Goal: Task Accomplishment & Management: Manage account settings

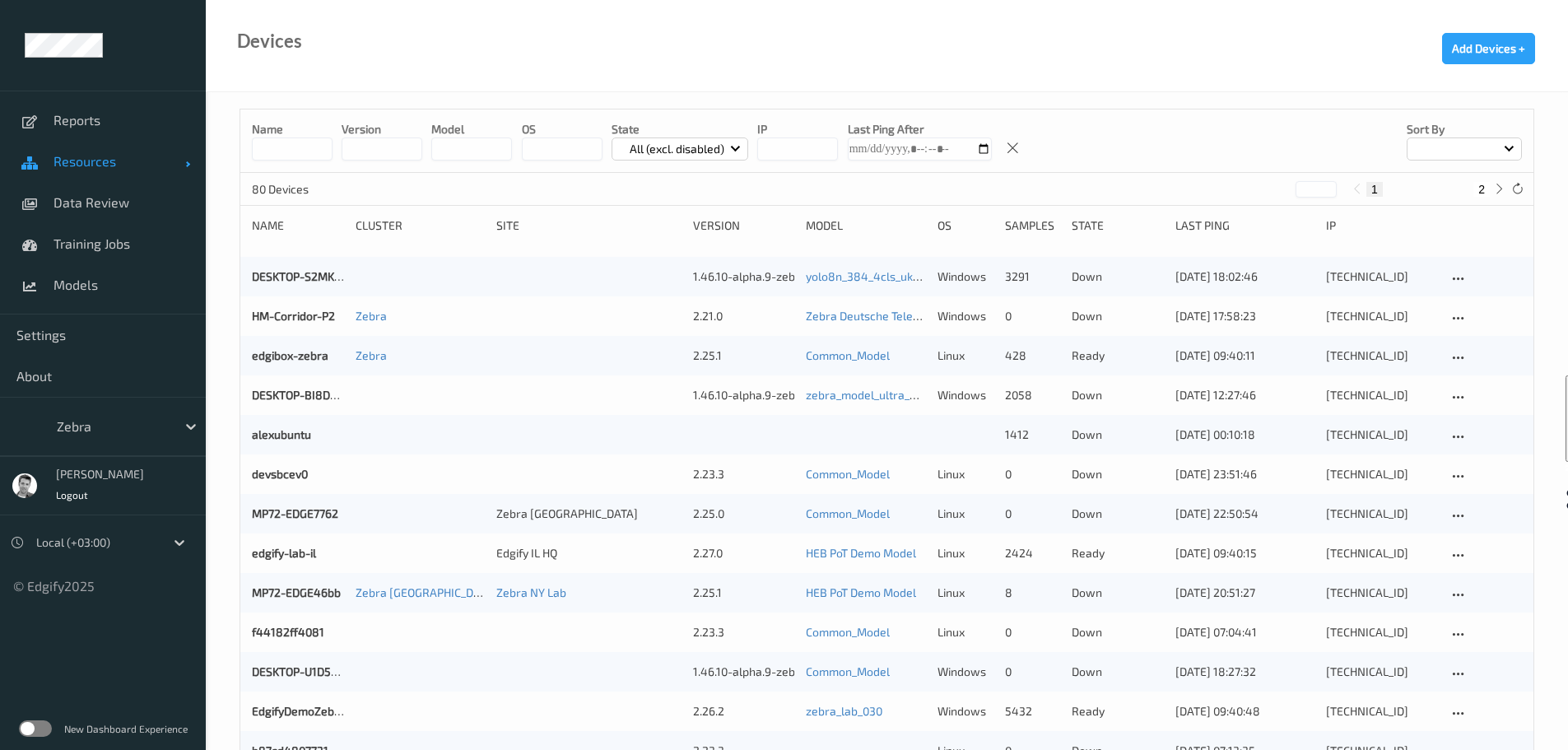
click at [85, 167] on span "Resources" at bounding box center [119, 161] width 132 height 17
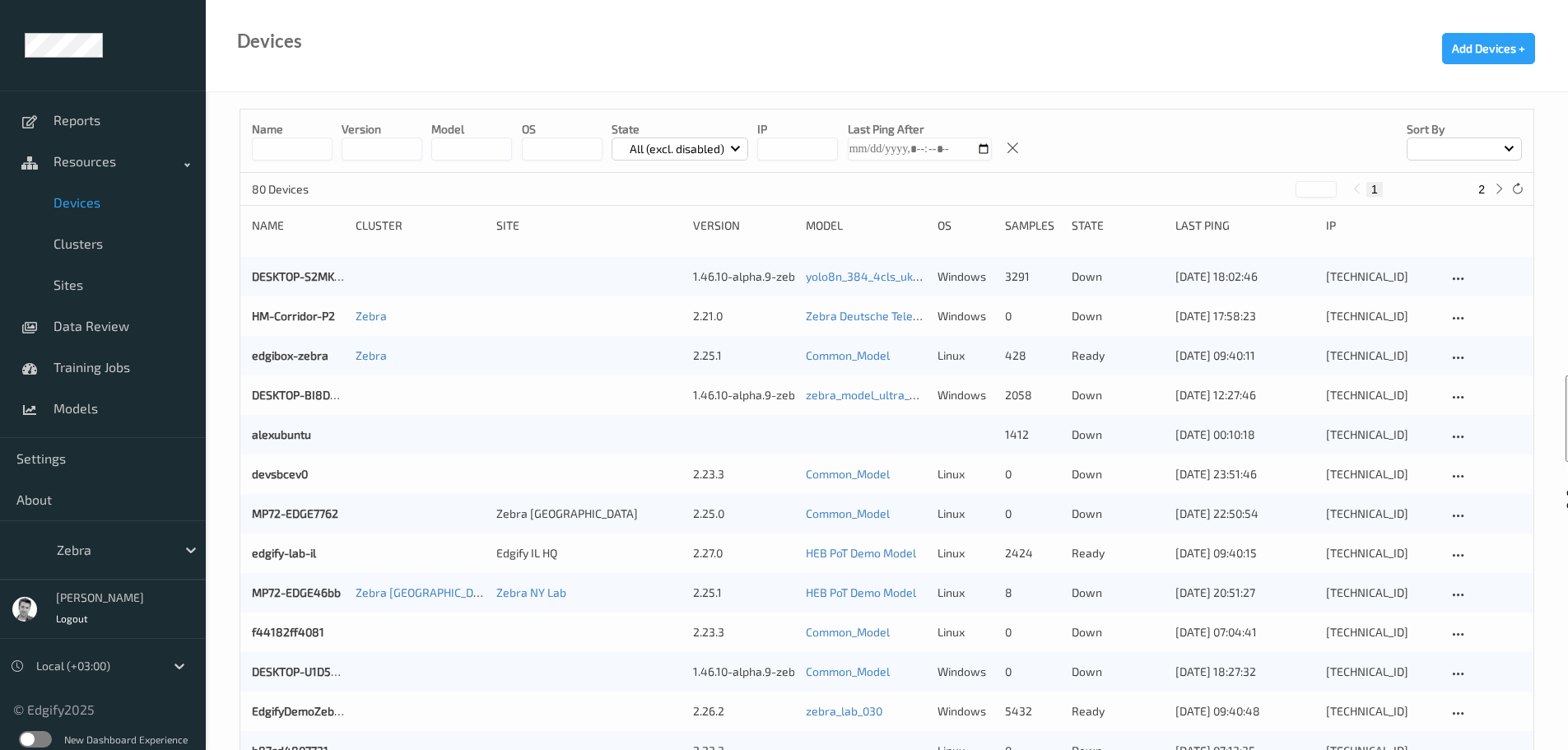
click at [99, 206] on span "Devices" at bounding box center [121, 203] width 136 height 17
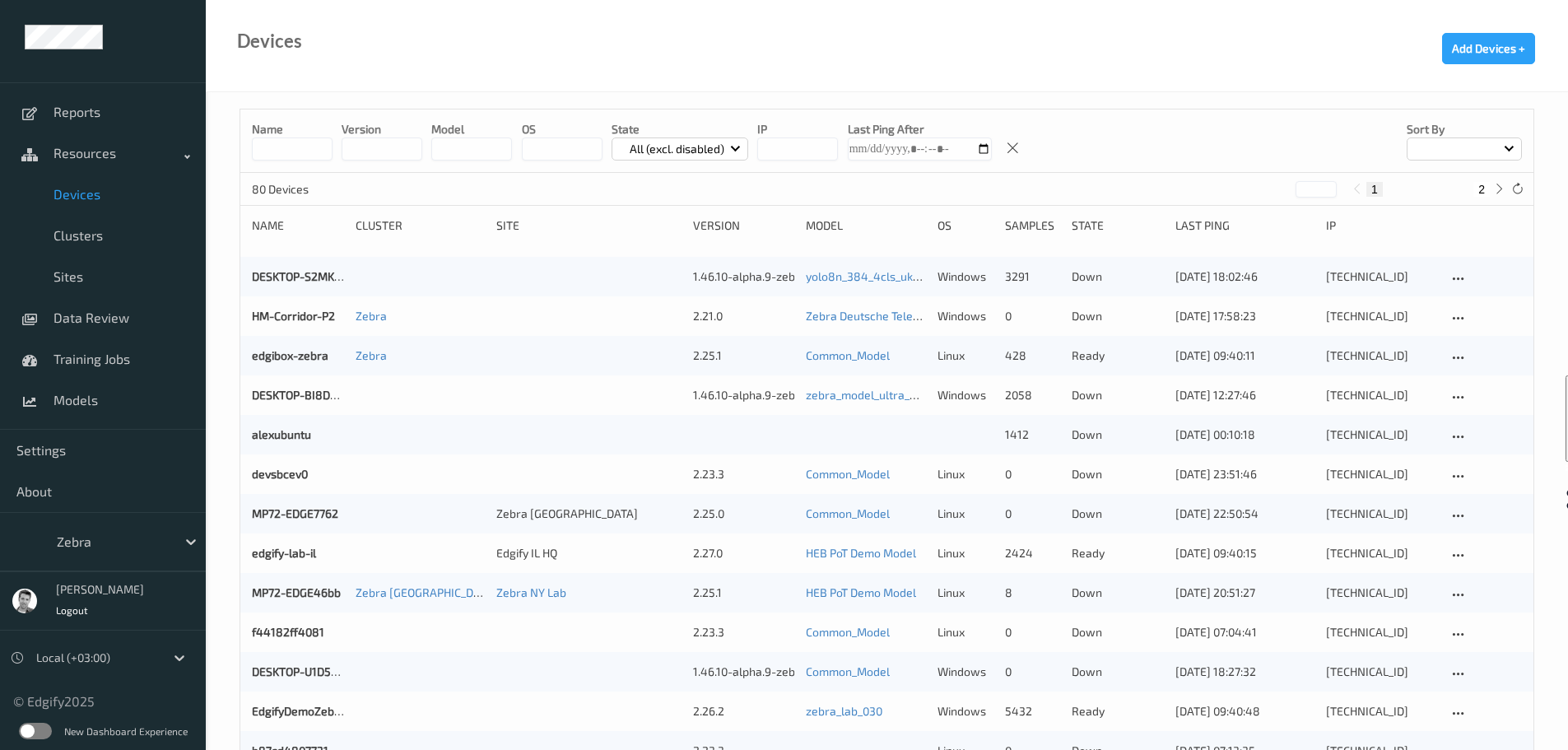
scroll to position [11, 0]
click at [37, 723] on label at bounding box center [35, 728] width 33 height 17
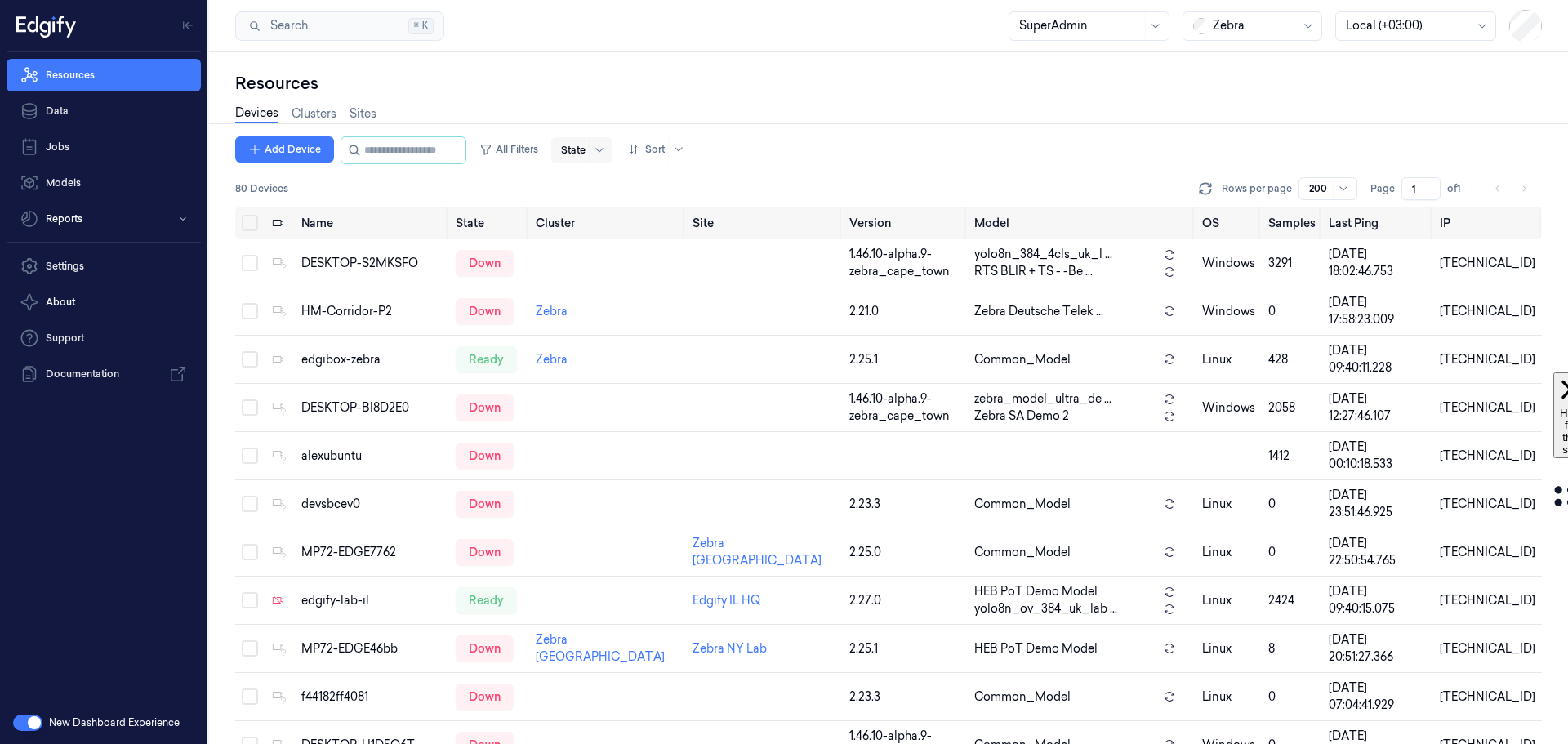
click at [585, 154] on div at bounding box center [574, 151] width 25 height 15
click at [604, 184] on div "Ready" at bounding box center [593, 184] width 34 height 17
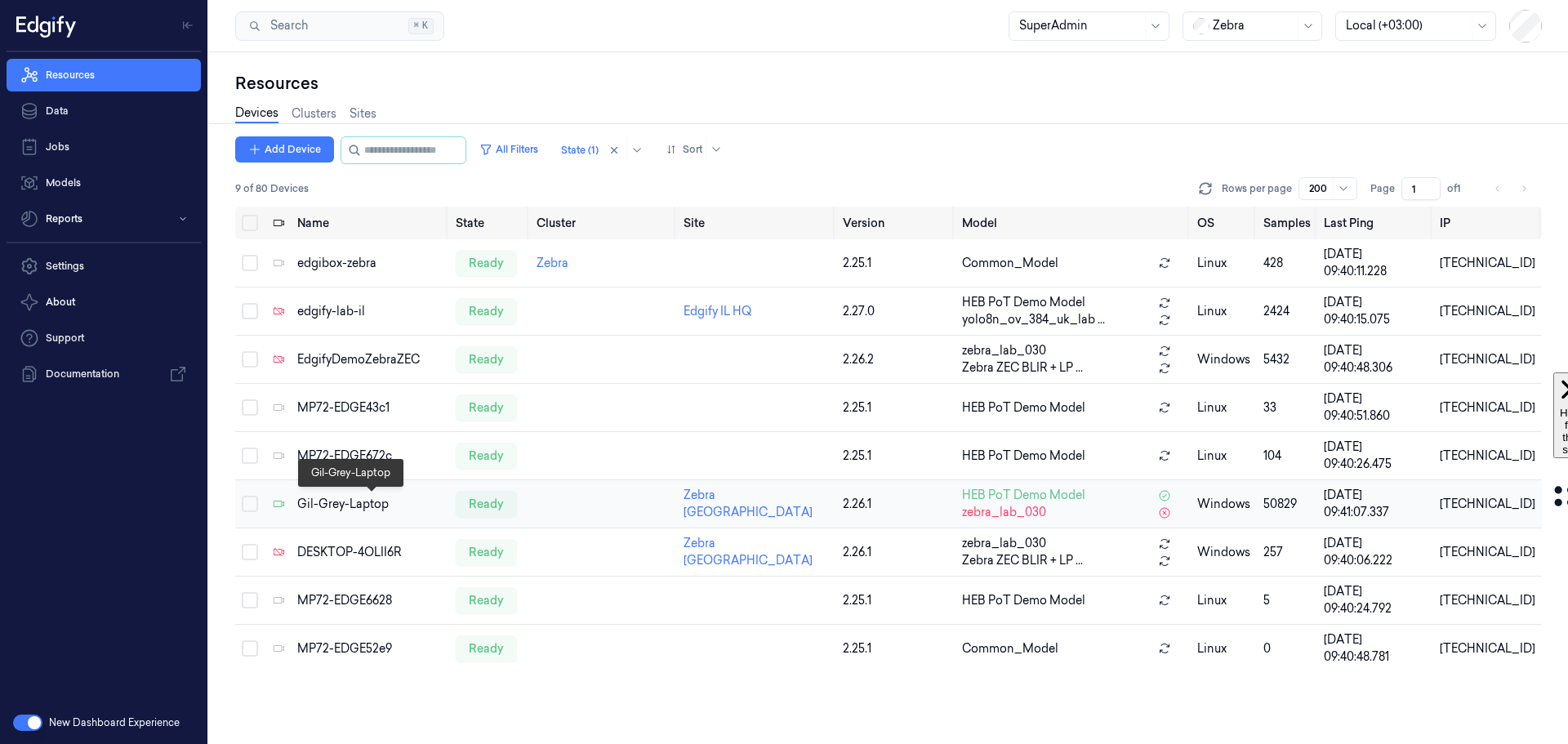
click at [336, 506] on div "Gil-Grey-Laptop" at bounding box center [370, 504] width 146 height 17
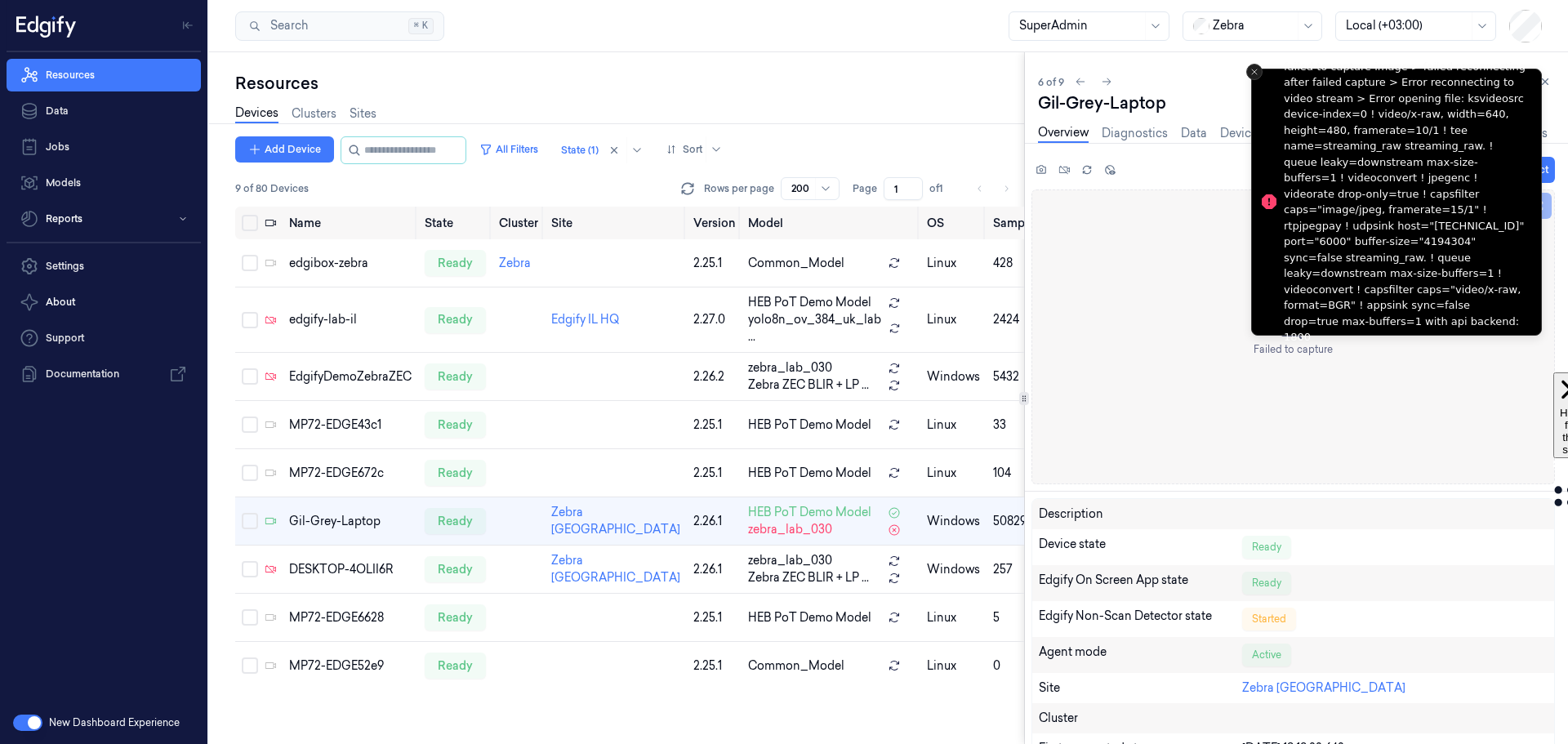
click at [1255, 70] on icon "Close toast" at bounding box center [1254, 72] width 10 height 10
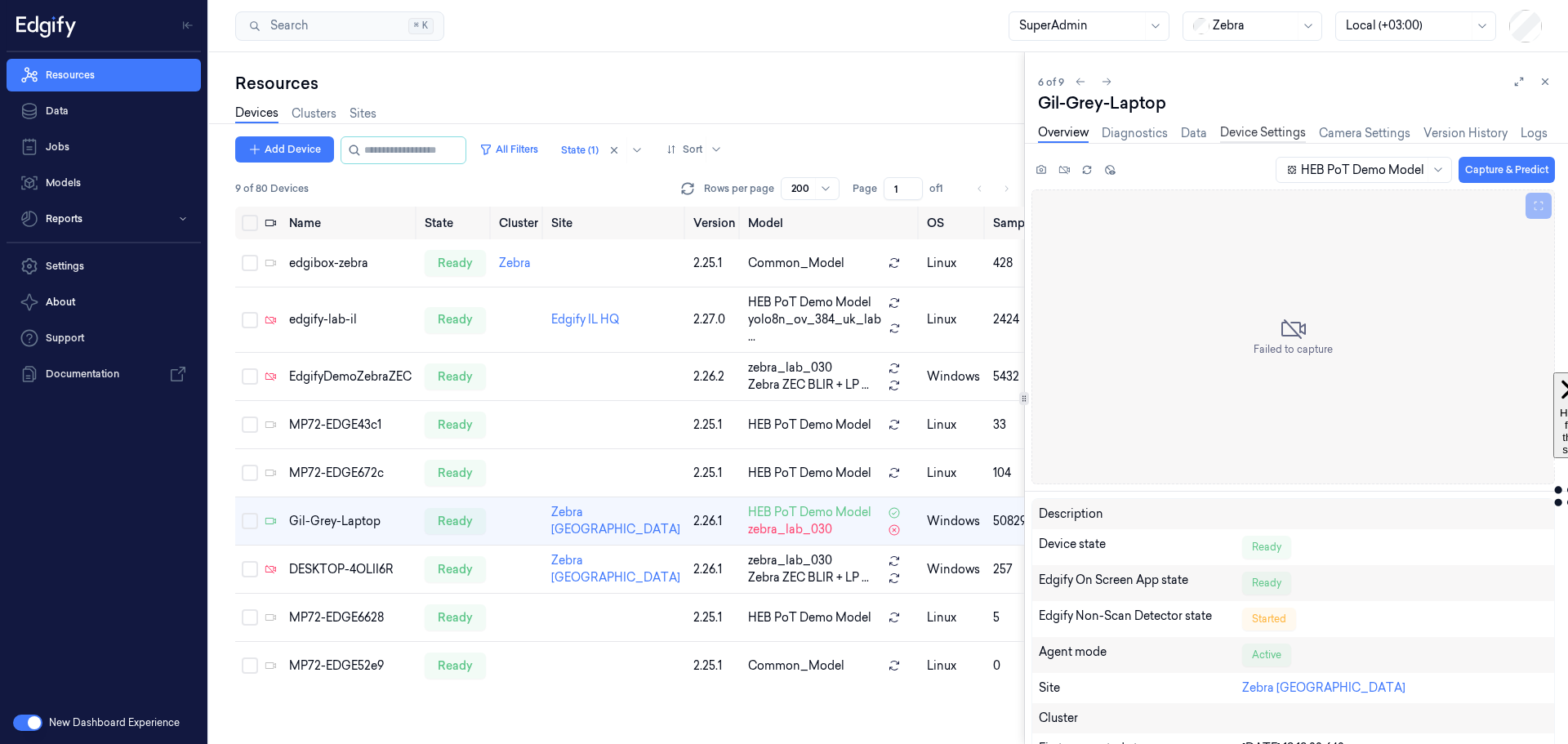
click at [1236, 136] on link "Device Settings" at bounding box center [1263, 133] width 86 height 19
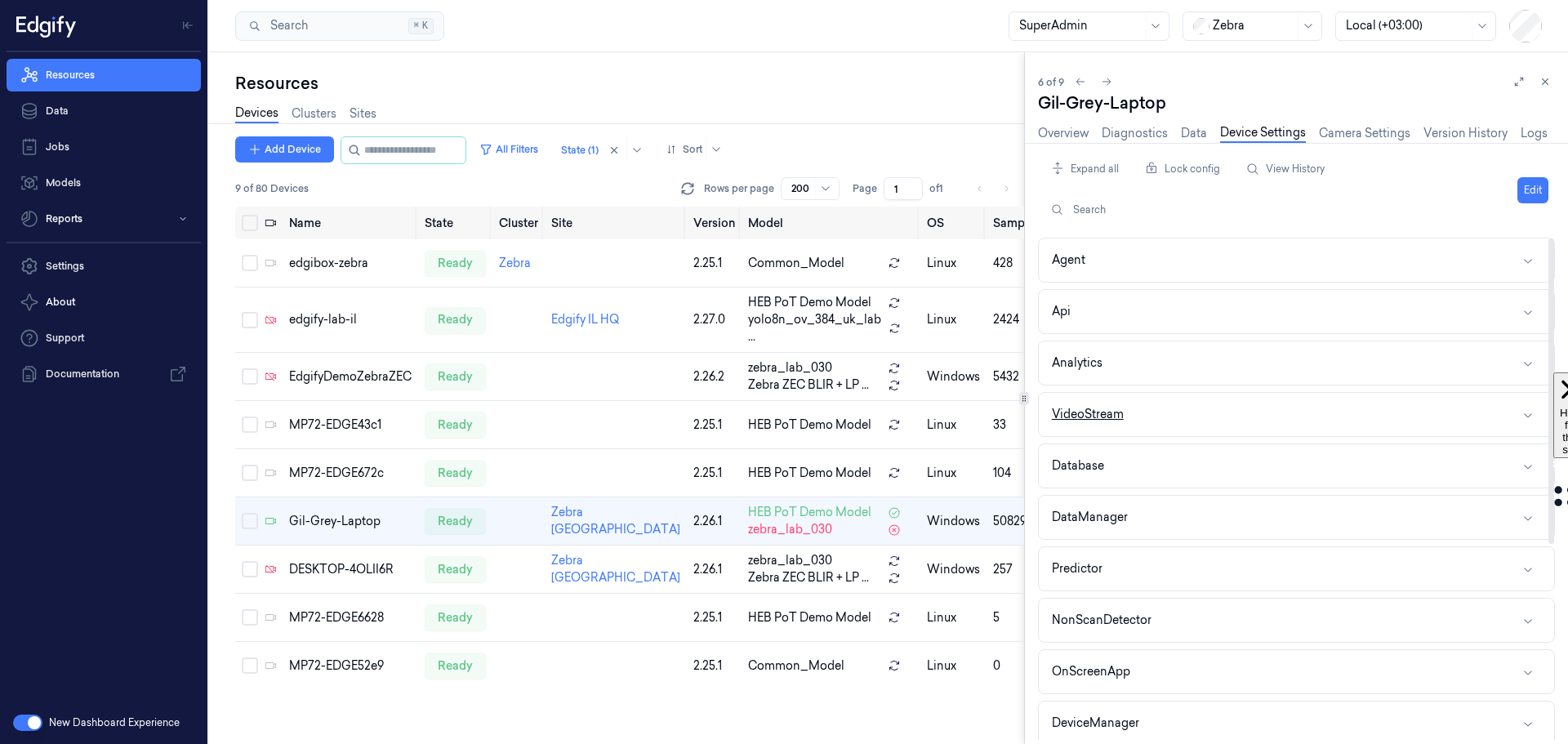
click at [1253, 411] on button "VideoStream" at bounding box center [1296, 415] width 515 height 43
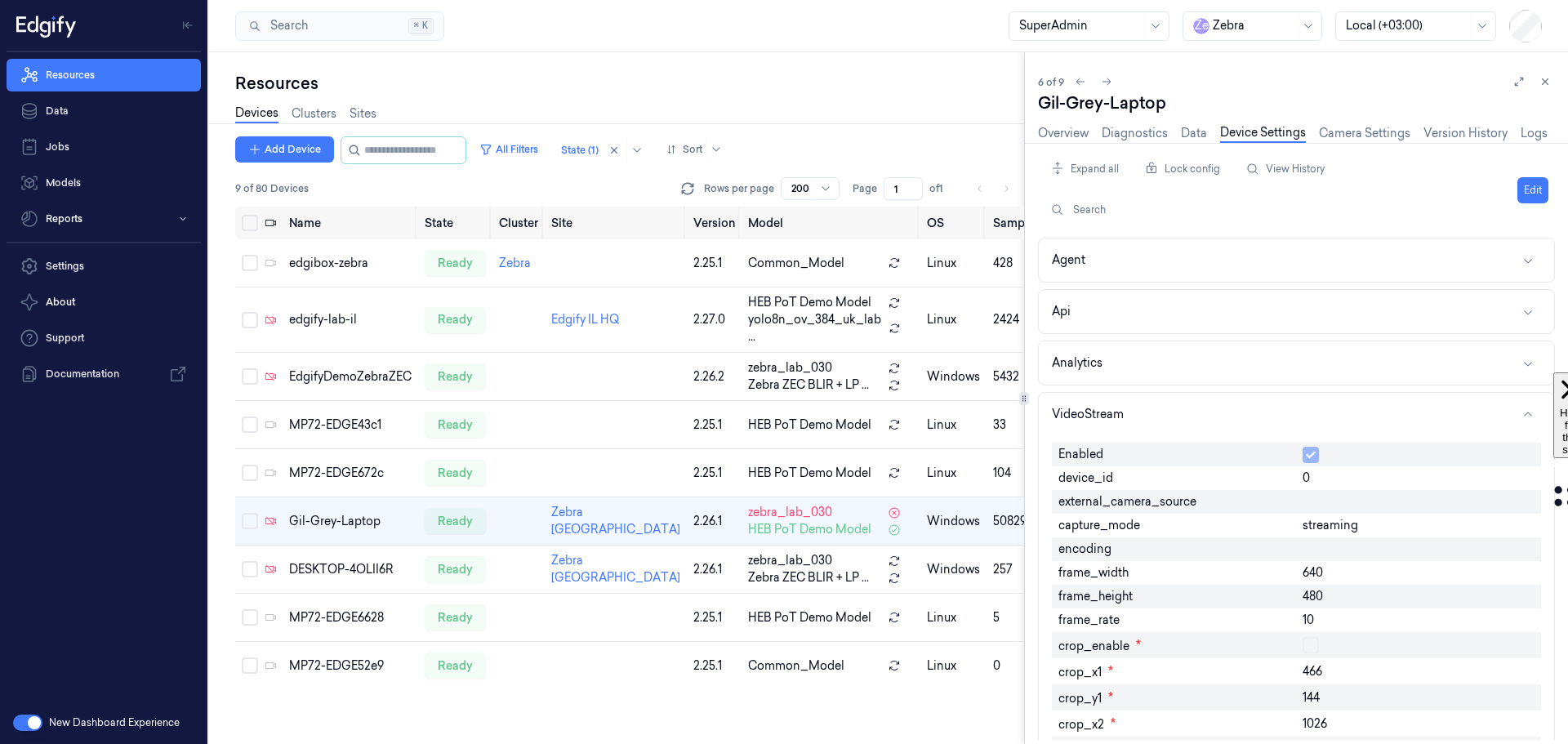
scroll to position [33, 0]
click at [1044, 131] on link "Overview" at bounding box center [1063, 133] width 51 height 19
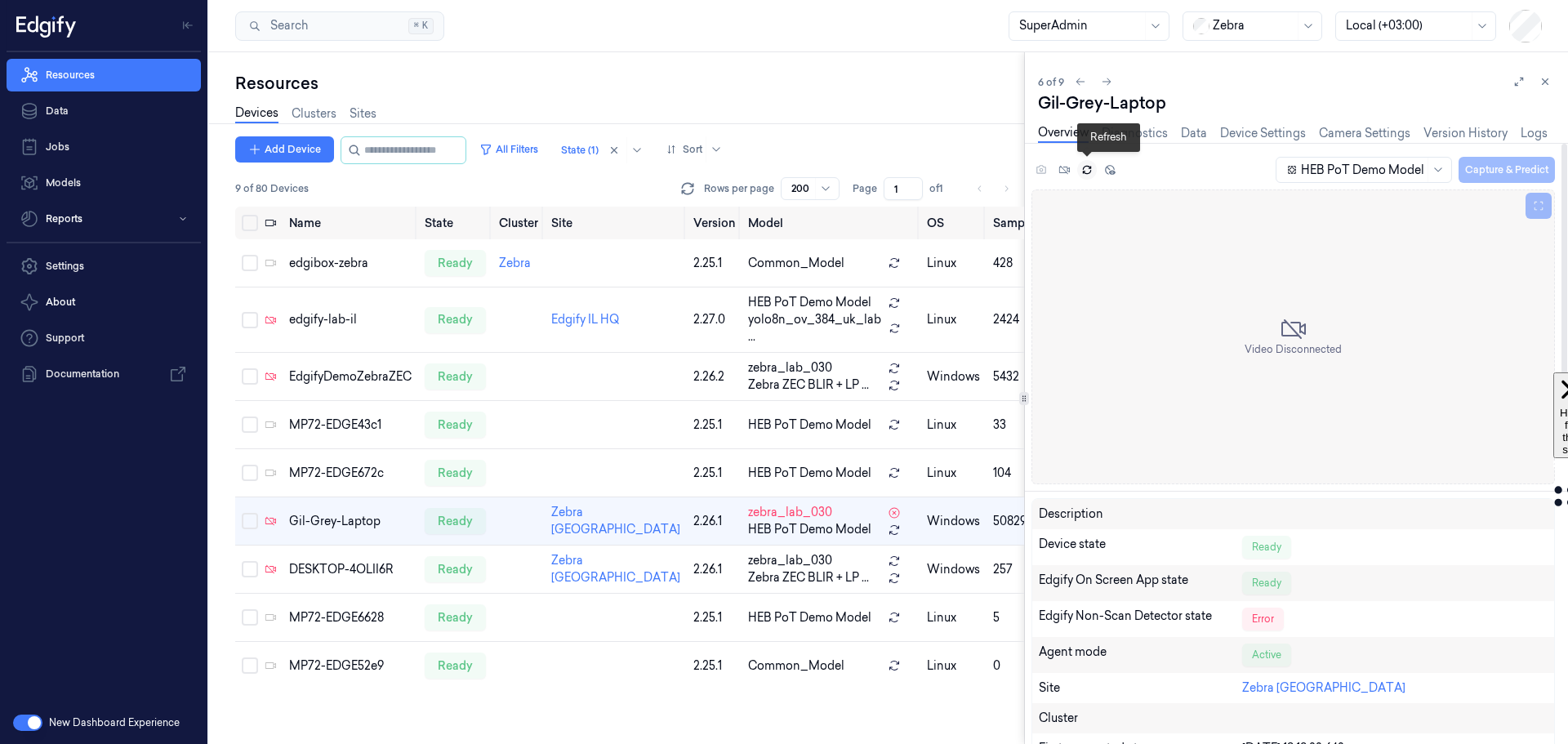
click at [1086, 171] on icon at bounding box center [1087, 170] width 12 height 12
click at [1061, 169] on icon at bounding box center [1065, 170] width 12 height 12
click at [1065, 168] on icon at bounding box center [1065, 170] width 12 height 12
click at [1250, 138] on link "Device Settings" at bounding box center [1263, 133] width 86 height 19
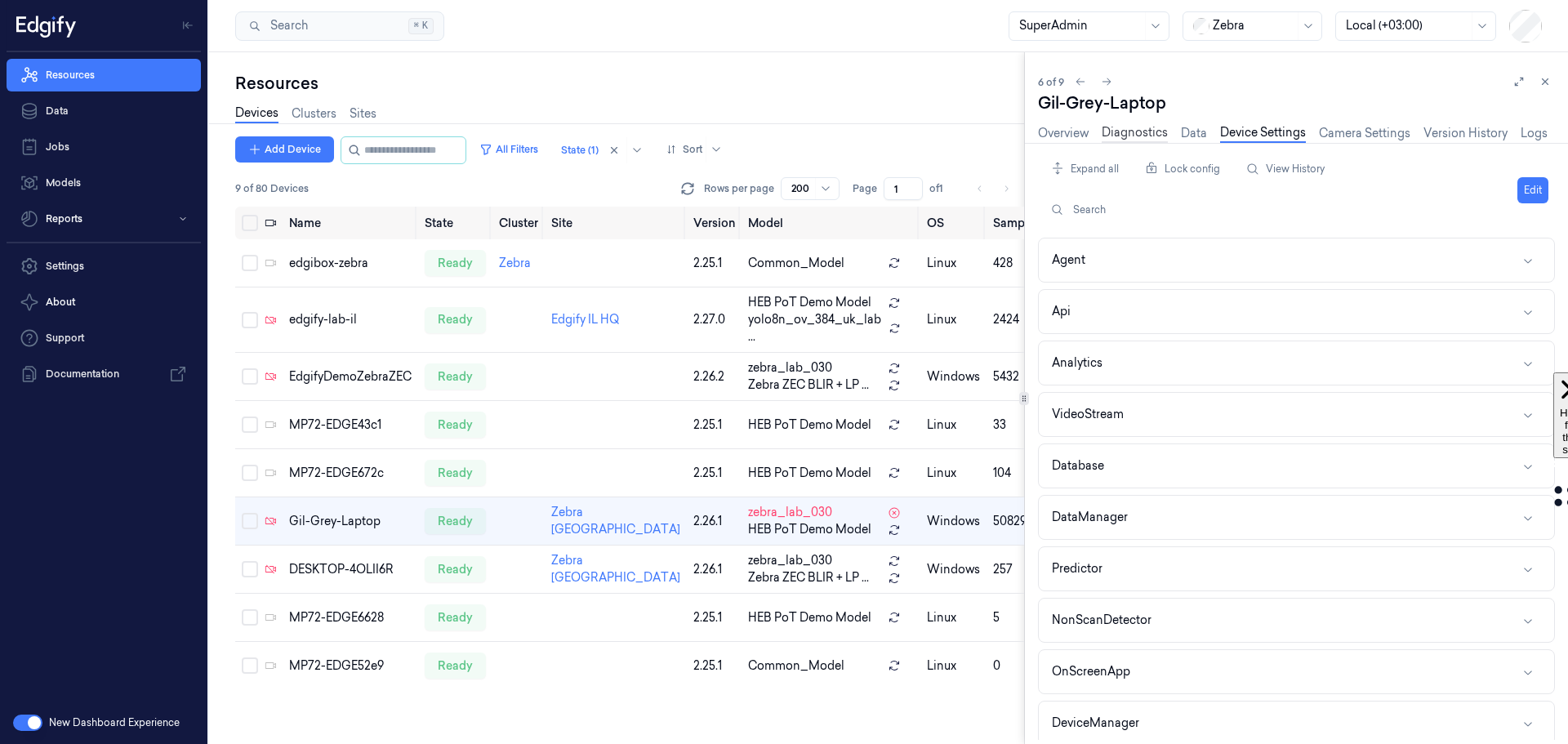
click at [1122, 132] on link "Diagnostics" at bounding box center [1135, 133] width 66 height 19
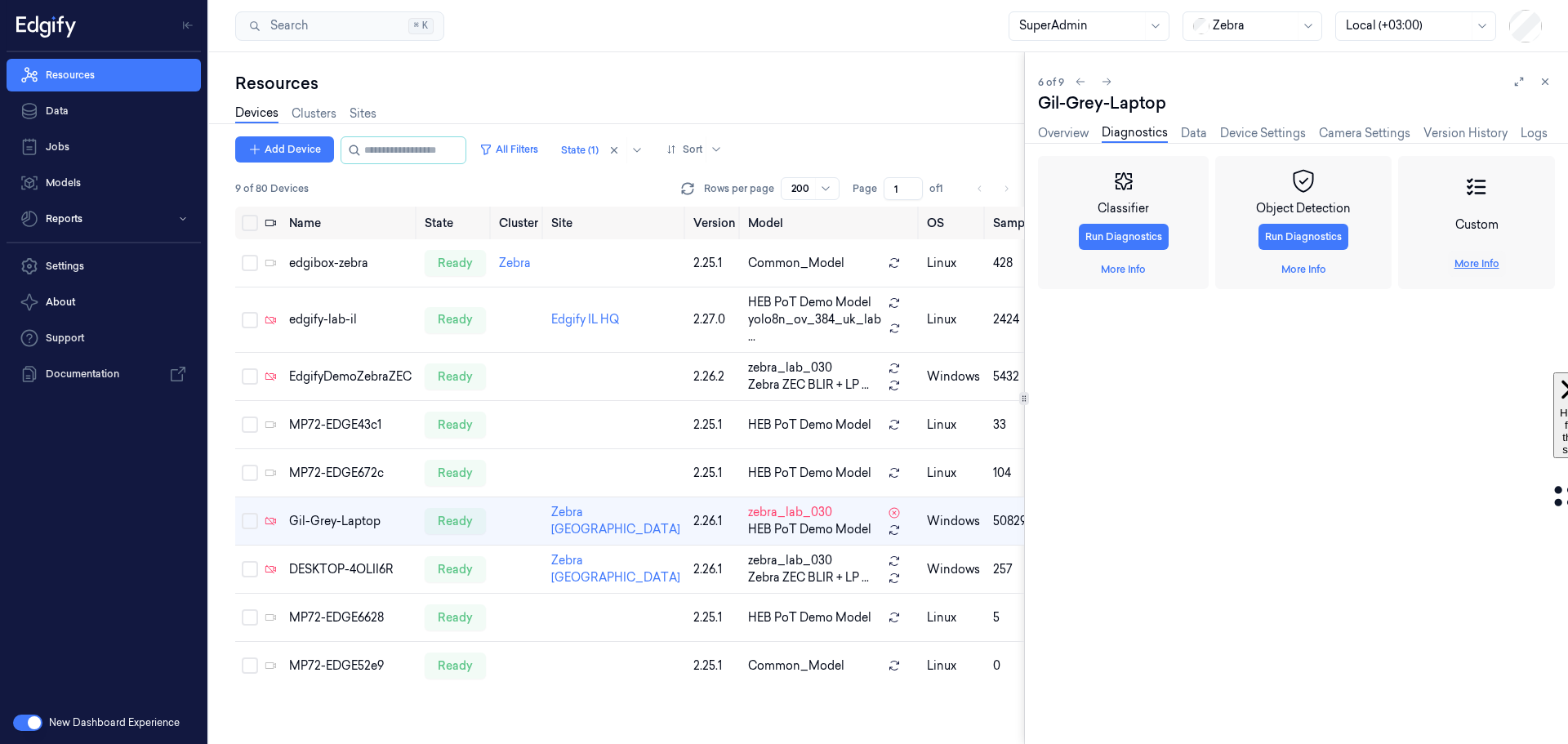
click at [1479, 263] on link "More Info" at bounding box center [1477, 264] width 45 height 15
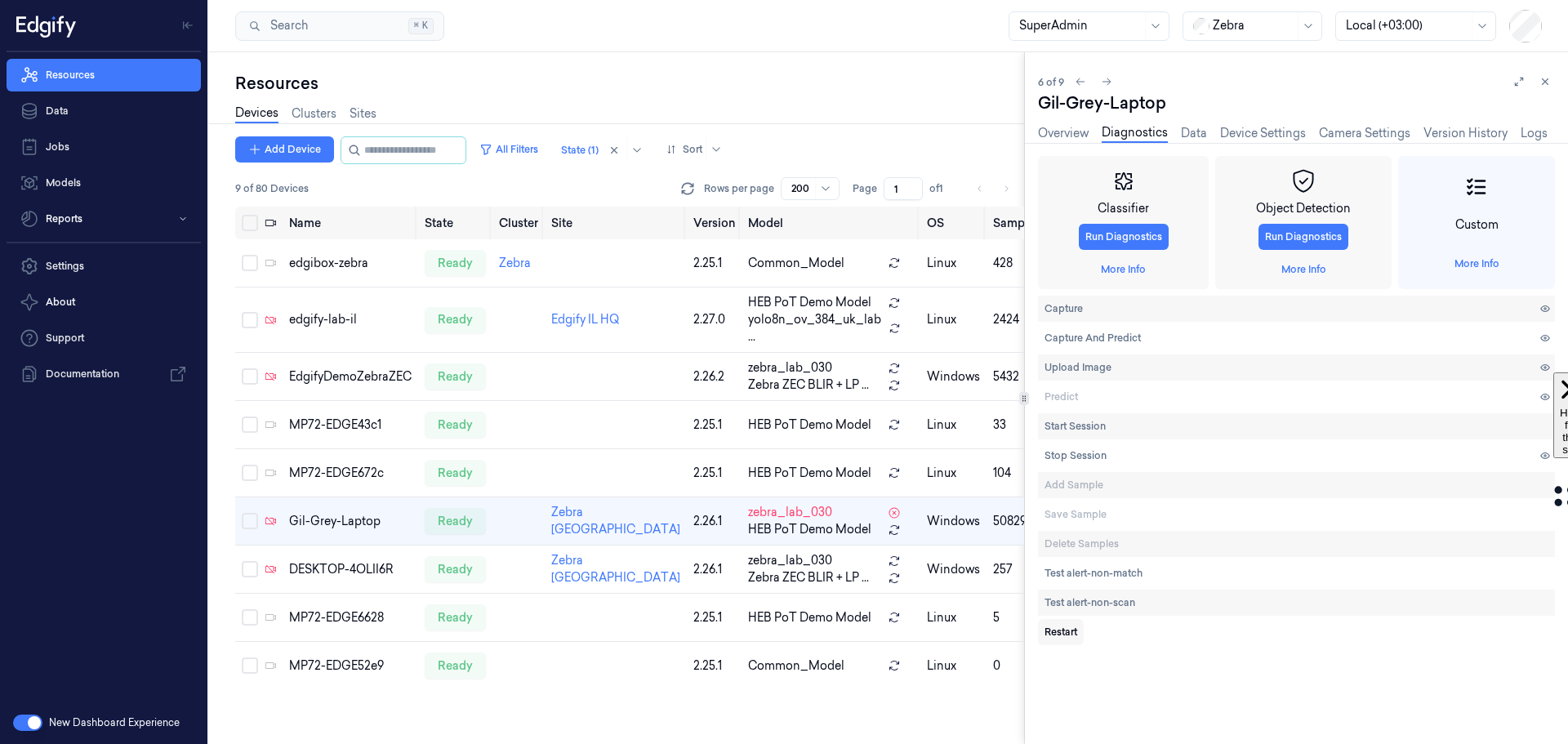
click at [1068, 635] on span "Restart" at bounding box center [1061, 632] width 32 height 15
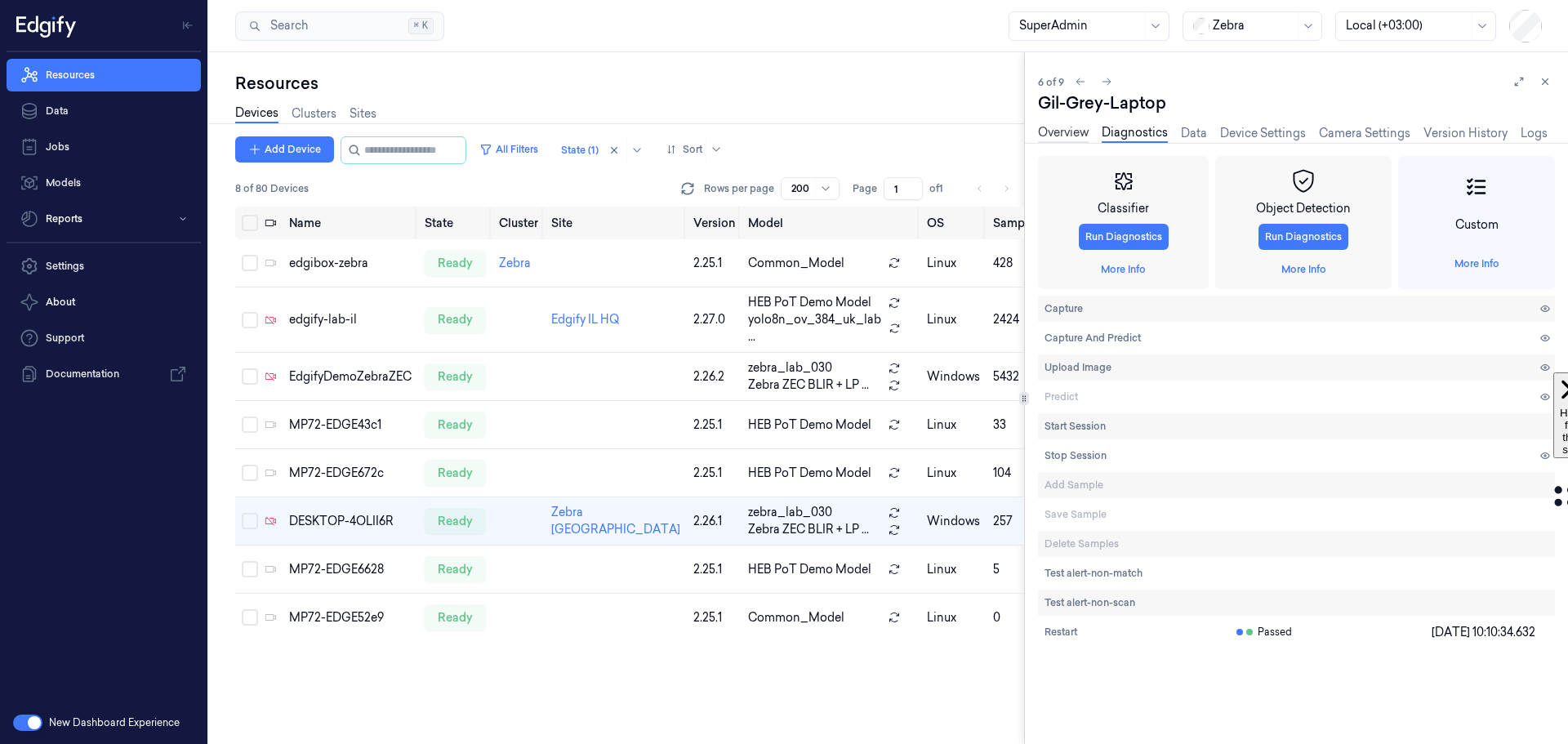
click at [1056, 132] on link "Overview" at bounding box center [1063, 133] width 51 height 19
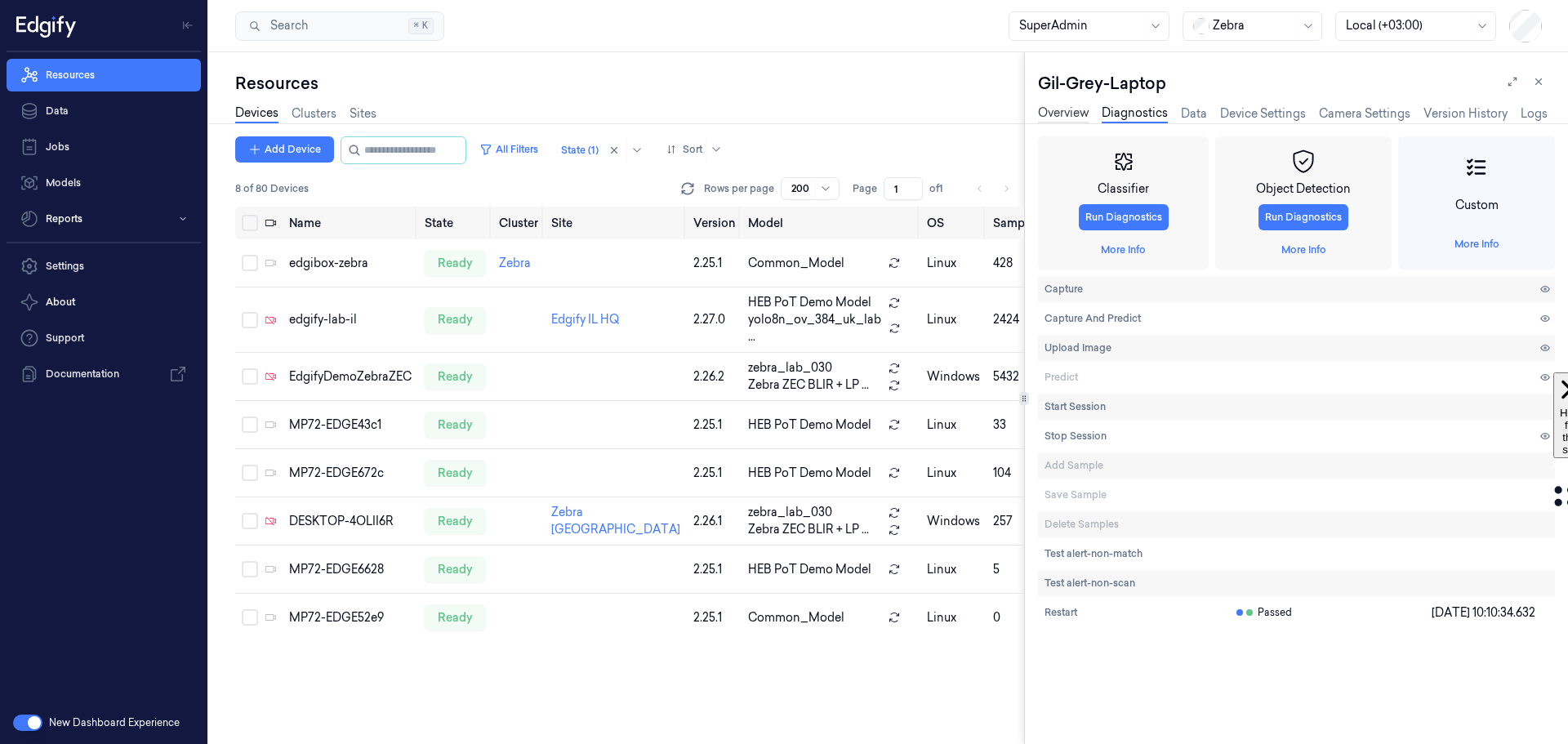
click at [1056, 105] on link "Overview" at bounding box center [1063, 113] width 51 height 19
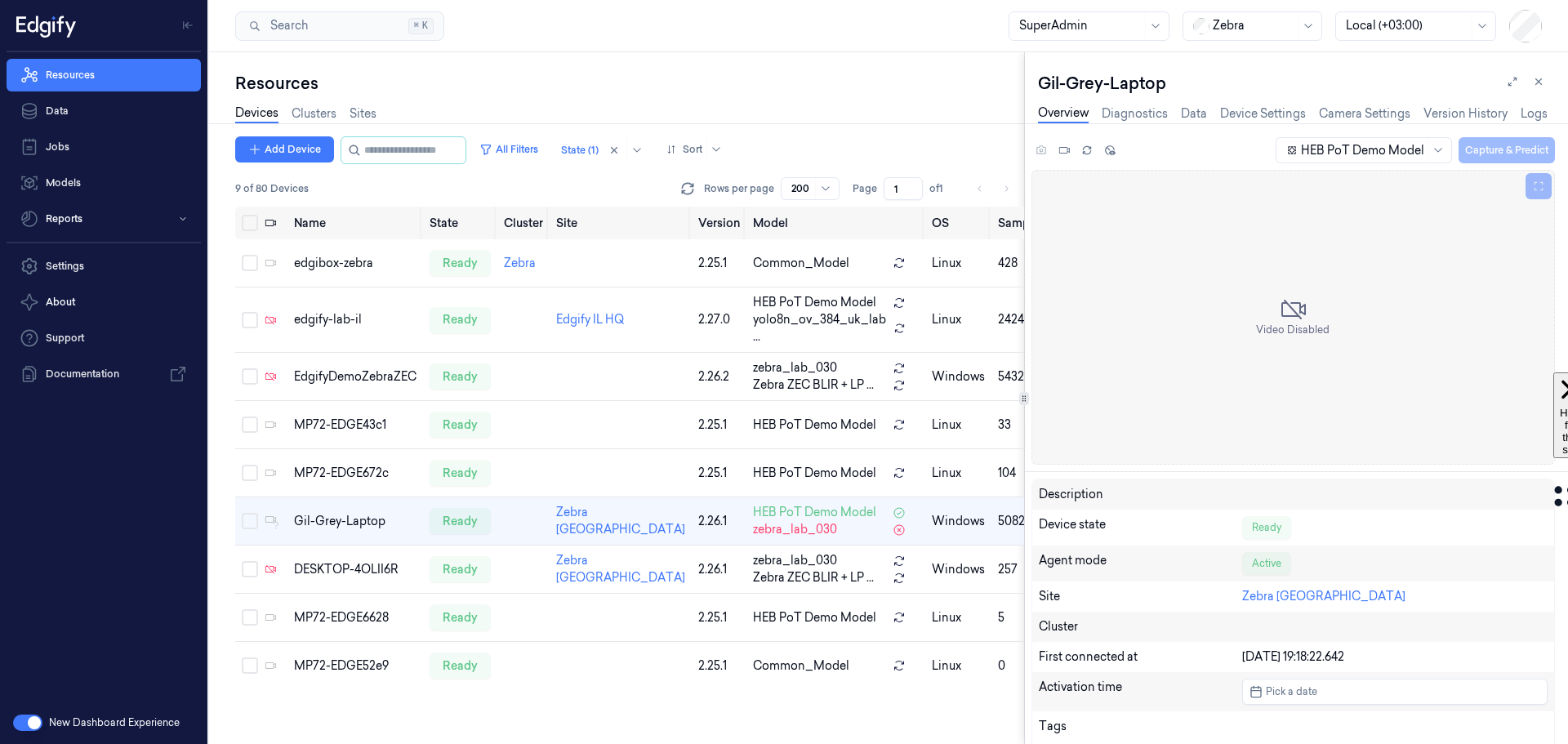
scroll to position [33, 0]
click at [1061, 149] on icon at bounding box center [1065, 151] width 12 height 12
click at [1083, 150] on icon at bounding box center [1086, 148] width 7 height 3
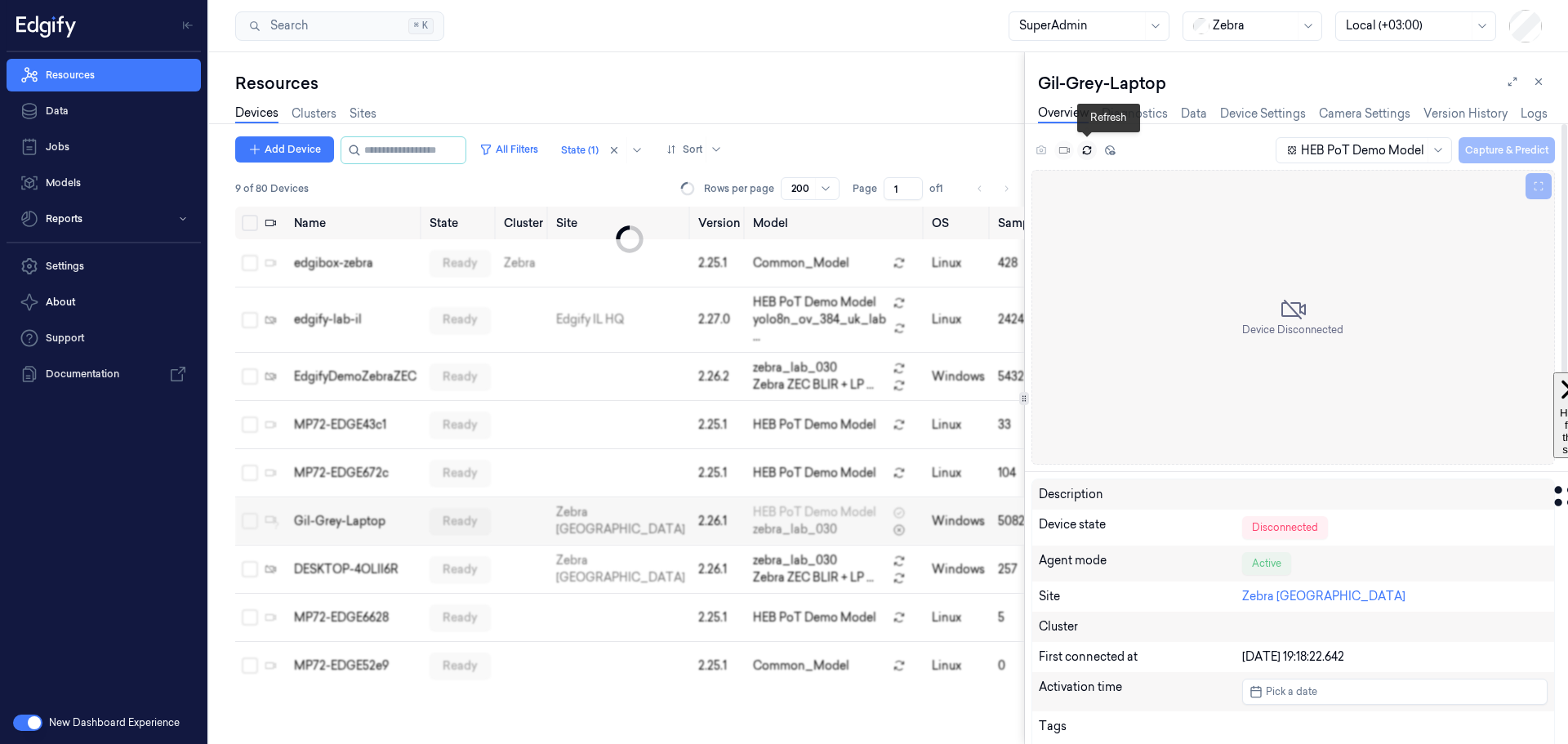
scroll to position [0, 0]
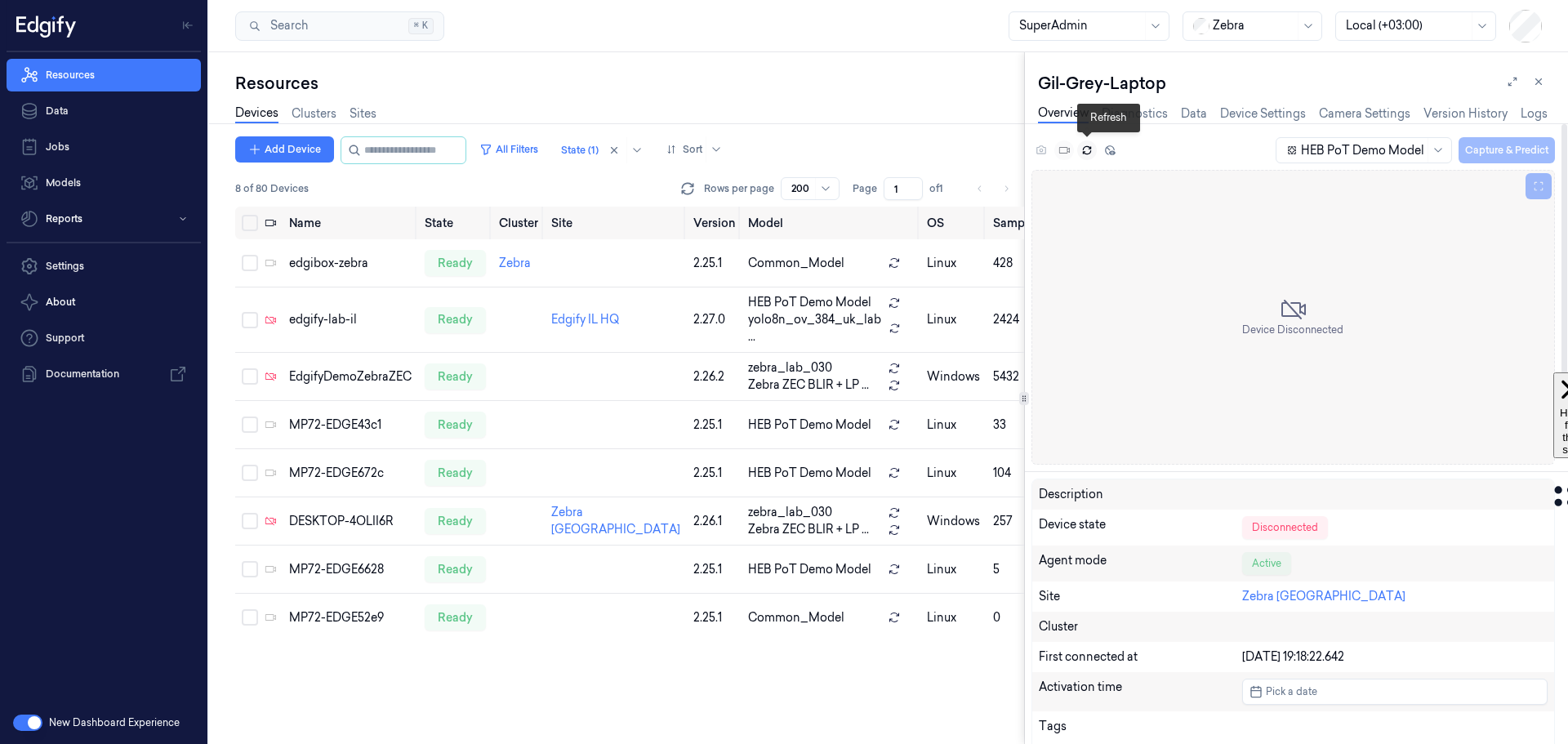
click at [1083, 150] on icon at bounding box center [1086, 148] width 7 height 3
click at [1259, 112] on link "Device Settings" at bounding box center [1263, 113] width 86 height 19
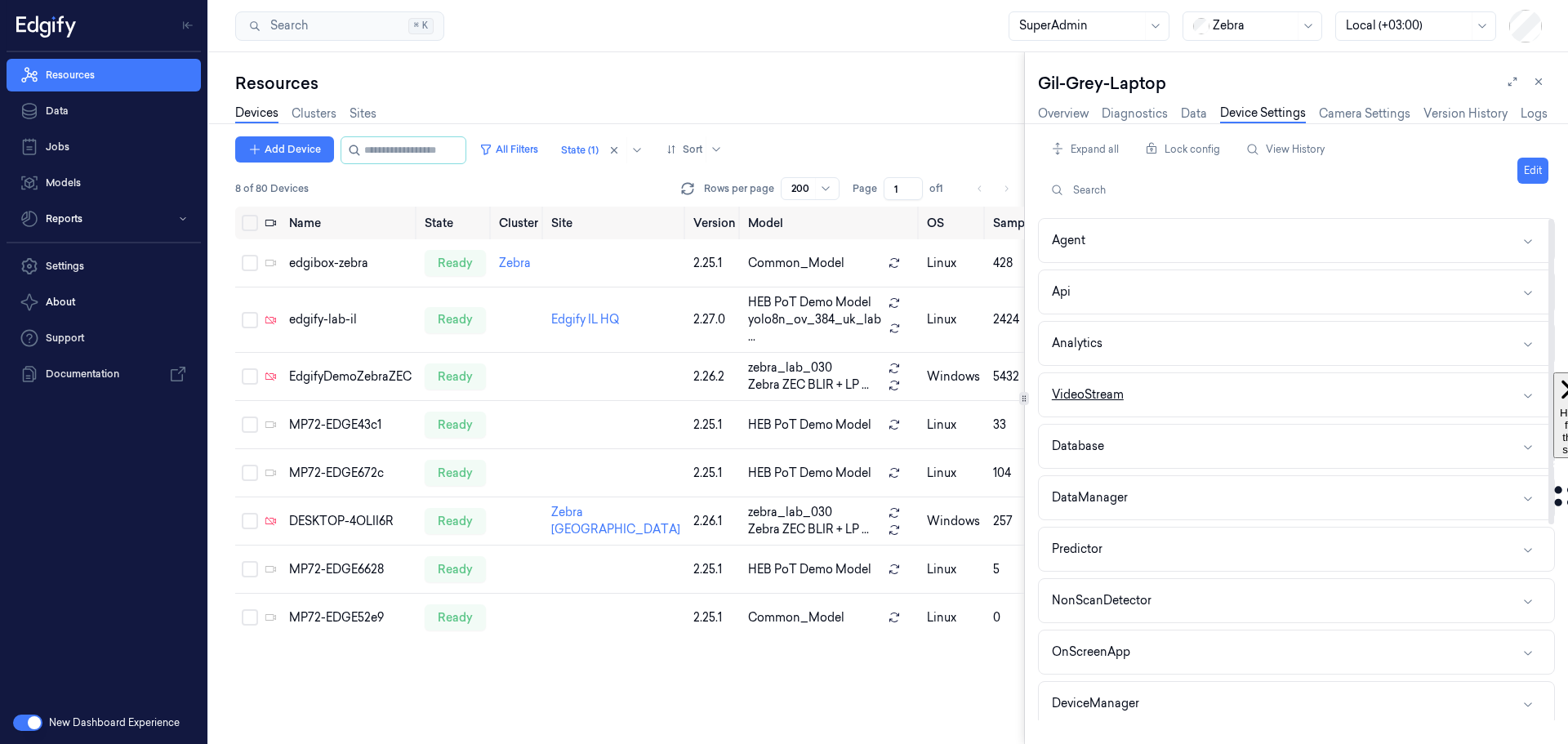
click at [1210, 394] on button "VideoStream" at bounding box center [1296, 395] width 515 height 43
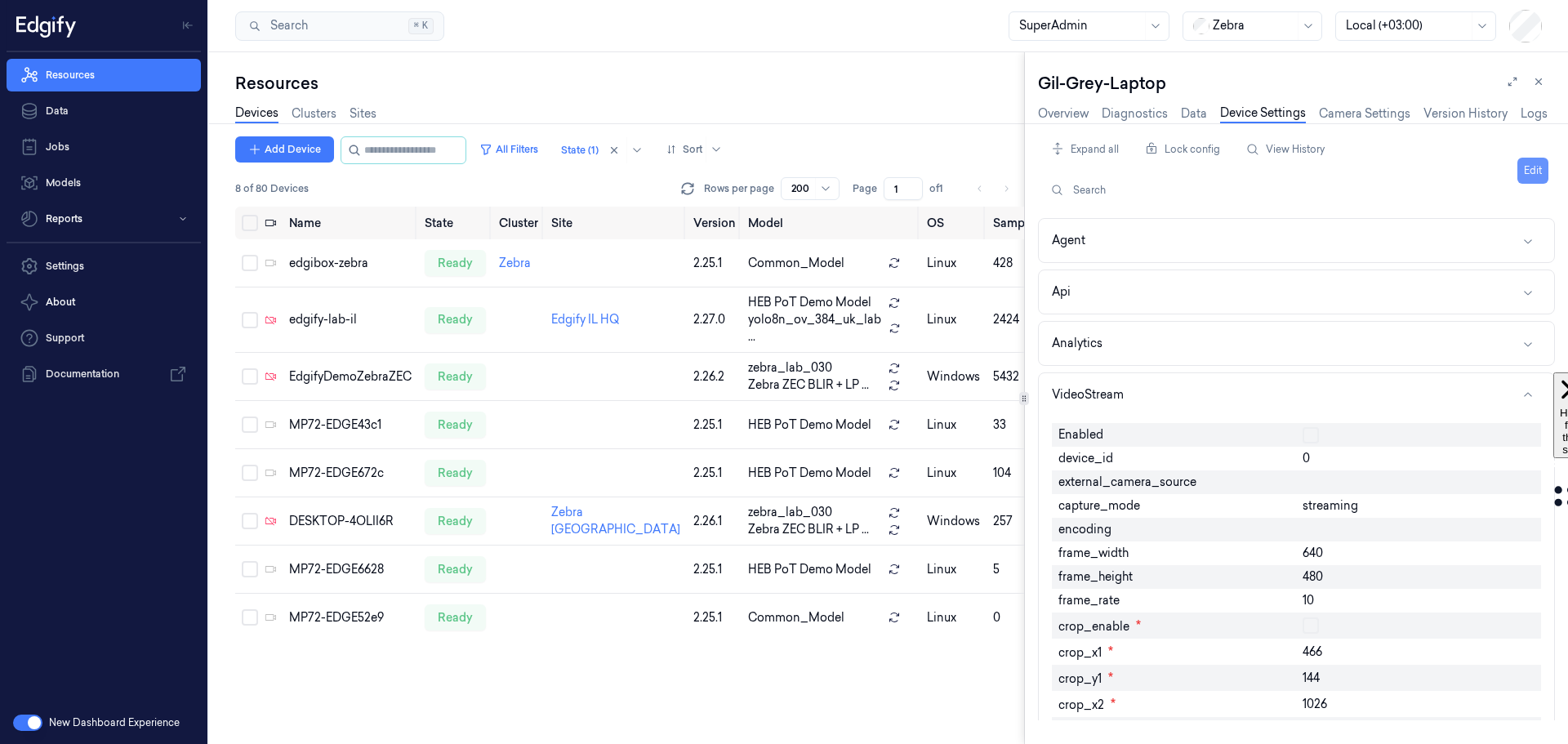
click at [1521, 167] on button "Edit" at bounding box center [1532, 170] width 31 height 26
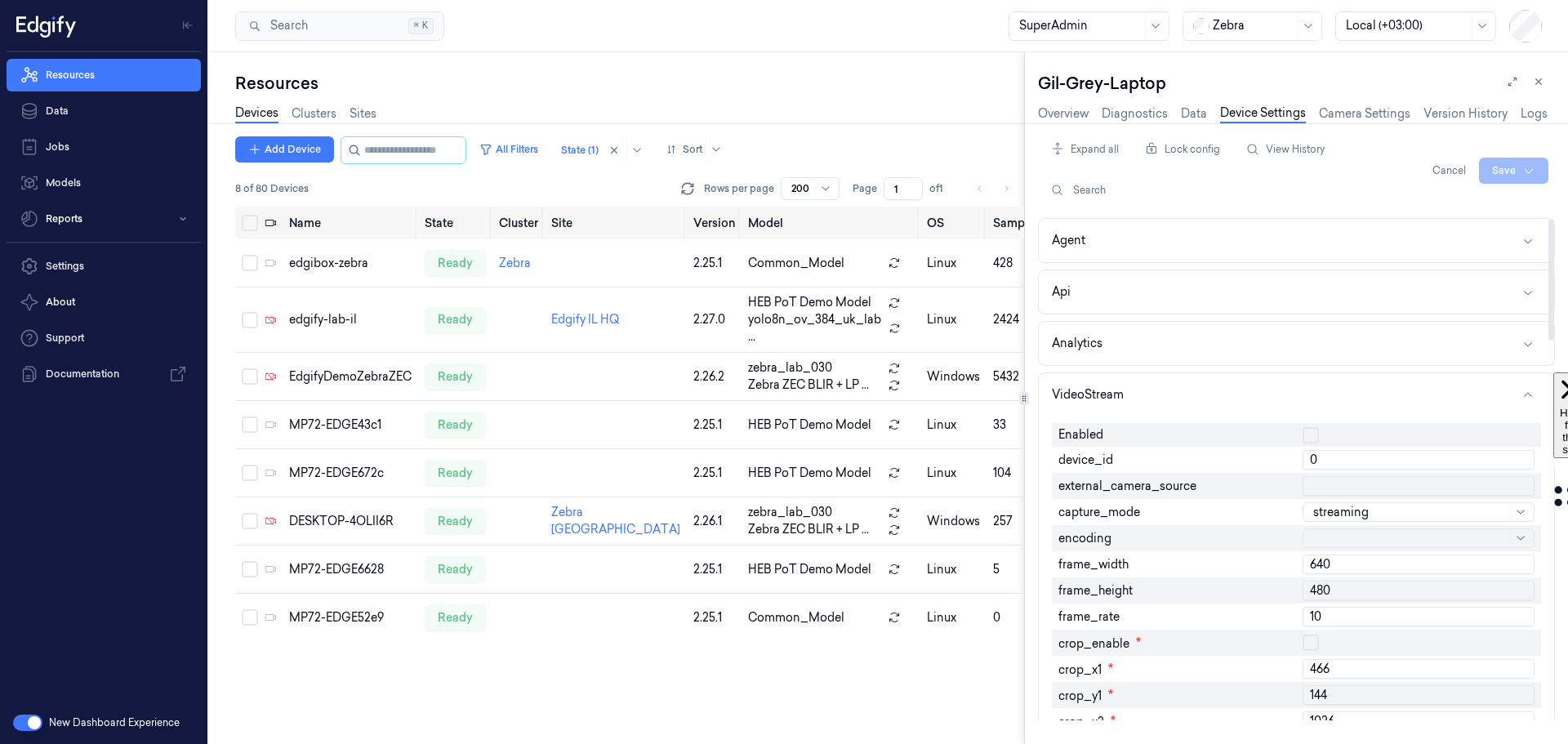
click at [1309, 434] on button "button" at bounding box center [1311, 435] width 17 height 17
click at [1498, 168] on html "Resources Data Jobs Models Reports Settings About Support Documentation New Das…" at bounding box center [784, 372] width 1568 height 744
click at [1469, 204] on div "Save to this device" at bounding box center [1470, 204] width 145 height 27
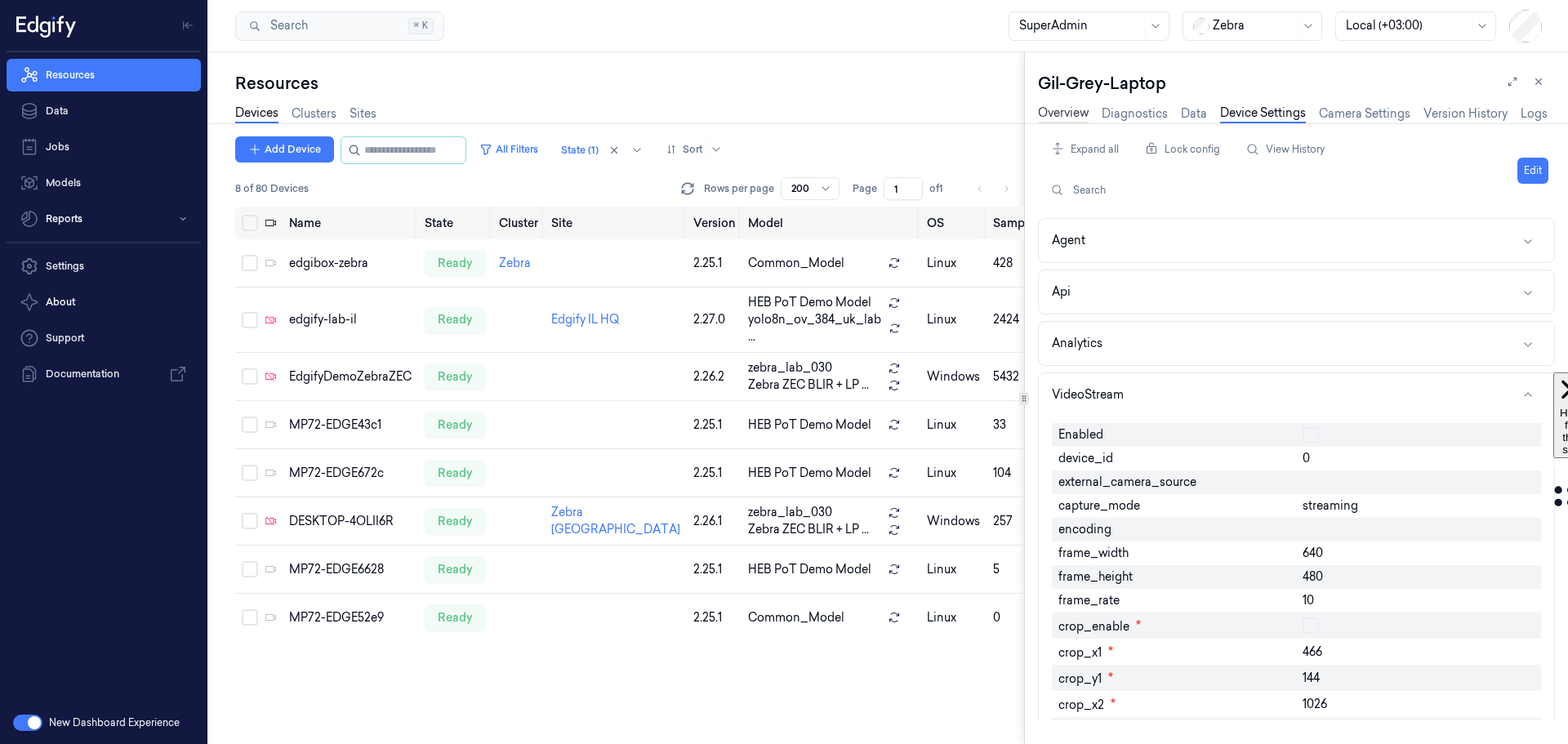
click at [1053, 117] on link "Overview" at bounding box center [1063, 113] width 51 height 19
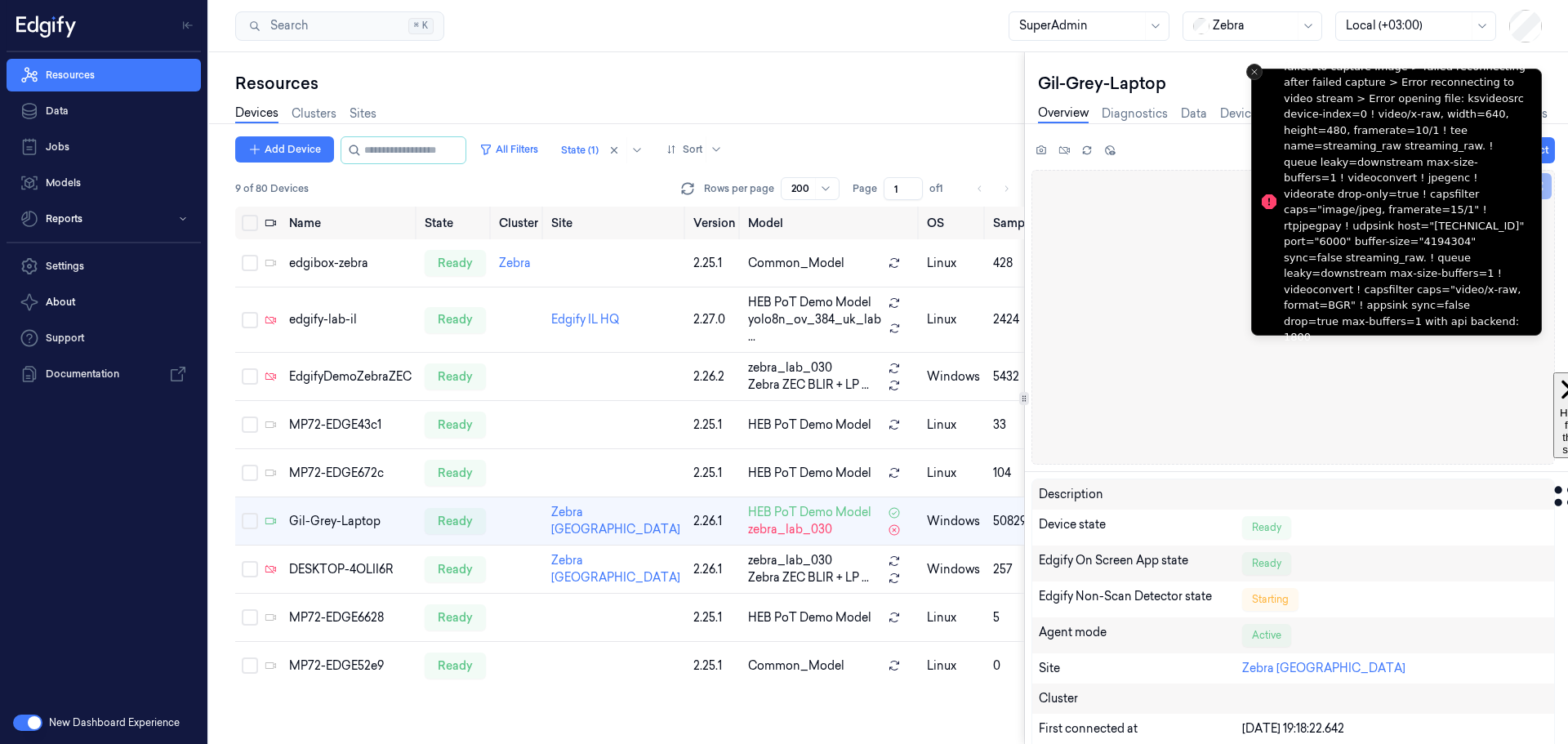
click at [1253, 70] on icon "Close toast" at bounding box center [1254, 72] width 10 height 10
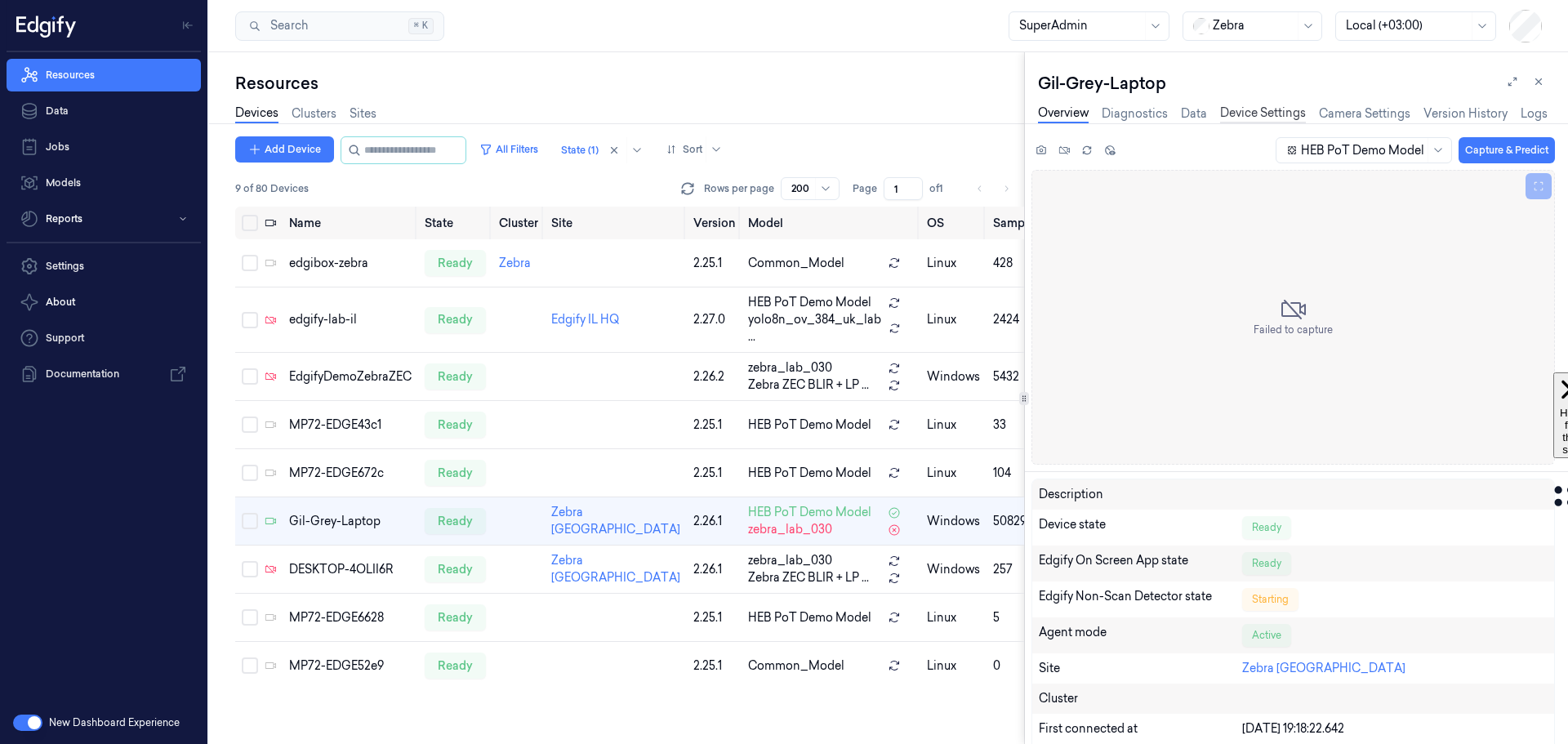
click at [1258, 112] on link "Device Settings" at bounding box center [1263, 113] width 86 height 19
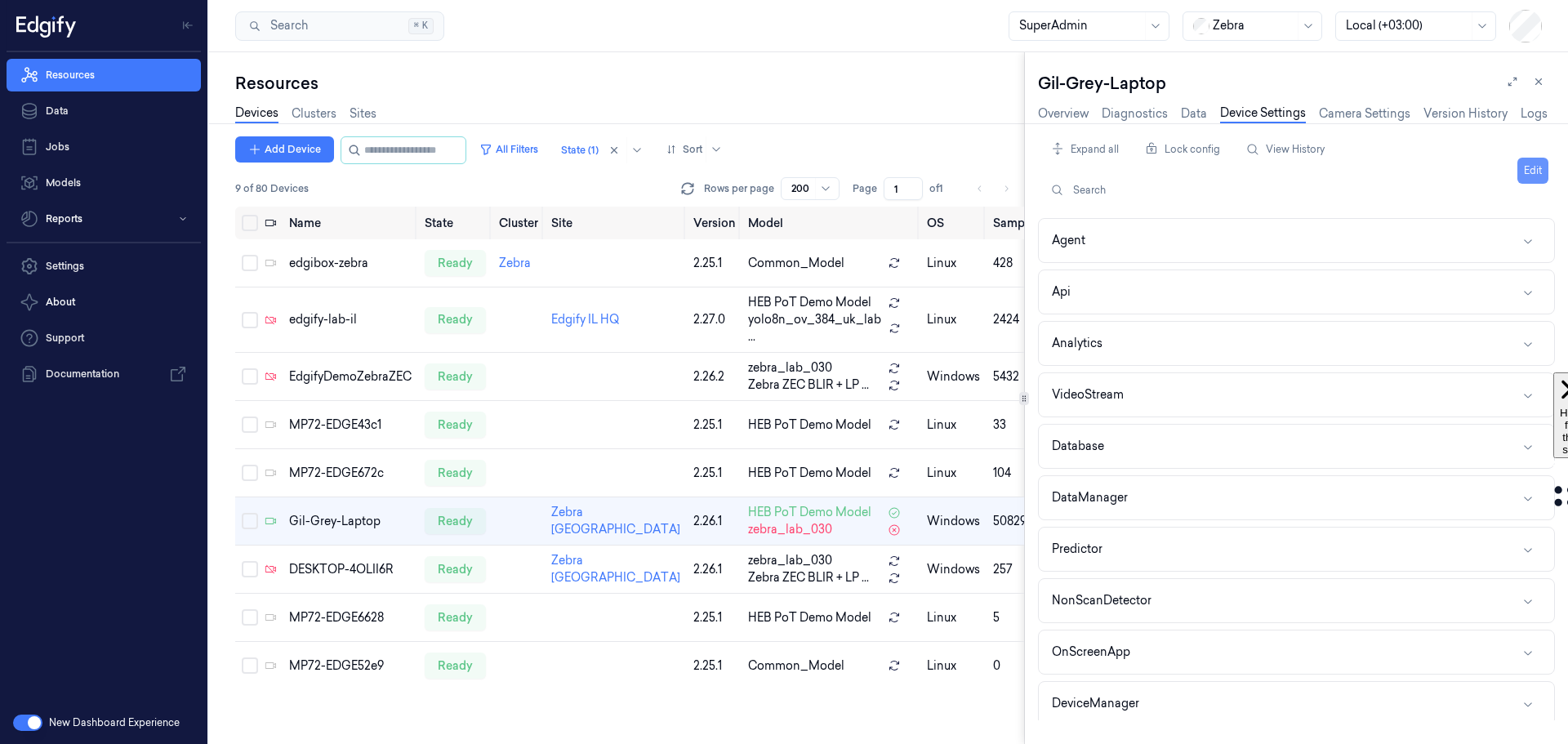
click at [1536, 171] on button "Edit" at bounding box center [1532, 170] width 31 height 26
click at [1331, 401] on button "VideoStream" at bounding box center [1296, 395] width 515 height 43
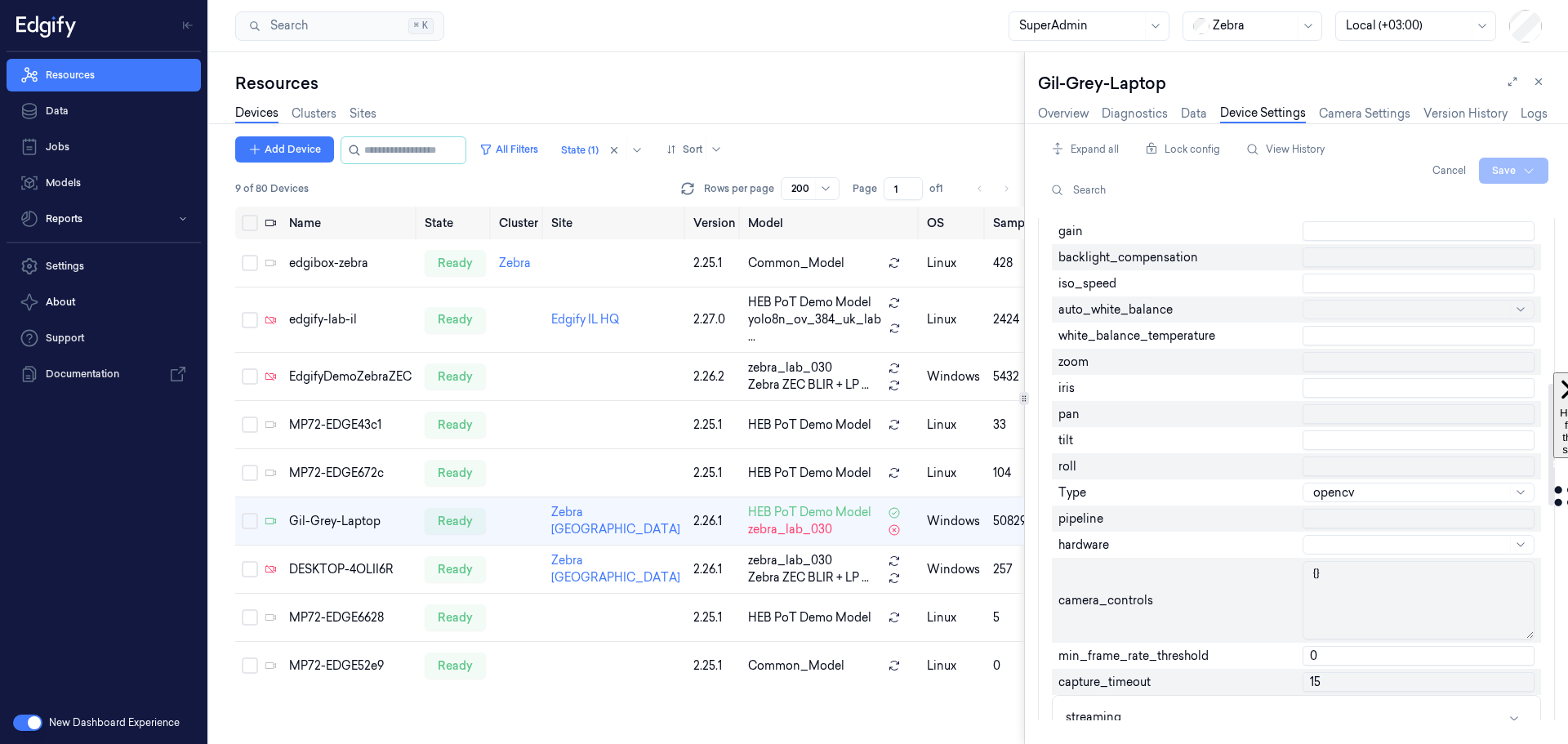
scroll to position [898, 0]
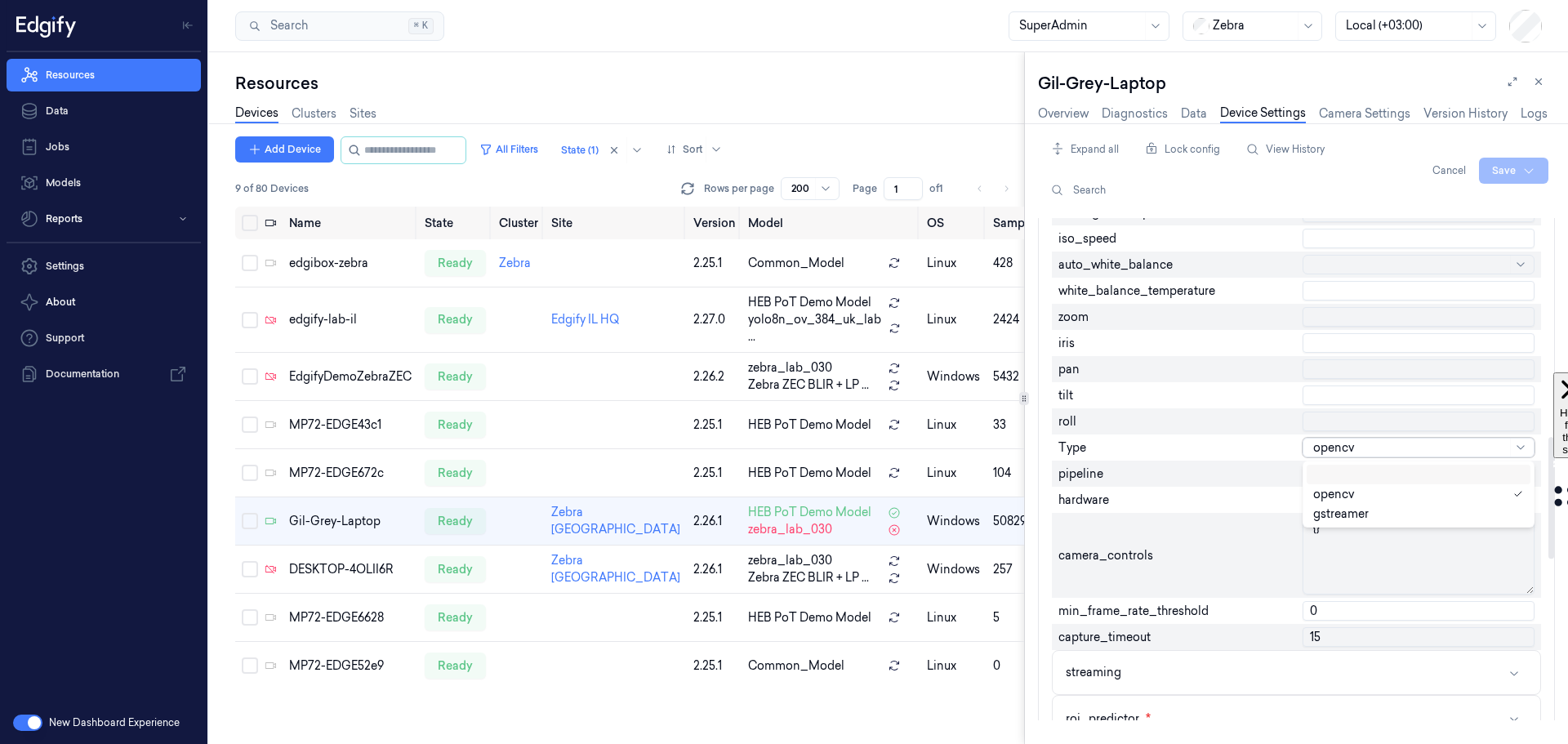
click at [1409, 449] on div at bounding box center [1410, 448] width 194 height 17
click at [1429, 520] on div "gstreamer" at bounding box center [1418, 514] width 224 height 20
click at [1505, 170] on html "Resources Data Jobs Models Reports Settings About Support Documentation New Das…" at bounding box center [784, 372] width 1568 height 744
click at [1487, 203] on div "Save to this device" at bounding box center [1470, 204] width 145 height 27
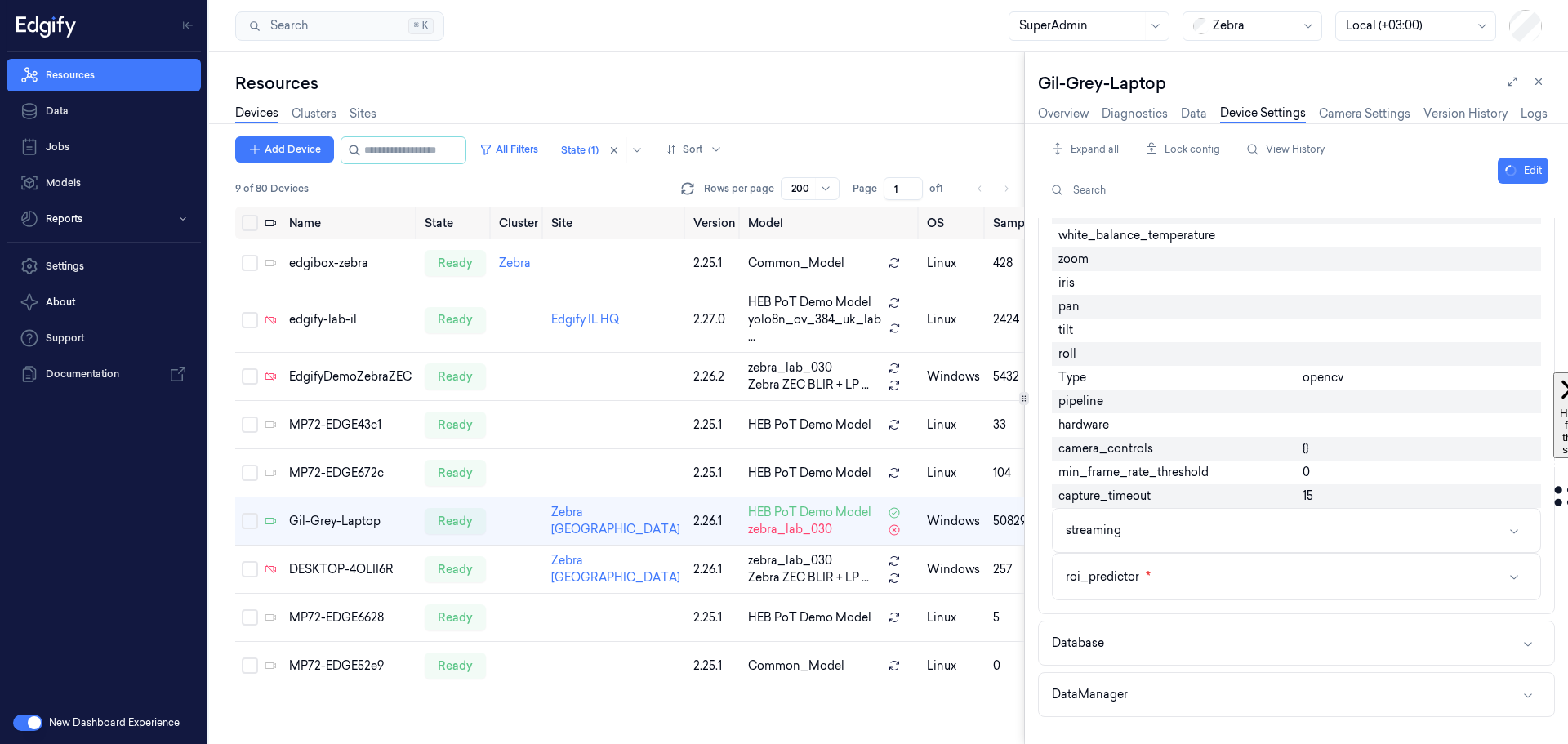
scroll to position [850, 0]
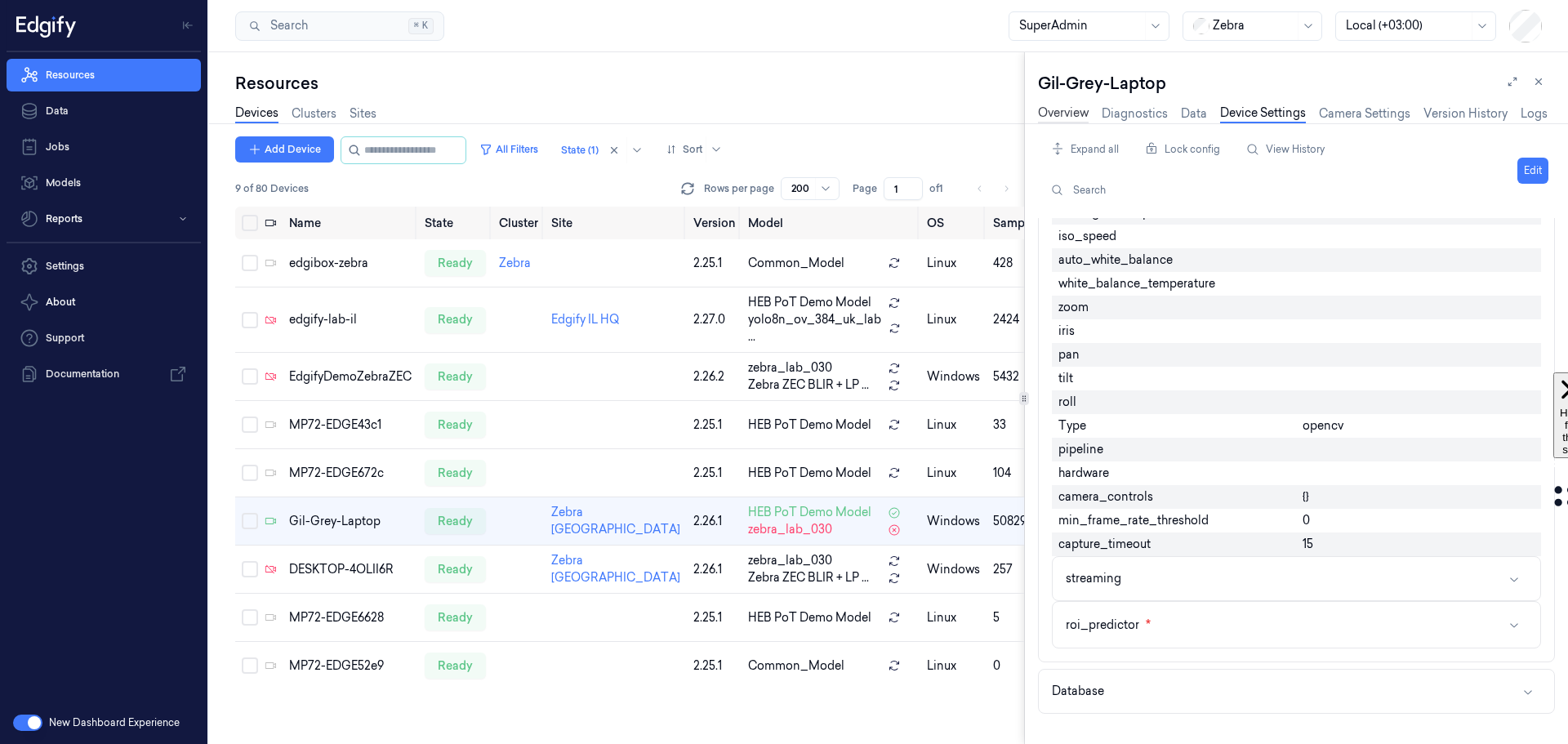
click at [1065, 110] on link "Overview" at bounding box center [1063, 113] width 51 height 19
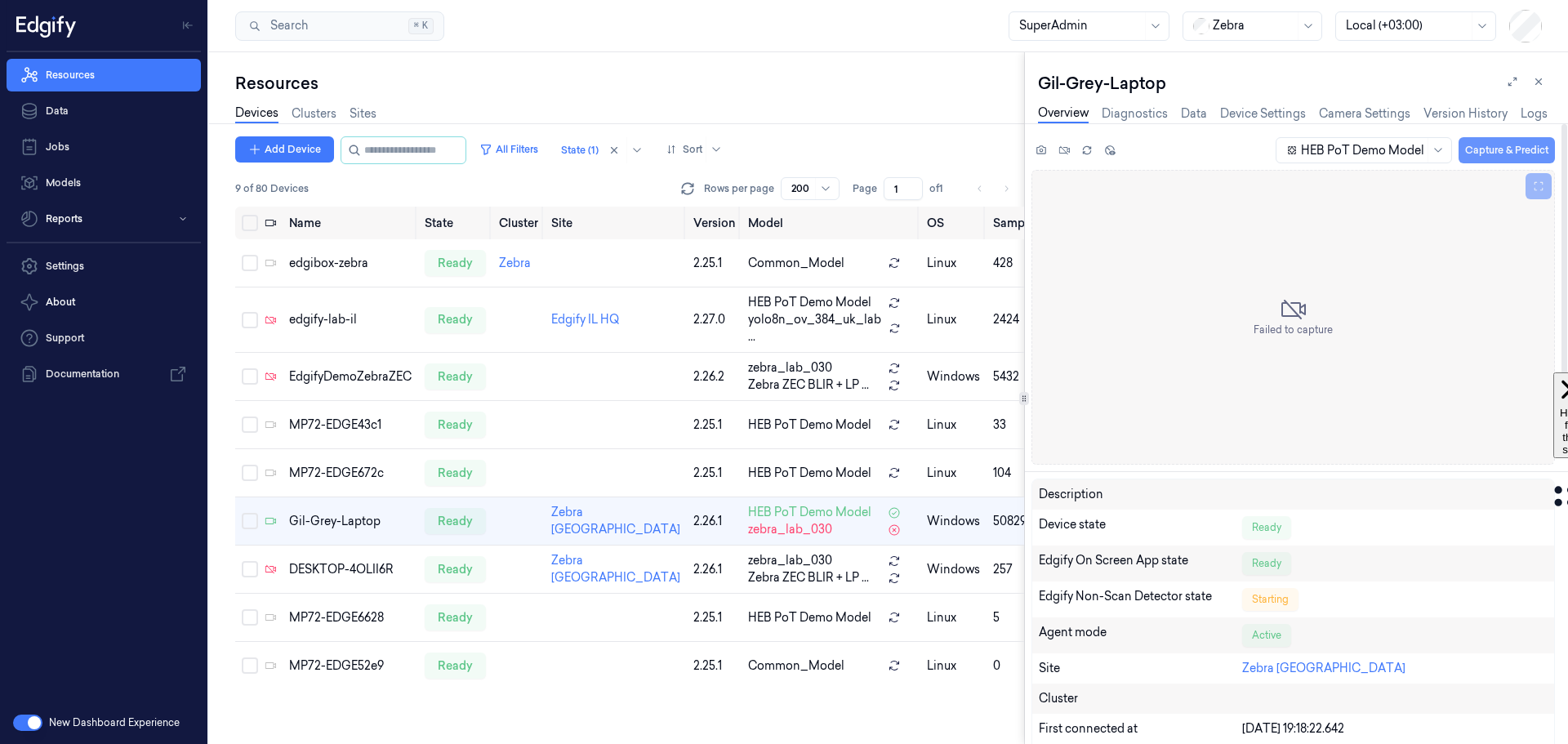
click at [1492, 151] on button "Capture & Predict" at bounding box center [1507, 151] width 96 height 26
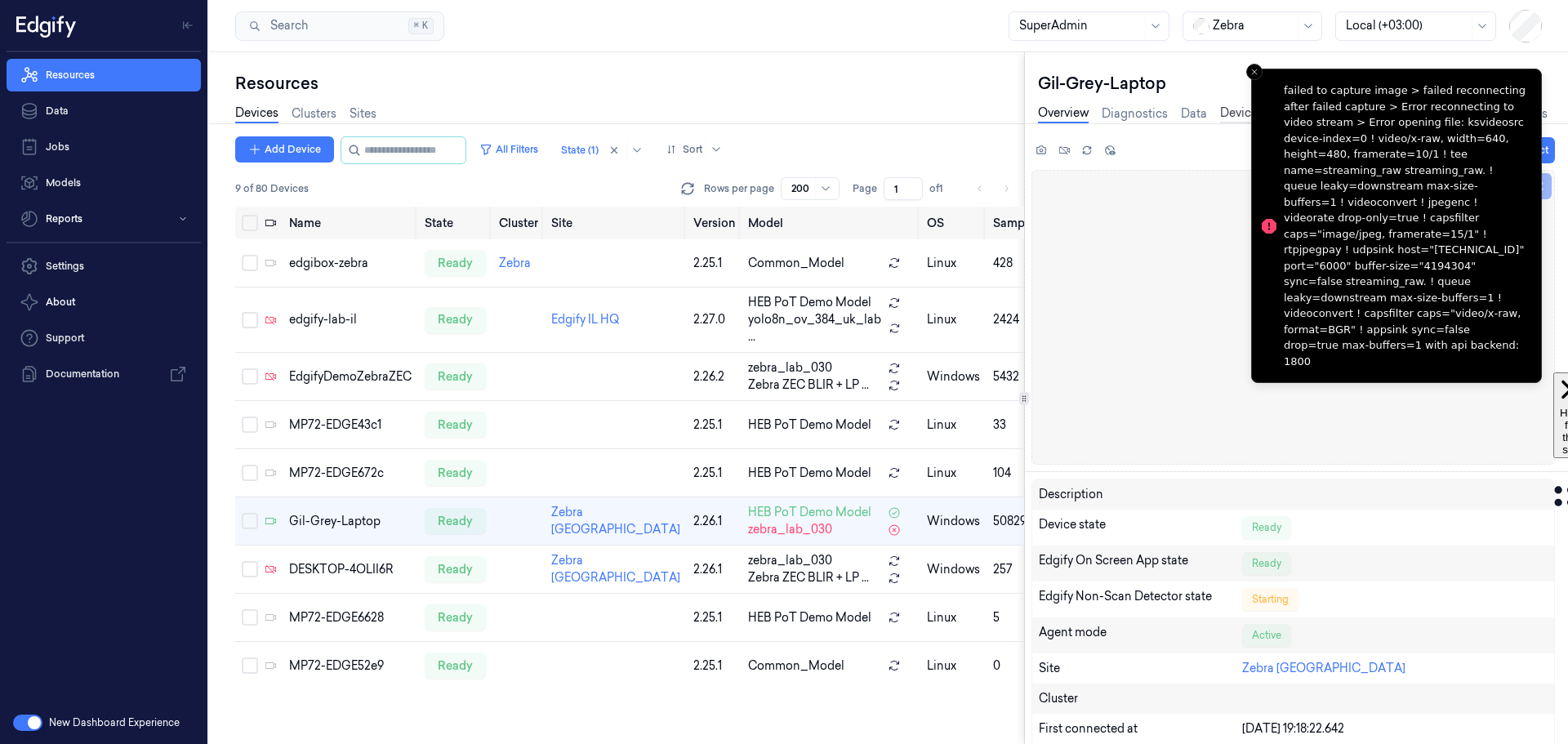
click at [1227, 111] on link "Device Settings" at bounding box center [1263, 113] width 86 height 19
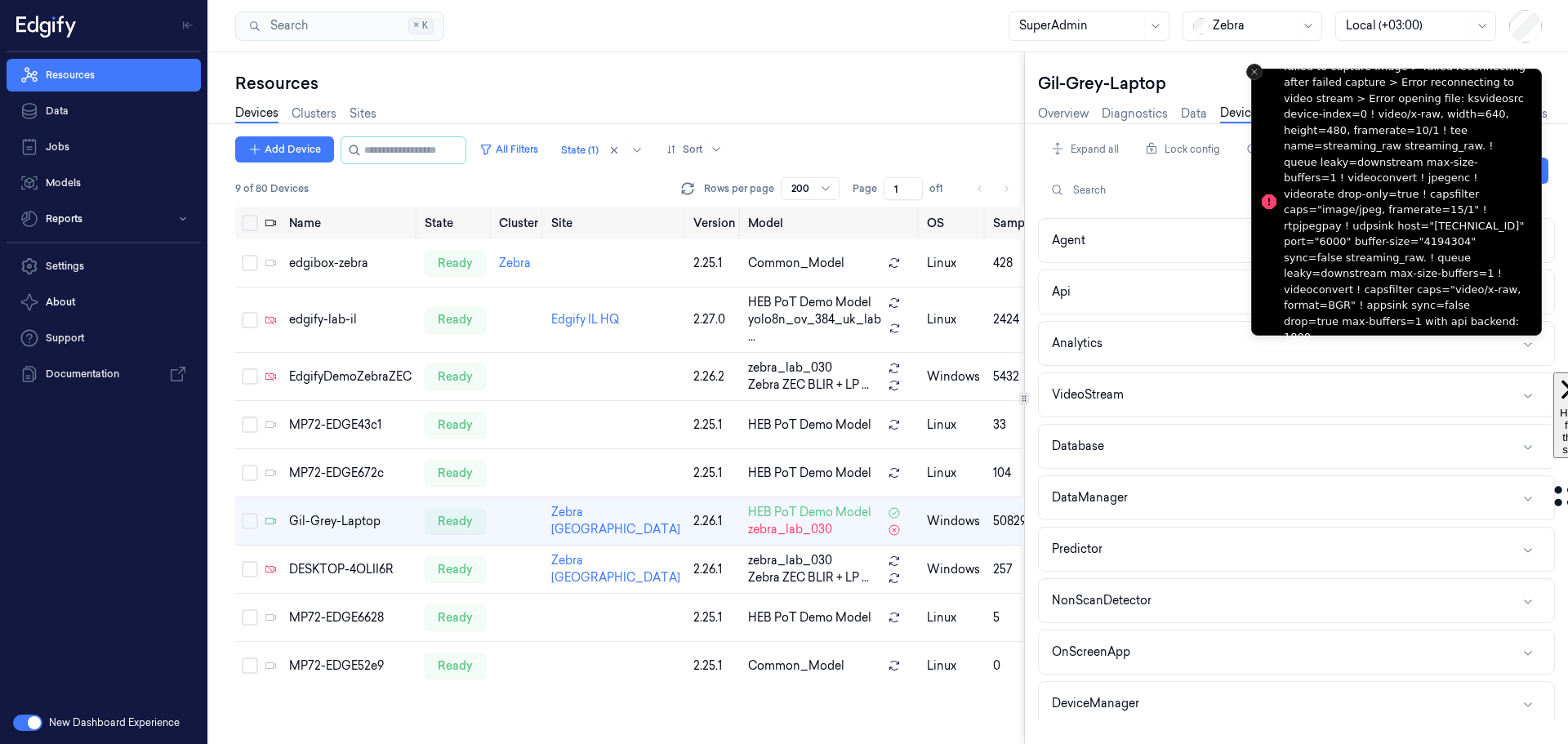
click at [1256, 74] on line "Close toast" at bounding box center [1254, 72] width 5 height 5
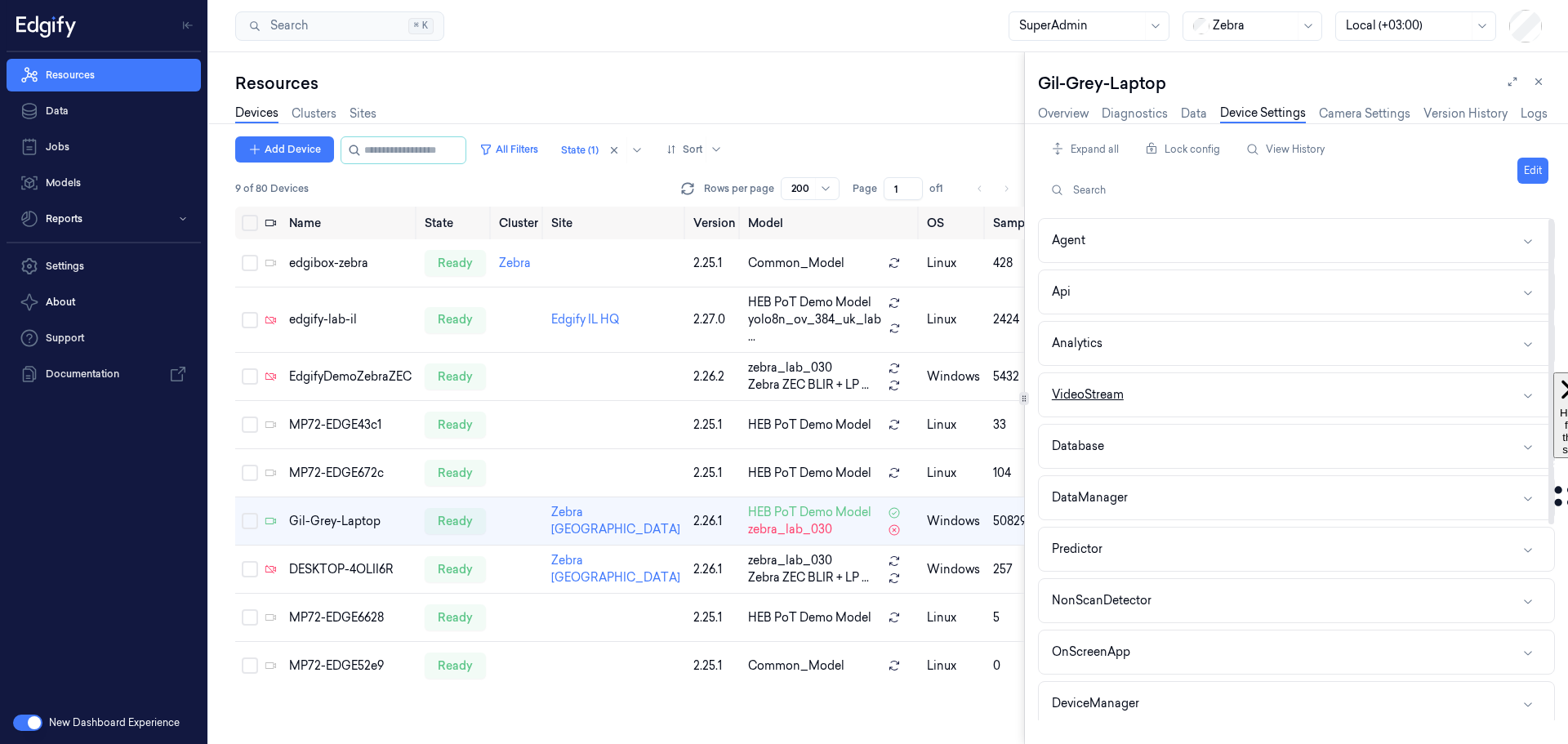
click at [1230, 391] on button "VideoStream" at bounding box center [1296, 395] width 515 height 43
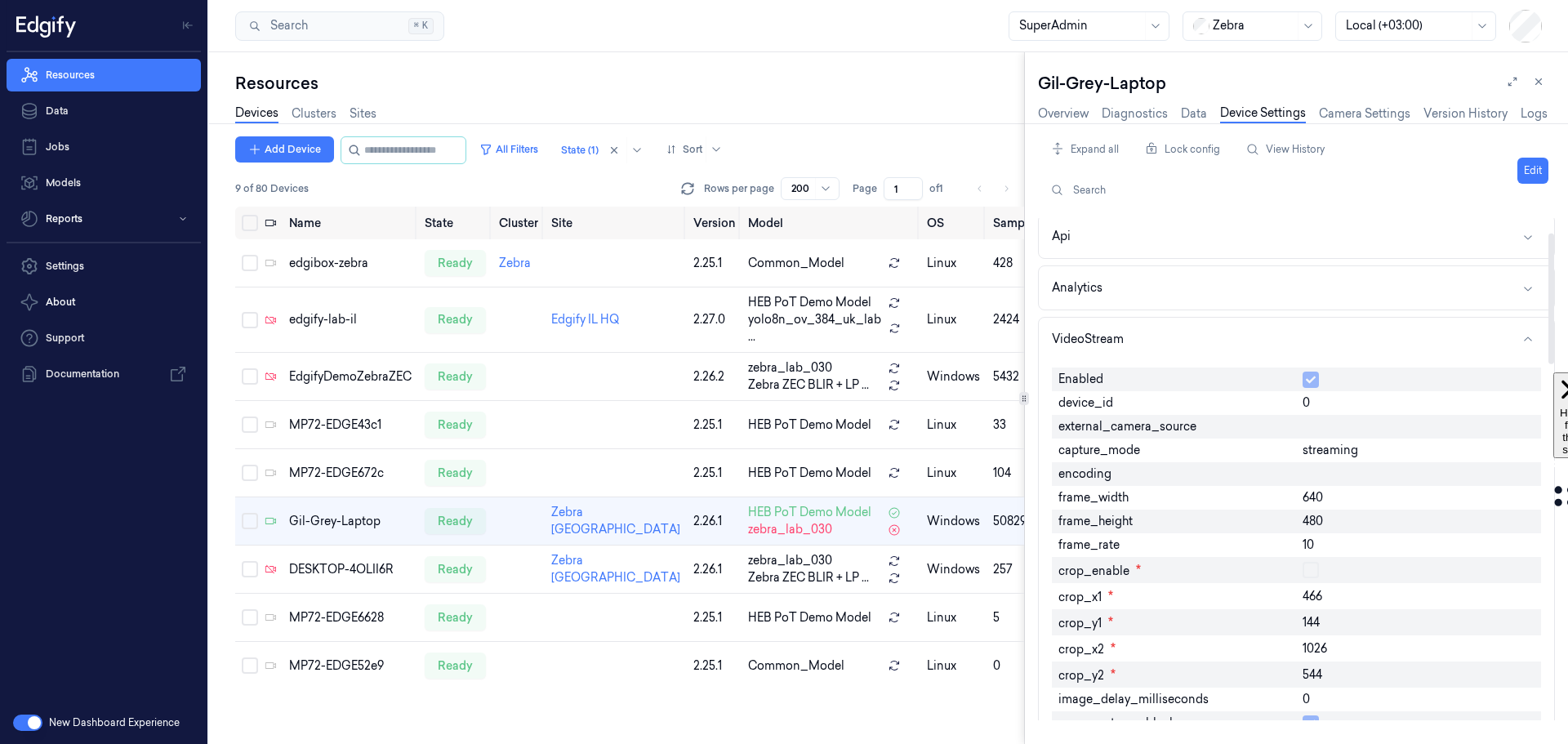
scroll to position [82, 0]
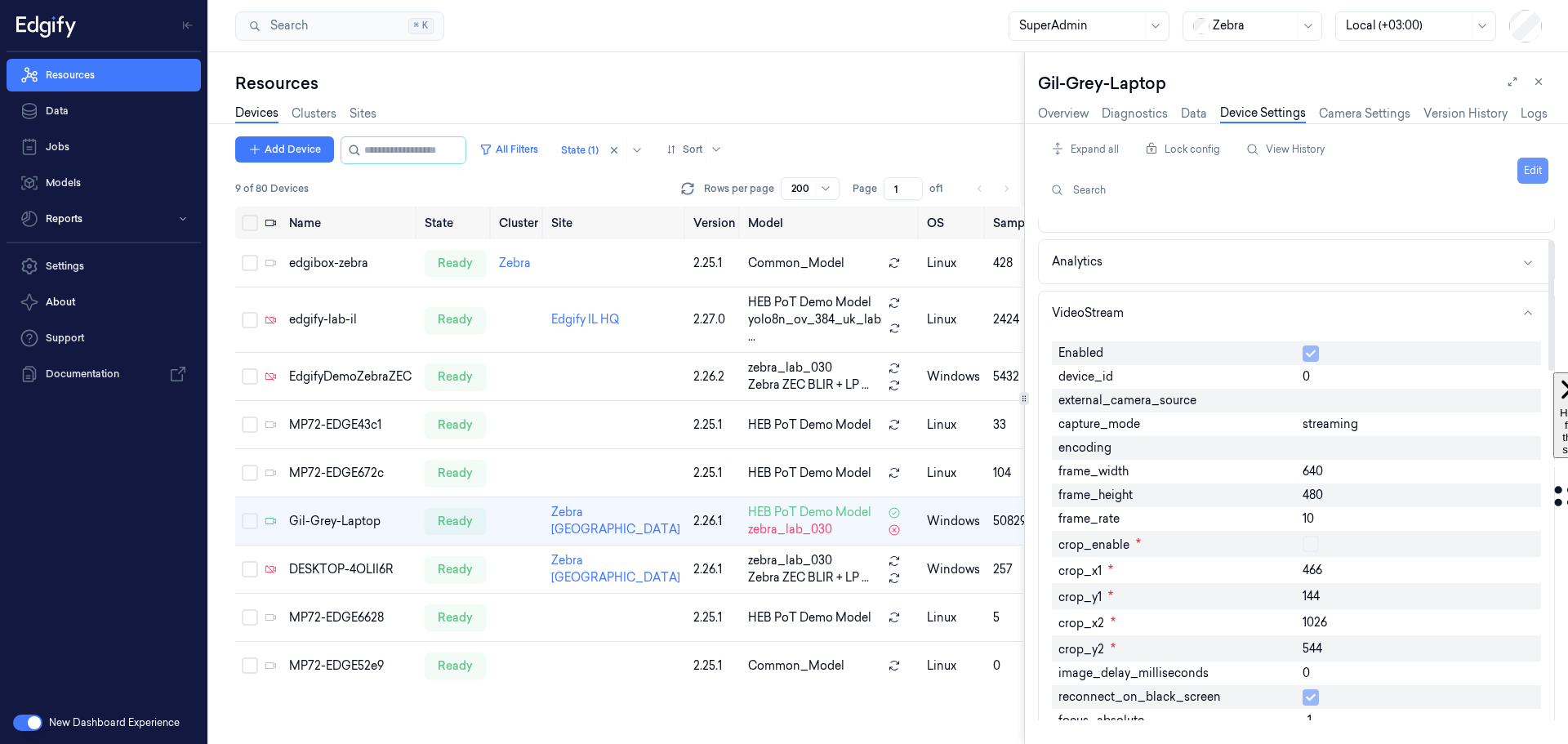
click at [1532, 169] on button "Edit" at bounding box center [1532, 170] width 31 height 26
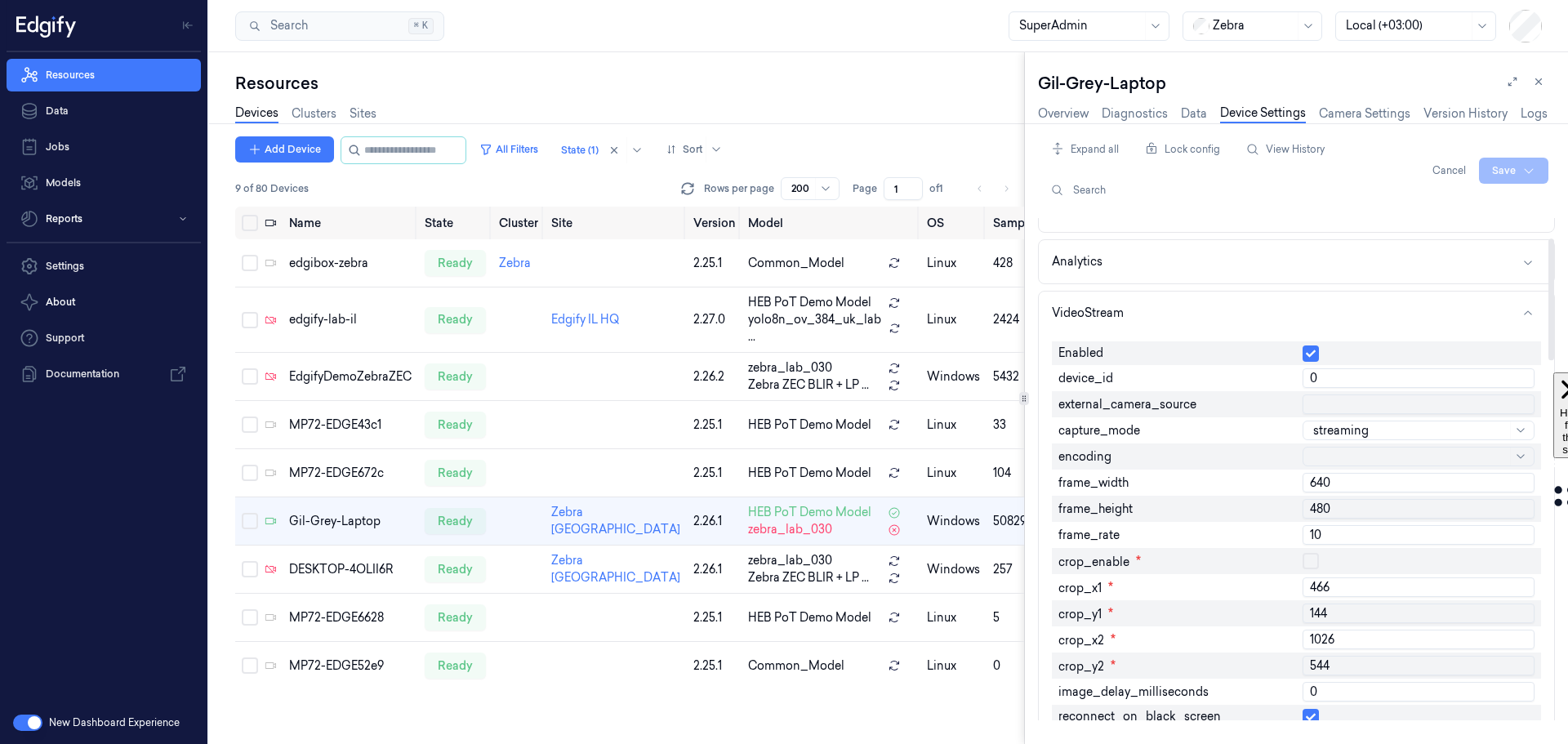
click at [1365, 451] on div at bounding box center [1410, 457] width 194 height 17
click at [1339, 526] on div "jpeg" at bounding box center [1418, 522] width 211 height 10
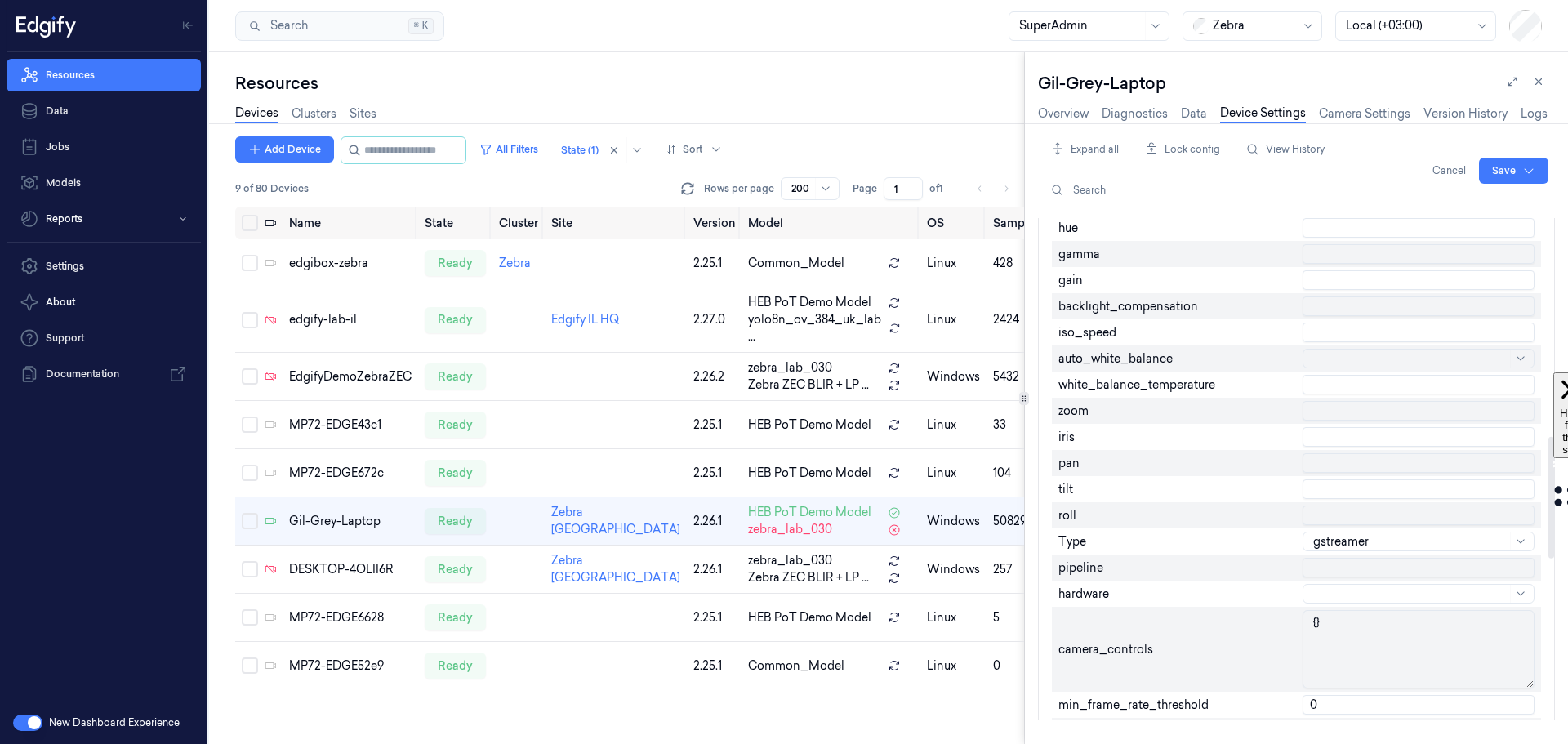
scroll to position [898, 0]
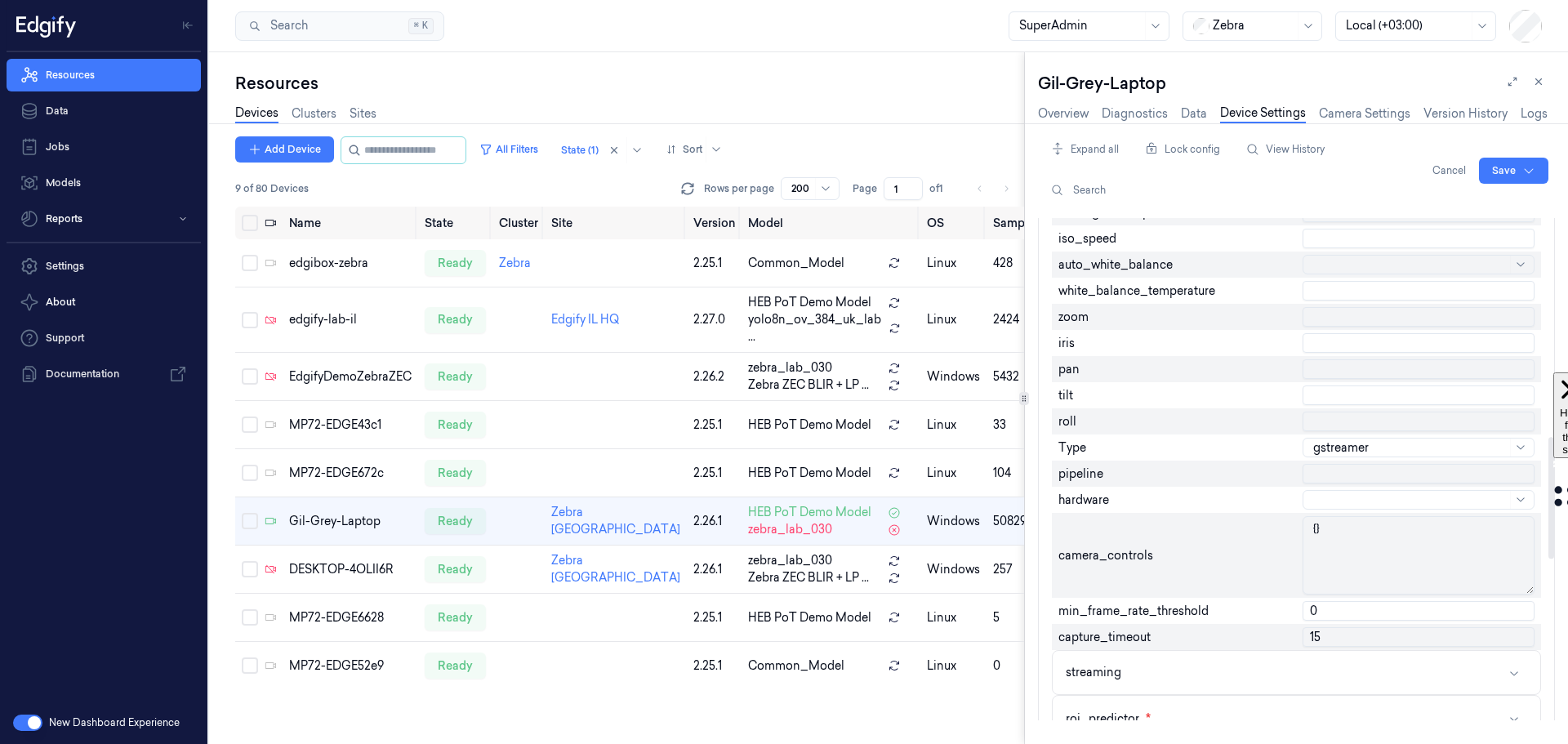
click at [1344, 540] on textarea "{}" at bounding box center [1419, 554] width 232 height 79
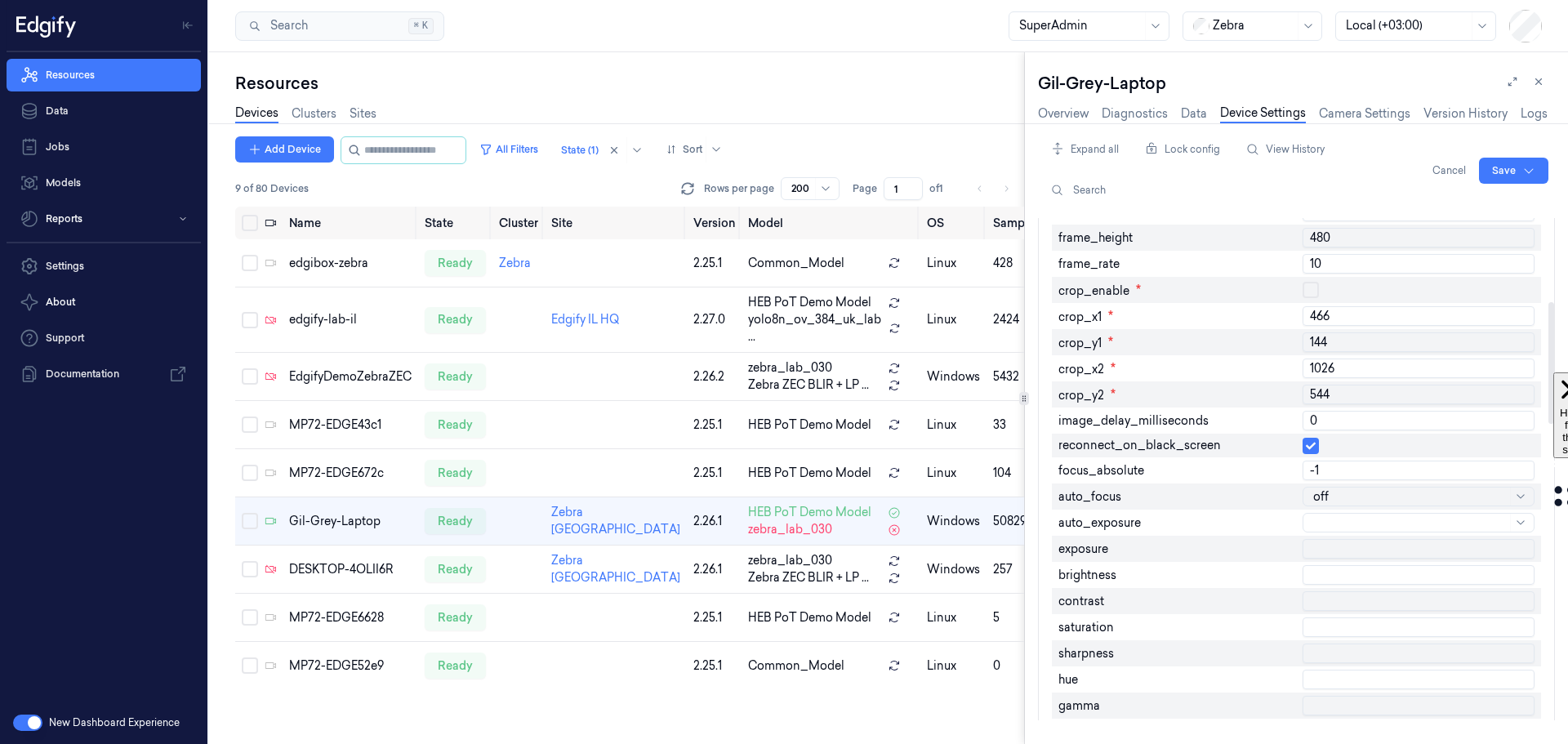
scroll to position [327, 0]
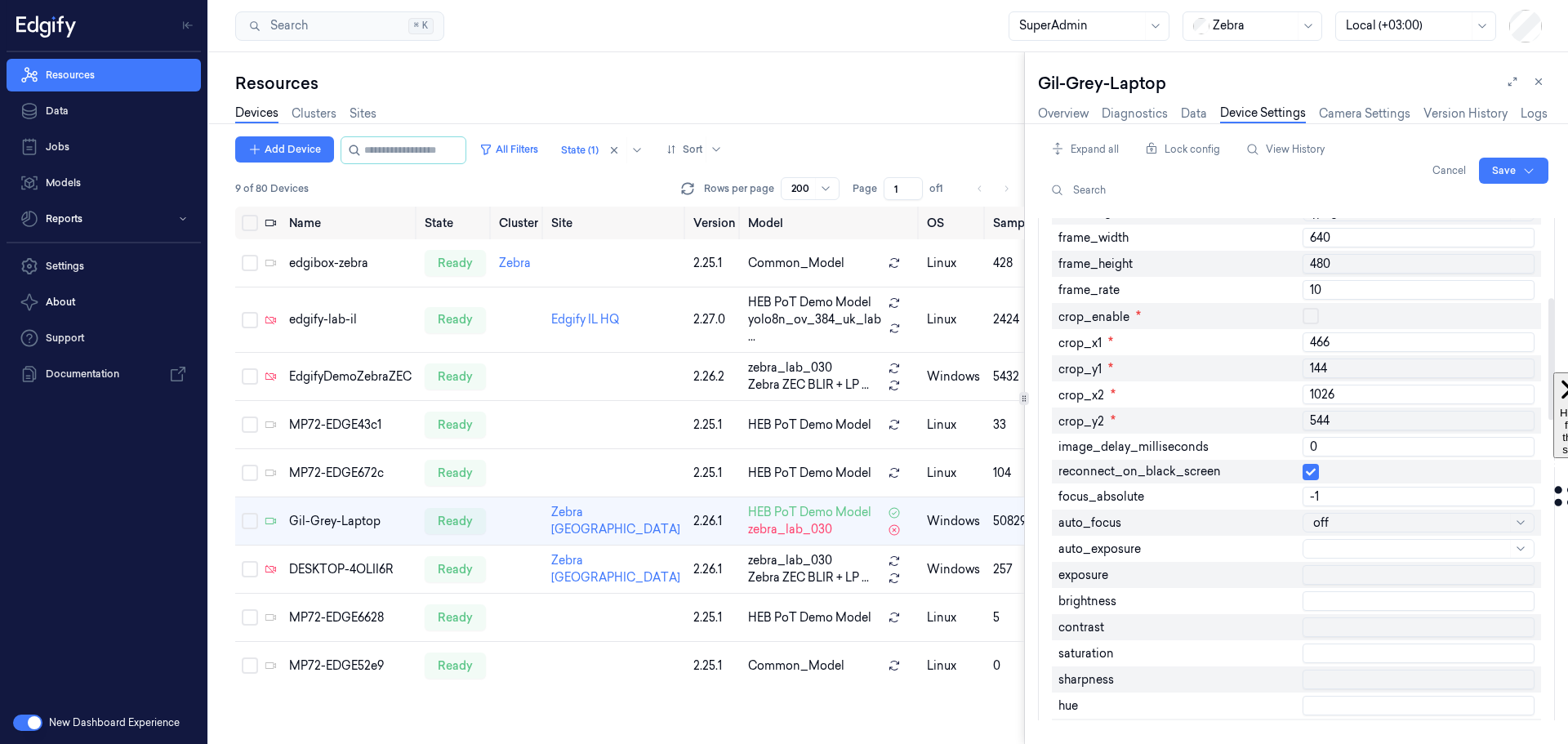
click at [1325, 291] on input "10" at bounding box center [1419, 290] width 232 height 20
type input "15"
click at [1547, 268] on div at bounding box center [1551, 468] width 8 height 502
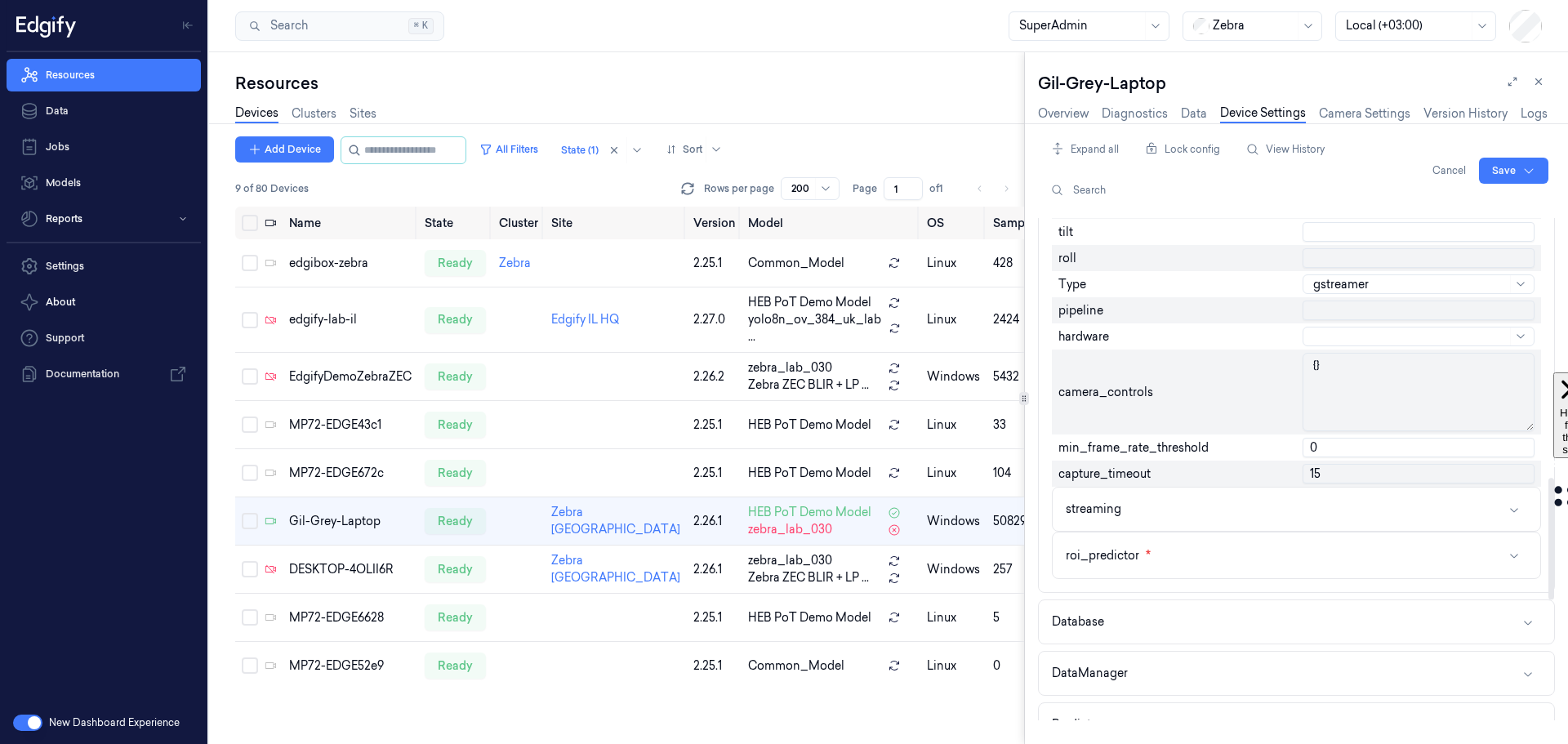
scroll to position [1388, 0]
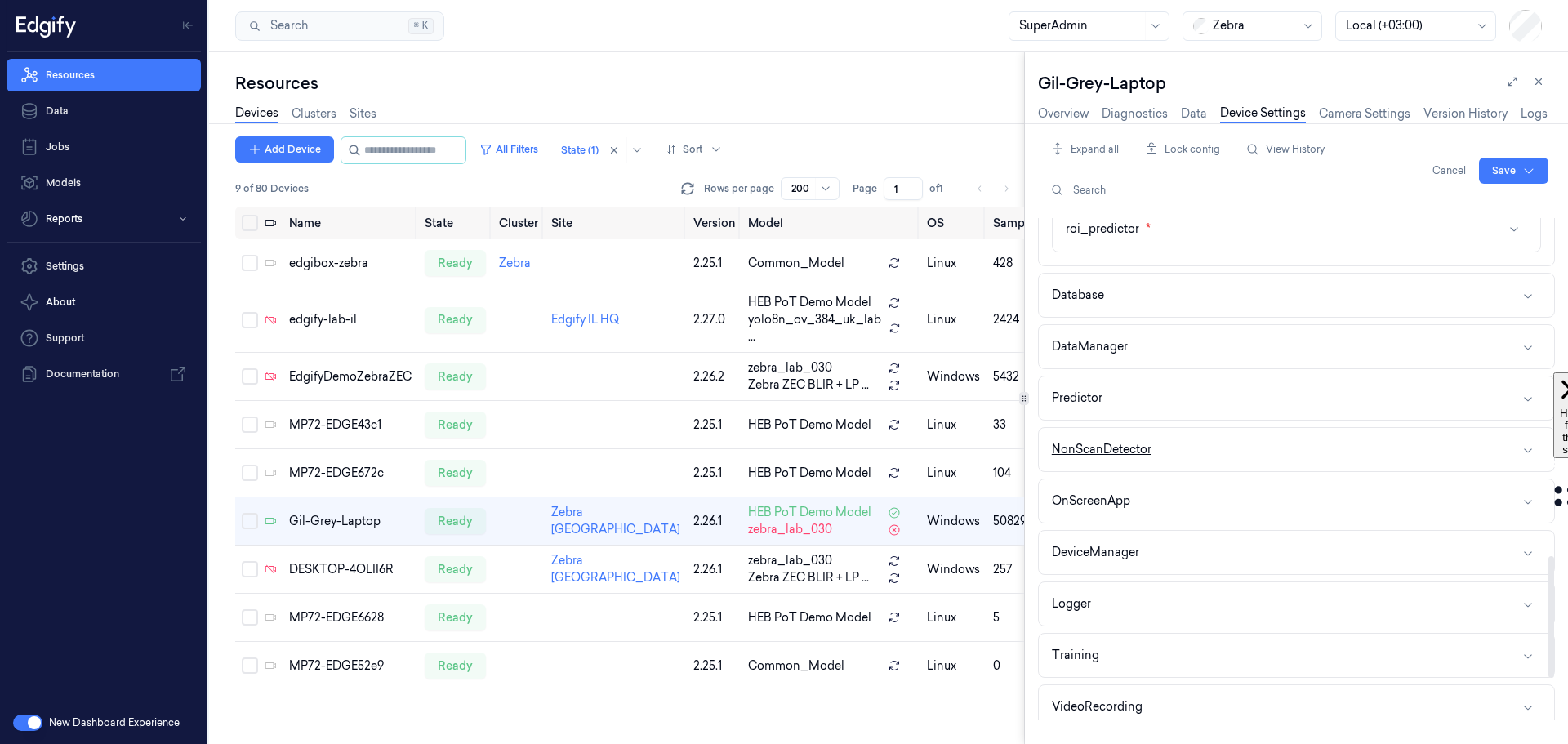
click at [1296, 463] on button "NonScanDetector" at bounding box center [1296, 449] width 515 height 43
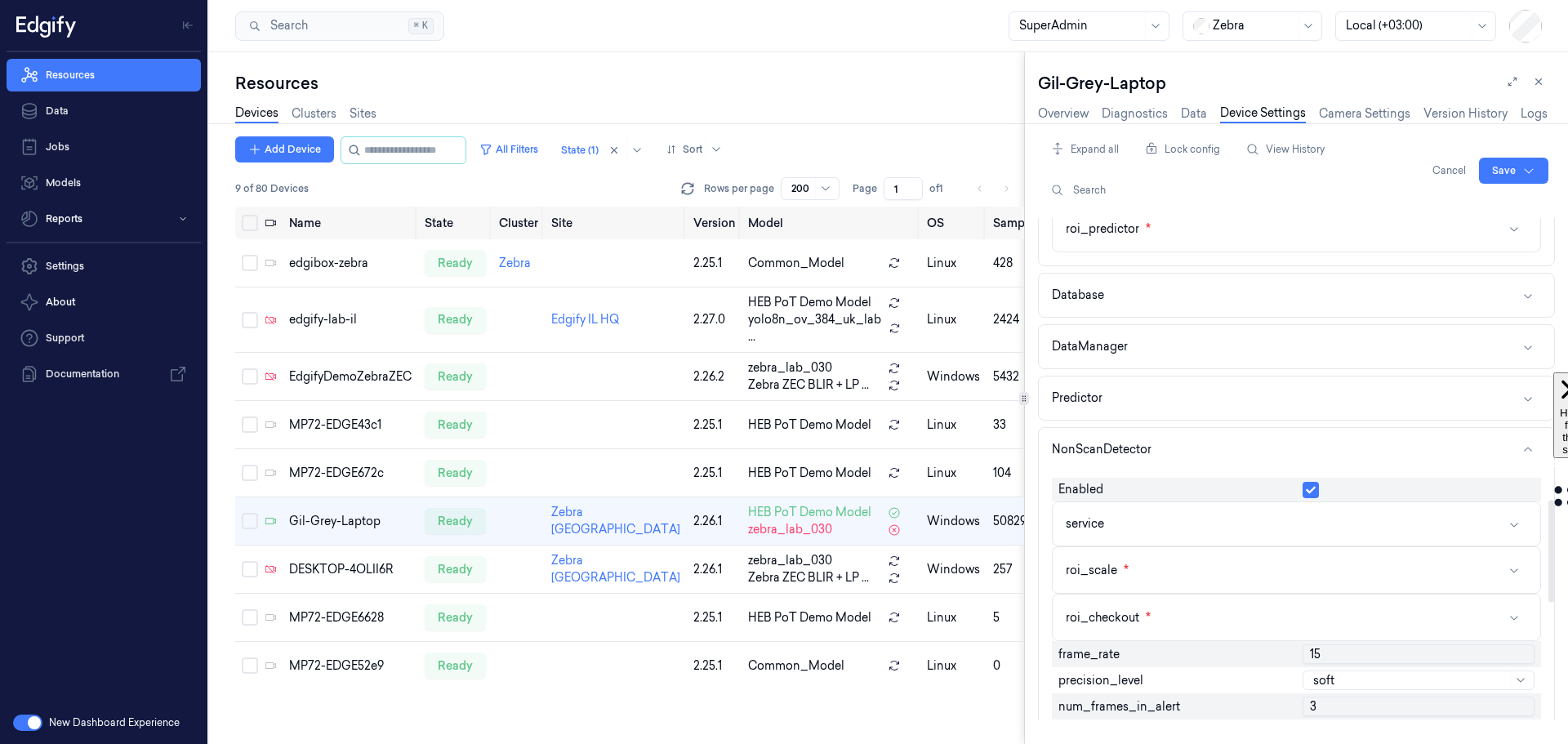
click at [1307, 492] on button "button" at bounding box center [1311, 490] width 17 height 17
click at [1249, 442] on button "NonScanDetector" at bounding box center [1296, 449] width 515 height 43
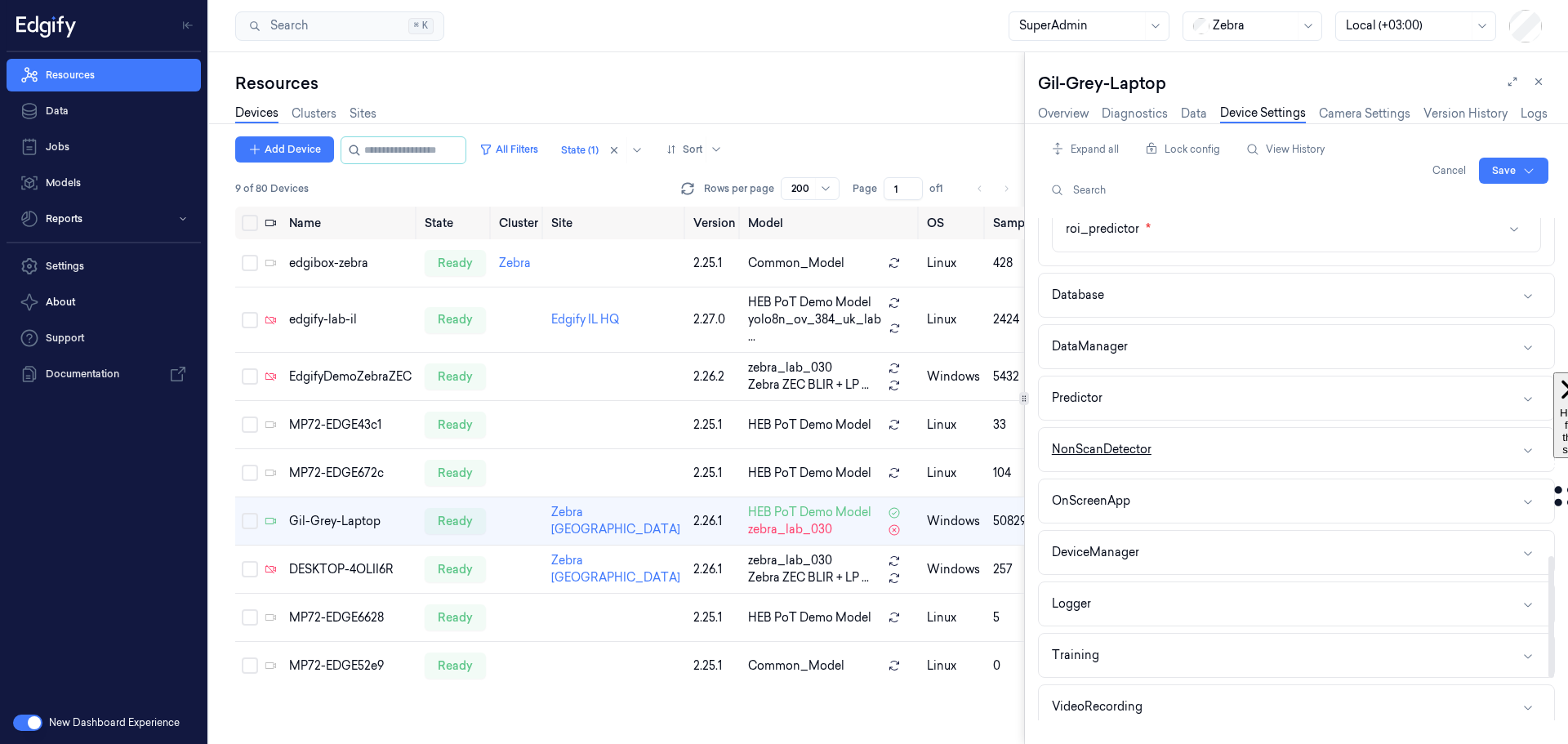
click at [1253, 454] on button "NonScanDetector" at bounding box center [1296, 449] width 515 height 43
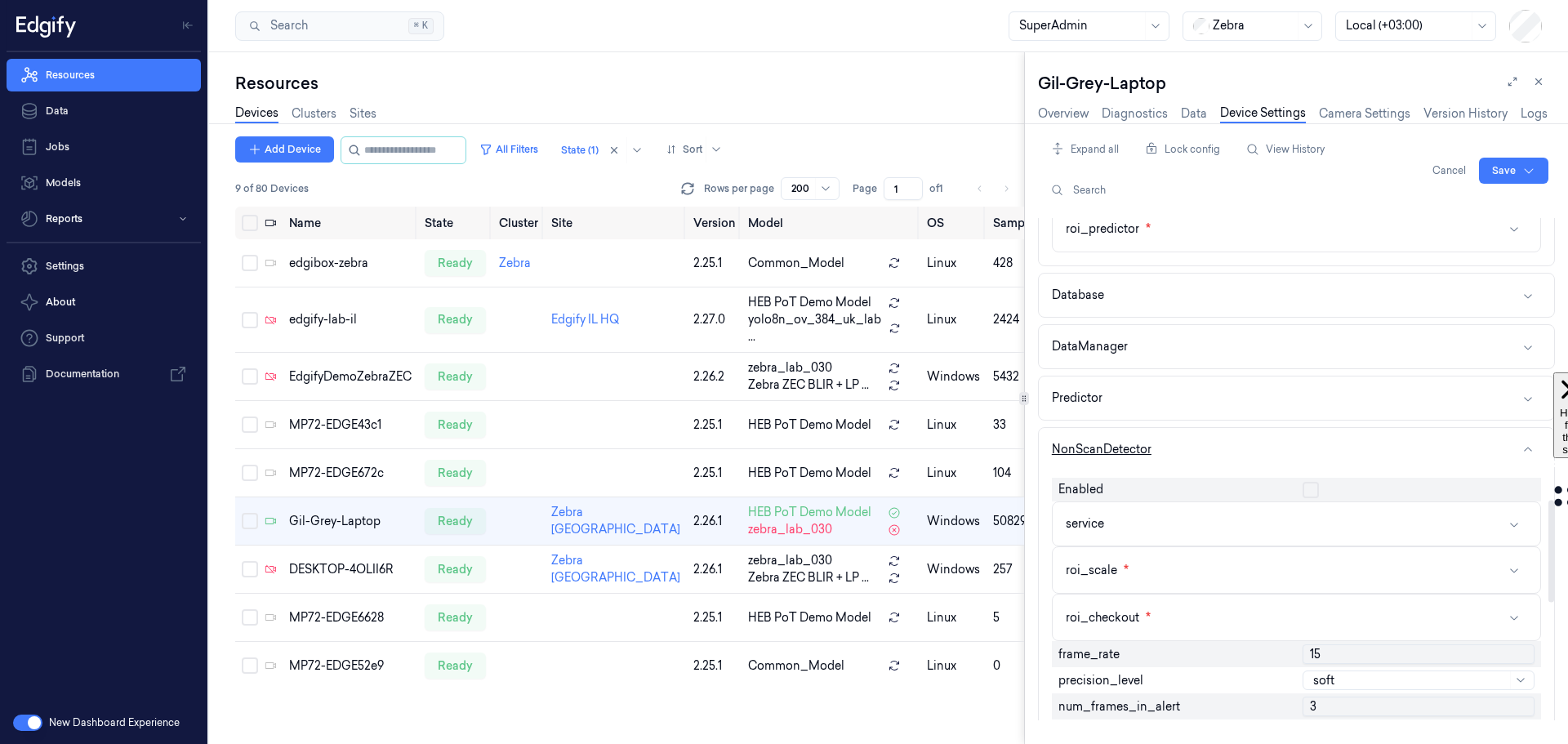
click at [1253, 454] on button "NonScanDetector" at bounding box center [1296, 449] width 515 height 43
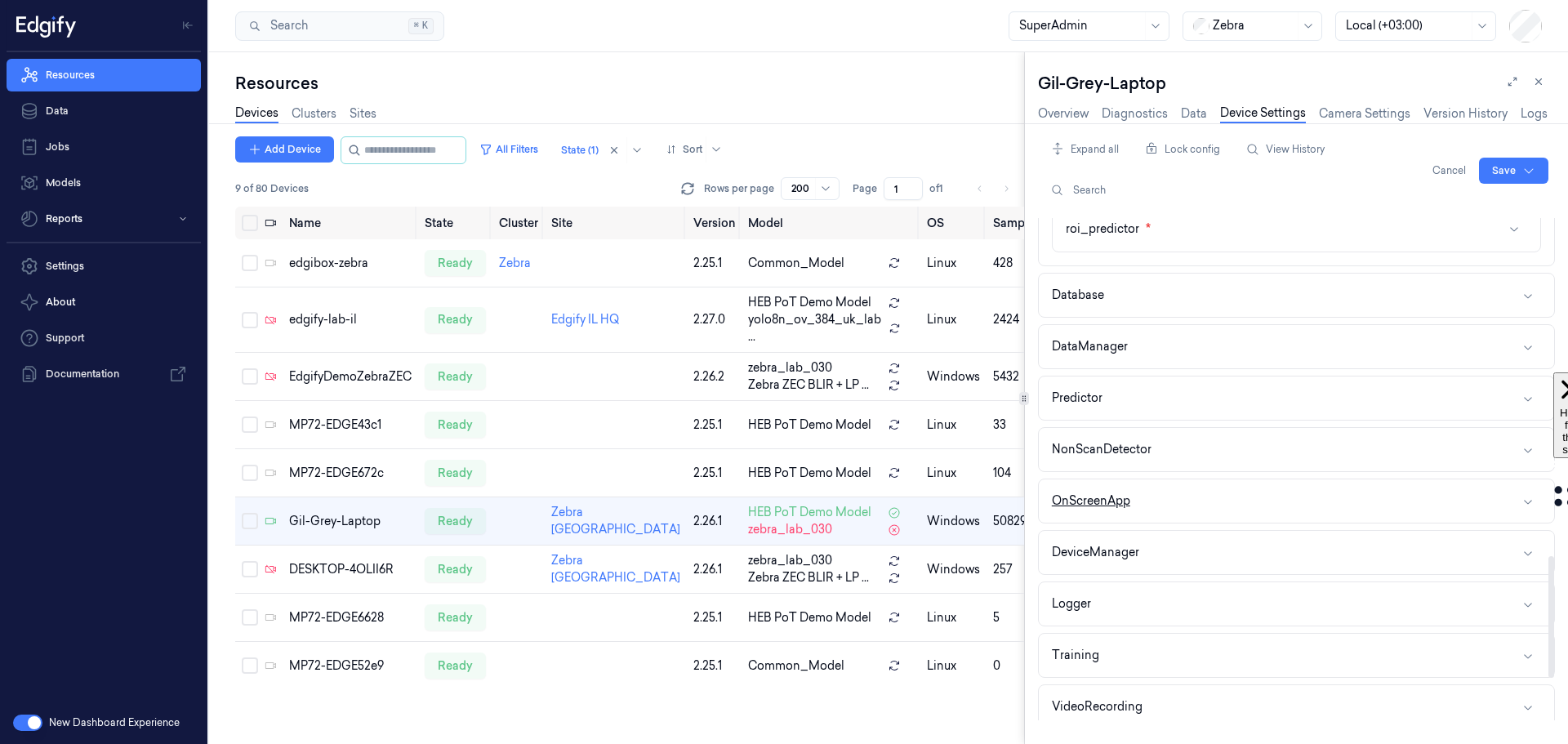
click at [1255, 507] on button "OnScreenApp" at bounding box center [1296, 501] width 515 height 43
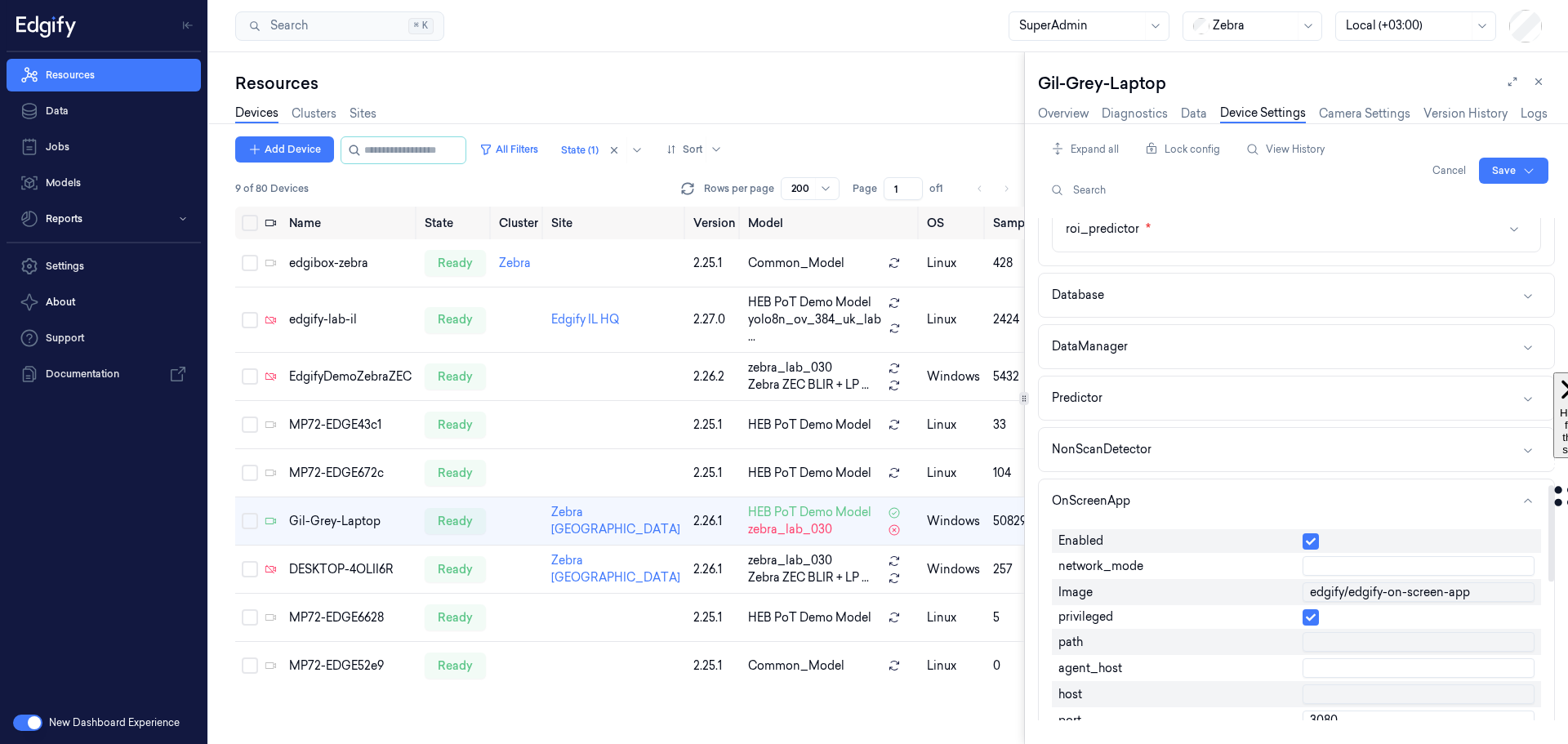
click at [1312, 536] on button "button" at bounding box center [1311, 541] width 17 height 17
click at [1277, 502] on button "OnScreenApp" at bounding box center [1296, 501] width 515 height 43
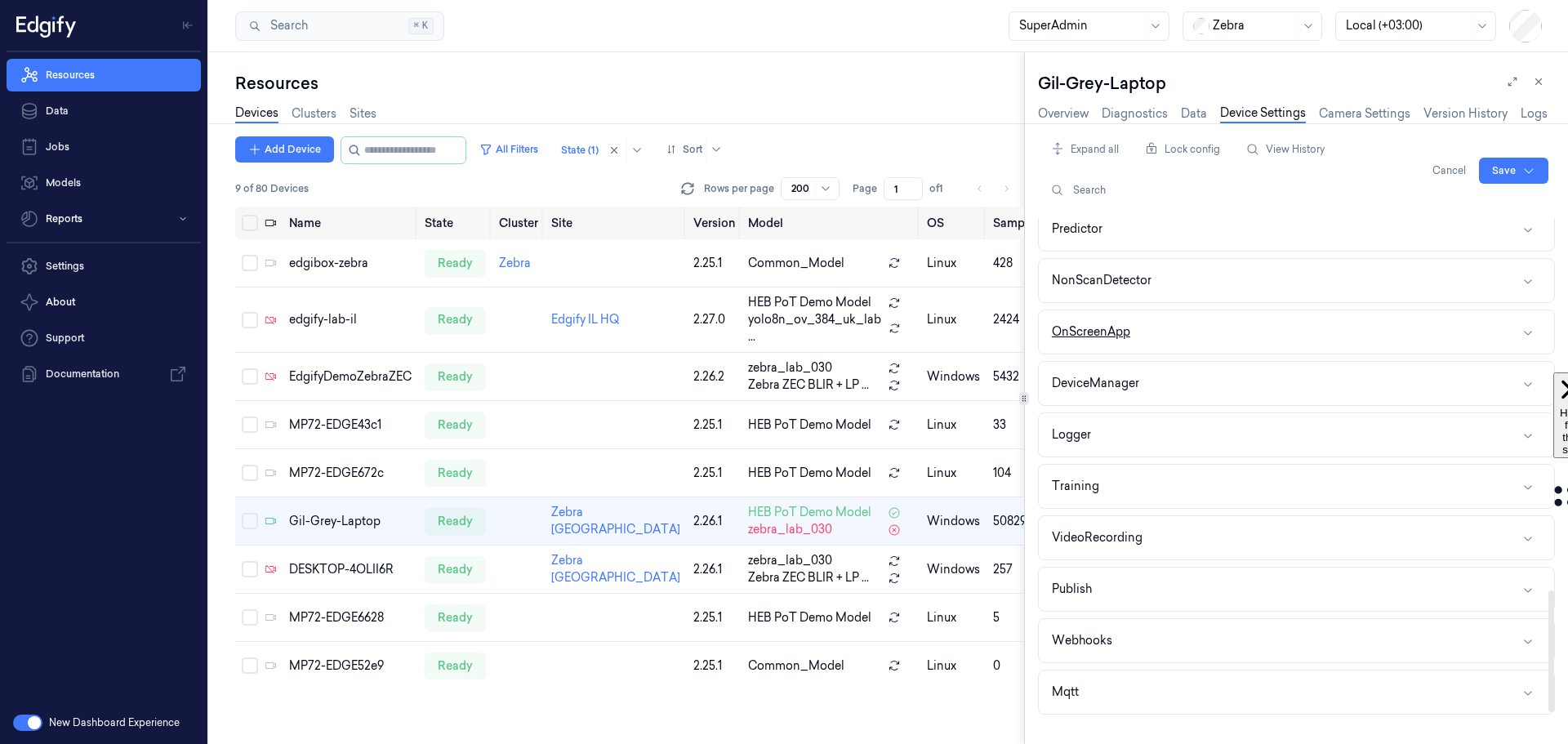
scroll to position [1558, 0]
click at [1507, 164] on html "Resources Data Jobs Models Reports Settings About Support Documentation New Das…" at bounding box center [784, 372] width 1568 height 744
click at [1461, 210] on div "Save to this device" at bounding box center [1470, 204] width 145 height 27
click at [1067, 113] on link "Overview" at bounding box center [1063, 113] width 51 height 19
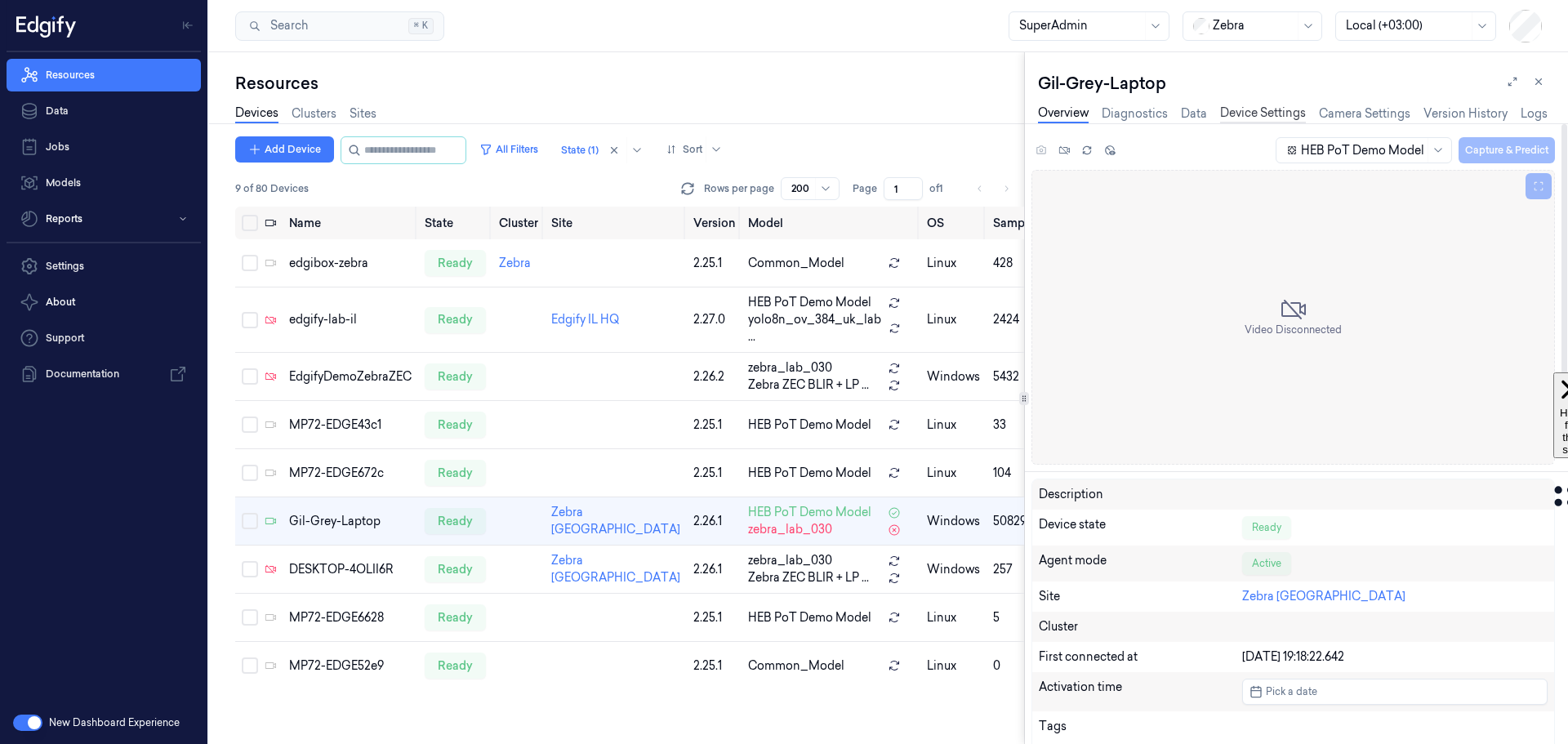
click at [1260, 114] on link "Device Settings" at bounding box center [1263, 113] width 86 height 19
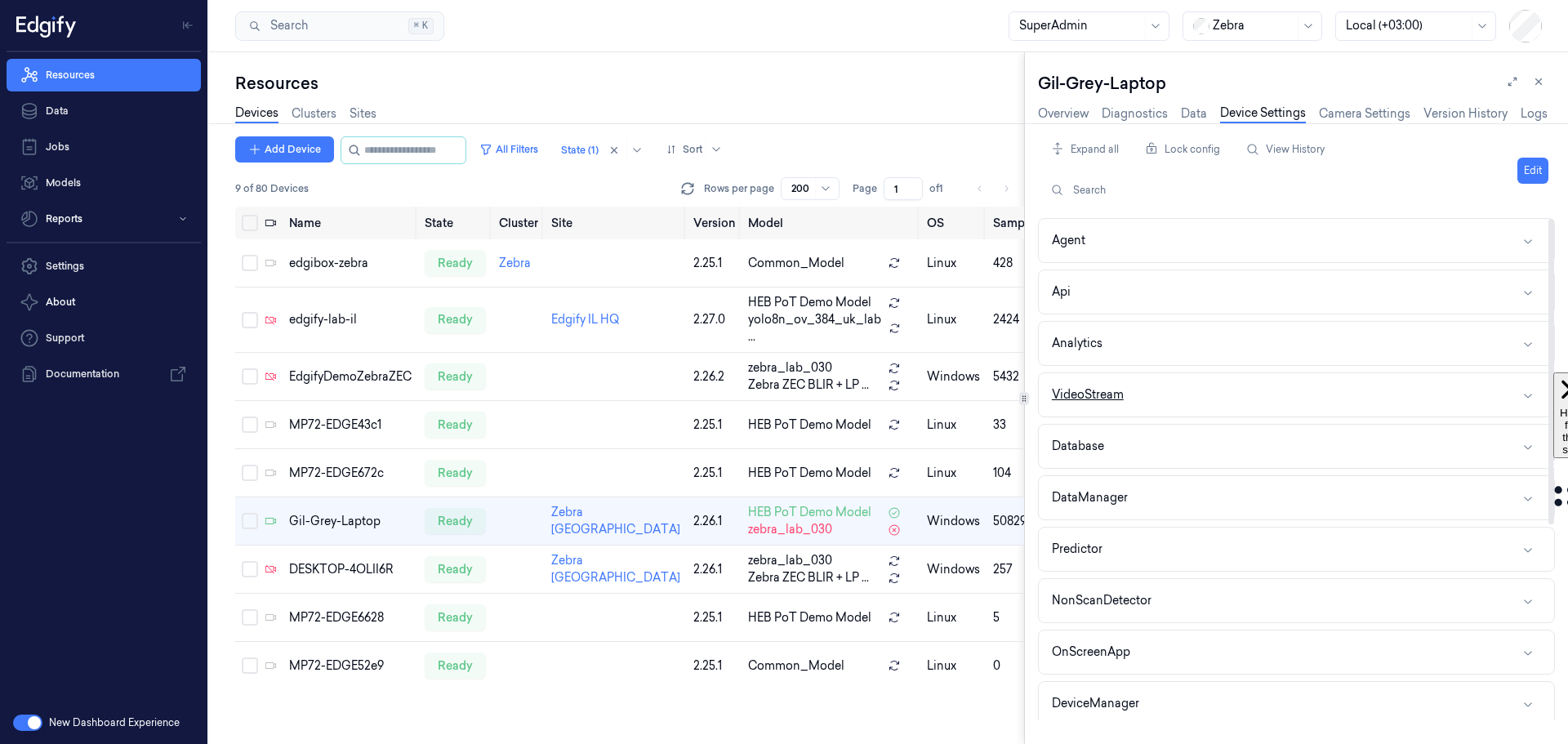
click at [1337, 394] on button "VideoStream" at bounding box center [1296, 395] width 515 height 43
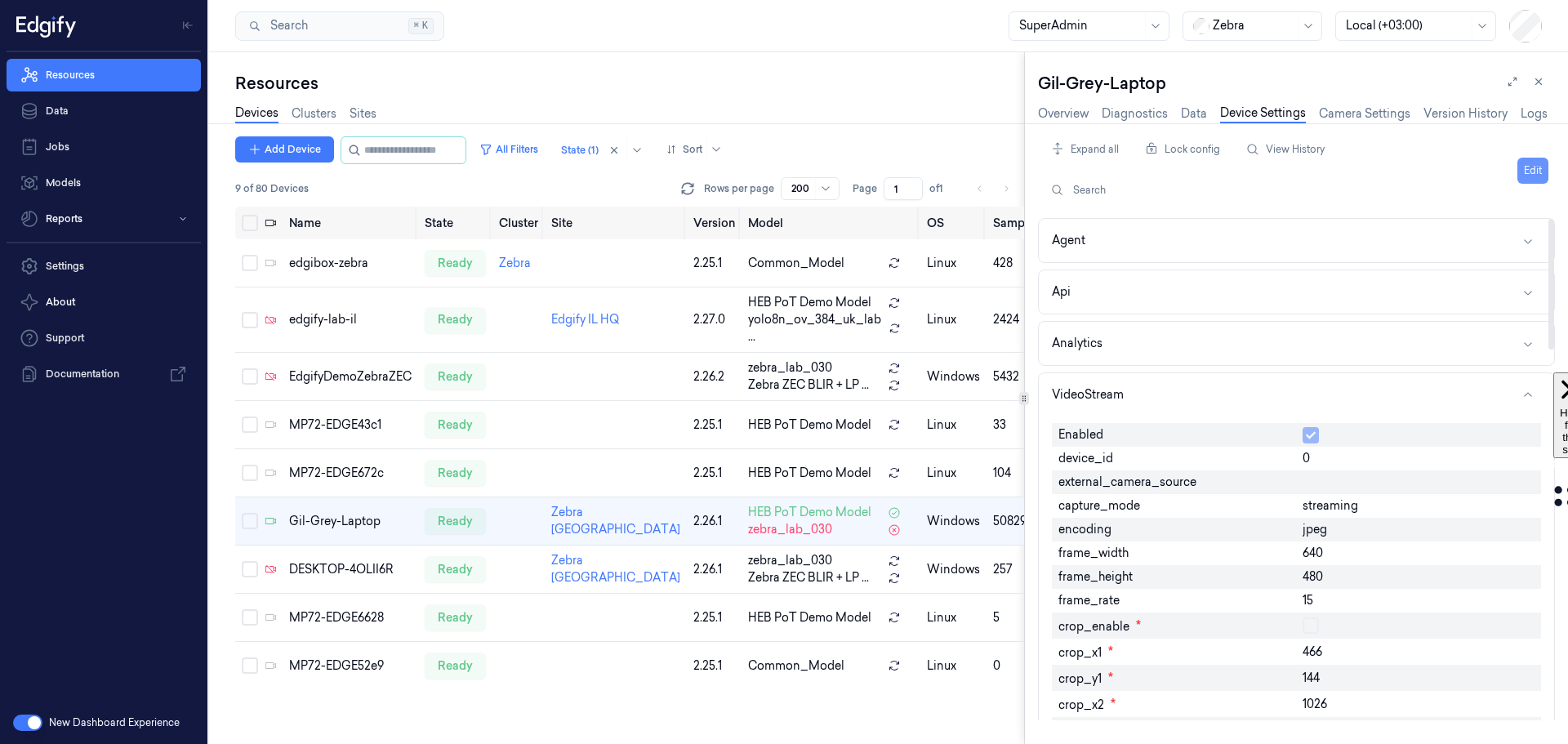
click at [1532, 175] on button "Edit" at bounding box center [1532, 170] width 31 height 26
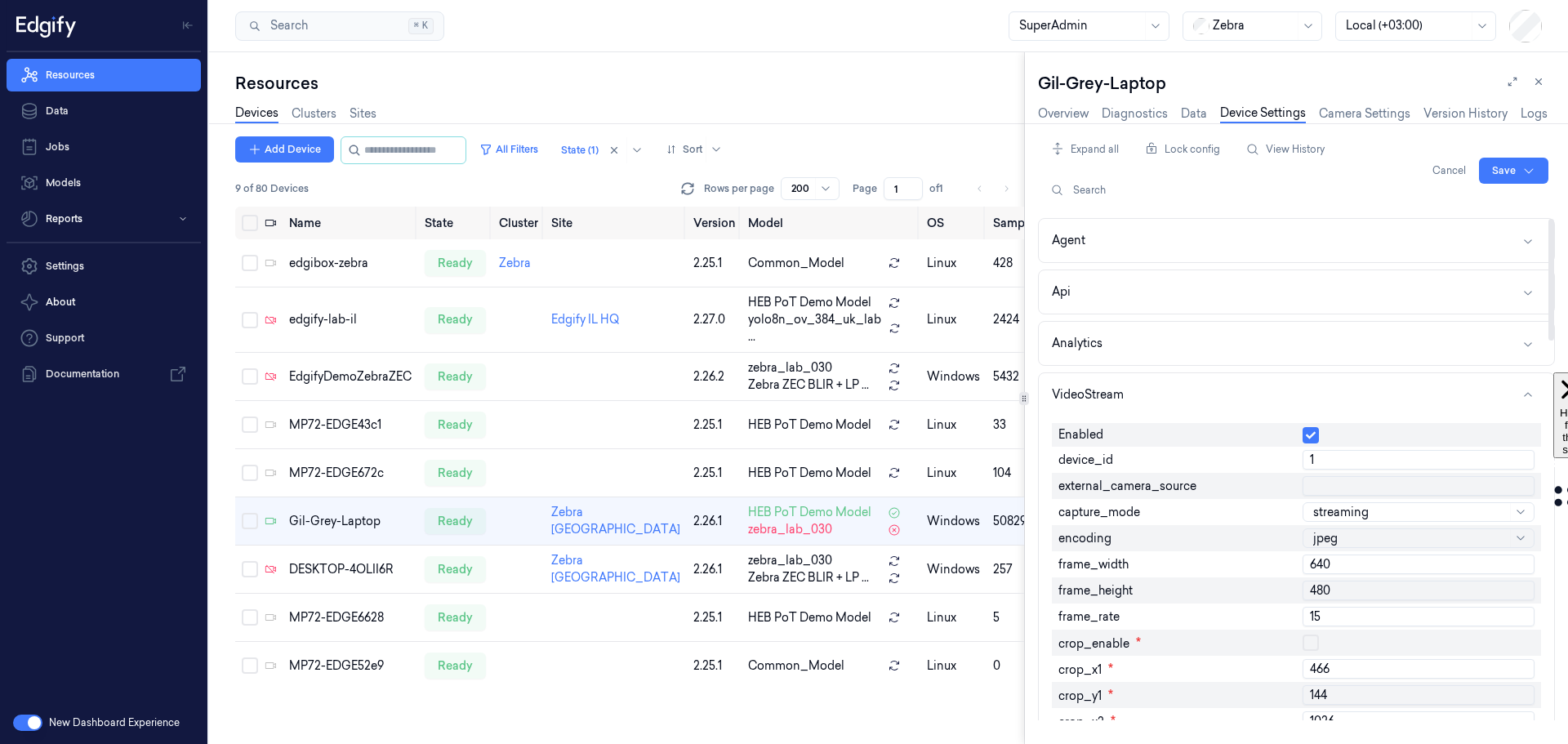
type input "1"
click at [1520, 454] on input "1" at bounding box center [1419, 460] width 232 height 20
click at [1503, 174] on html "Resources Data Jobs Models Reports Settings About Support Documentation New Das…" at bounding box center [784, 372] width 1568 height 744
click at [1485, 203] on div "Save to this device" at bounding box center [1470, 204] width 145 height 27
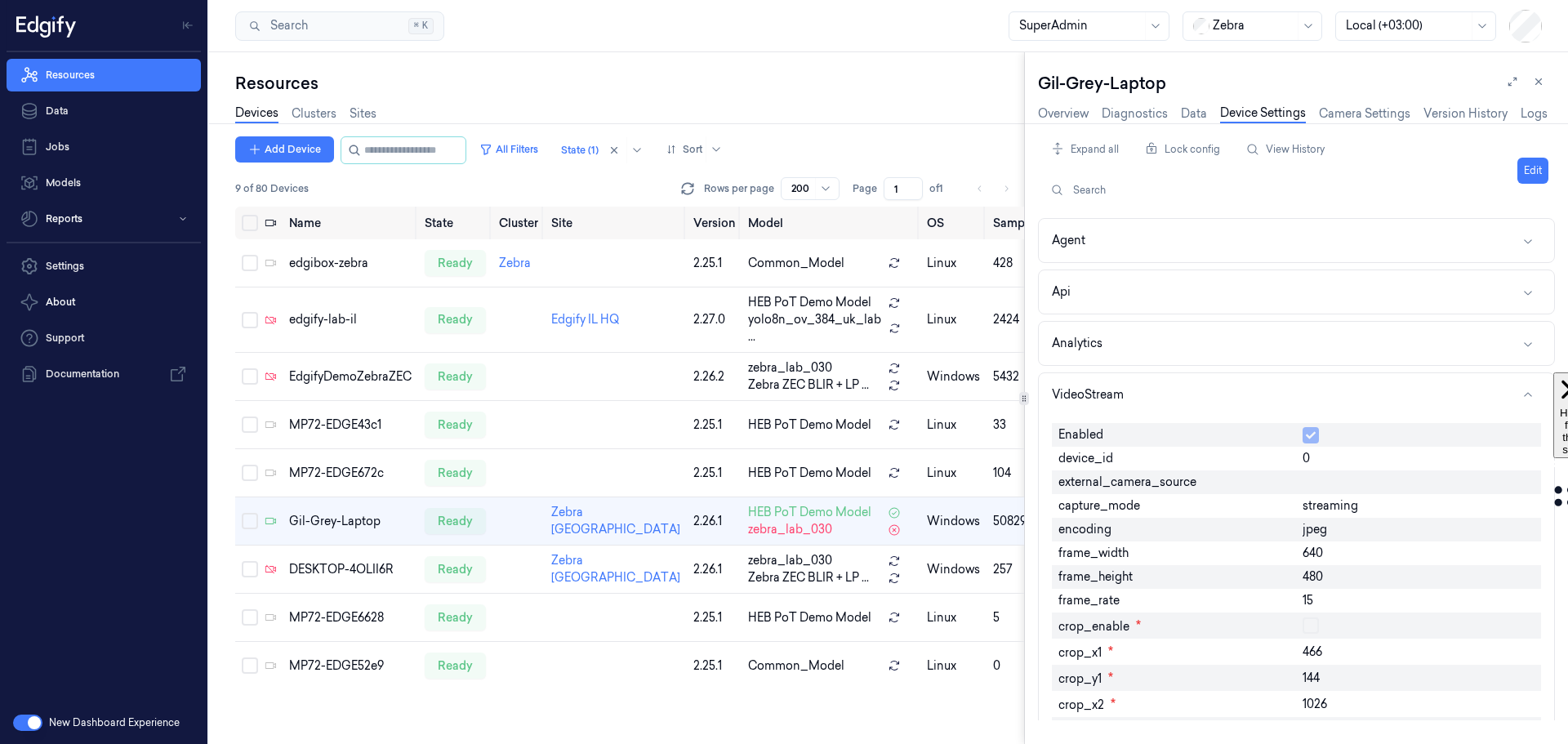
click at [1053, 103] on div "Overview Diagnostics Data Device Settings Camera Settings Version History Logs" at bounding box center [1293, 115] width 510 height 41
click at [1065, 112] on link "Overview" at bounding box center [1063, 113] width 51 height 19
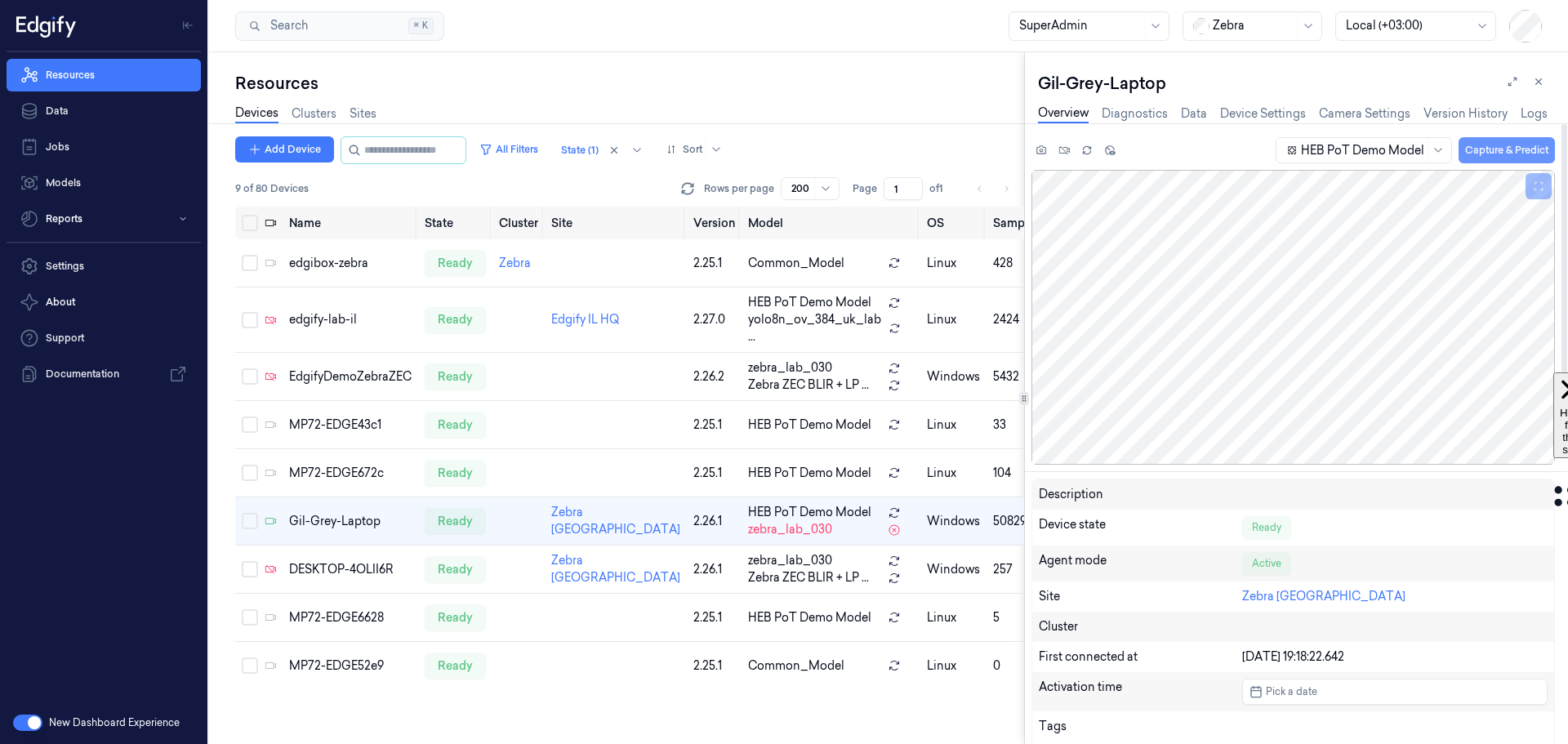
click at [1511, 146] on button "Capture & Predict" at bounding box center [1507, 151] width 96 height 26
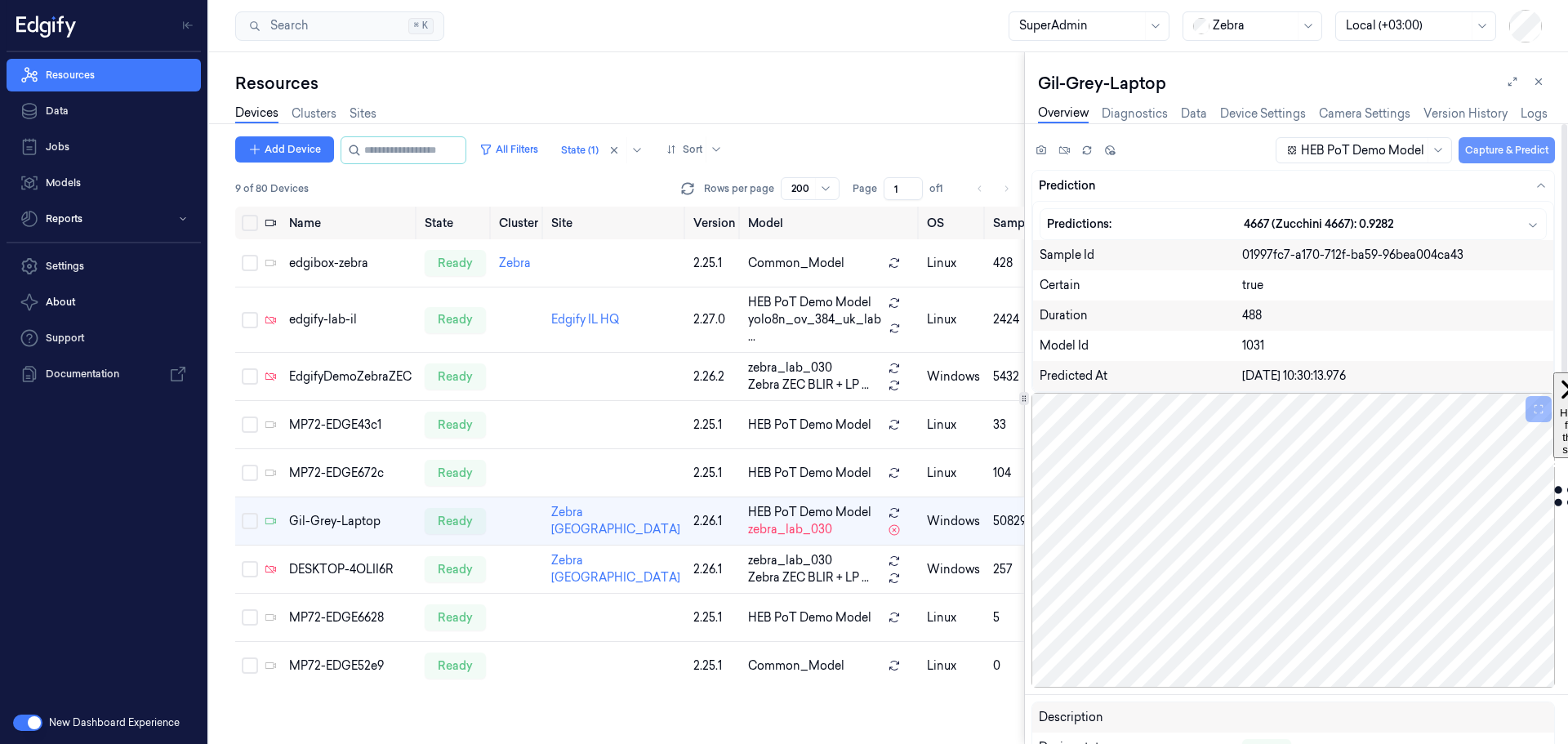
click at [1492, 144] on button "Capture & Predict" at bounding box center [1507, 151] width 96 height 26
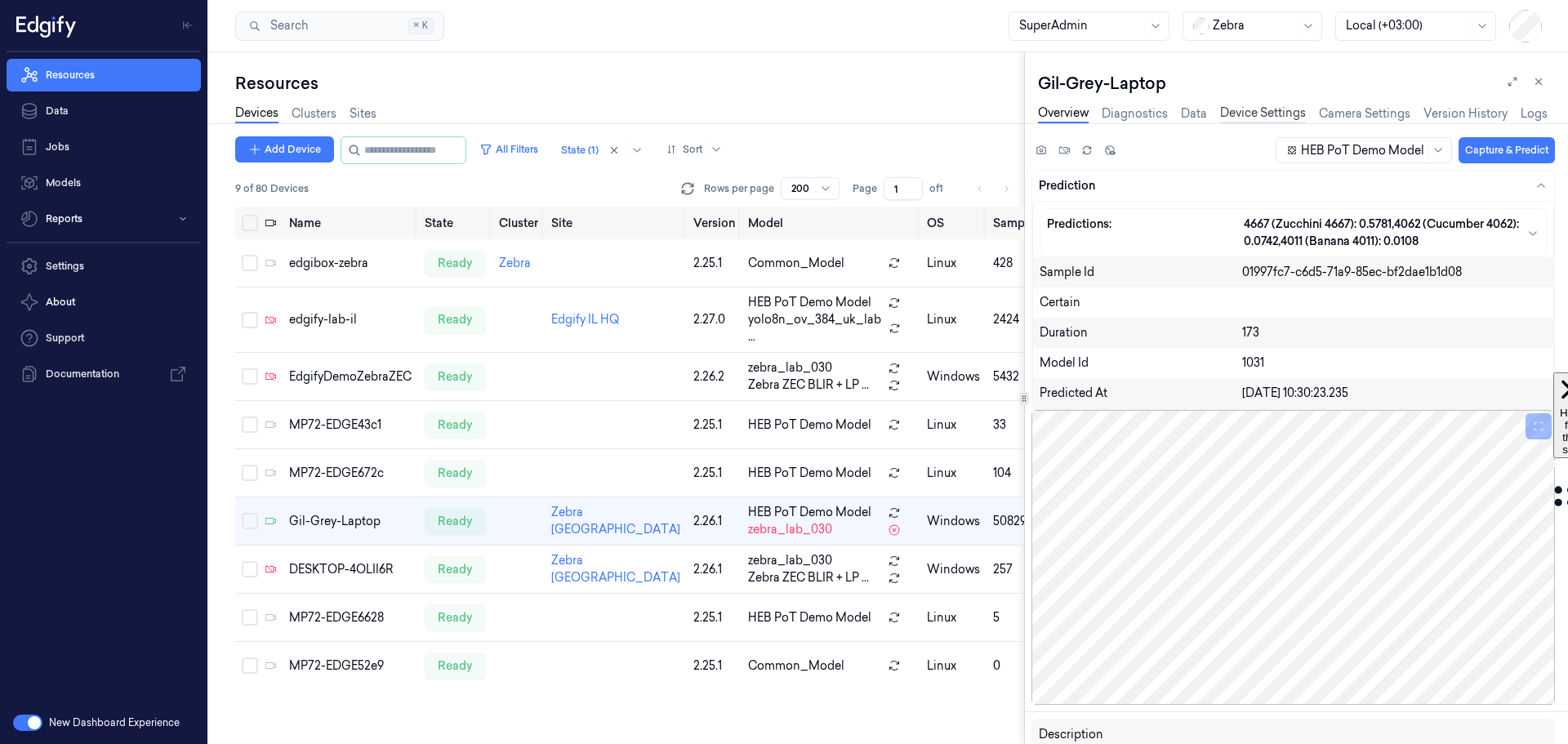
click at [1253, 112] on link "Device Settings" at bounding box center [1263, 113] width 86 height 19
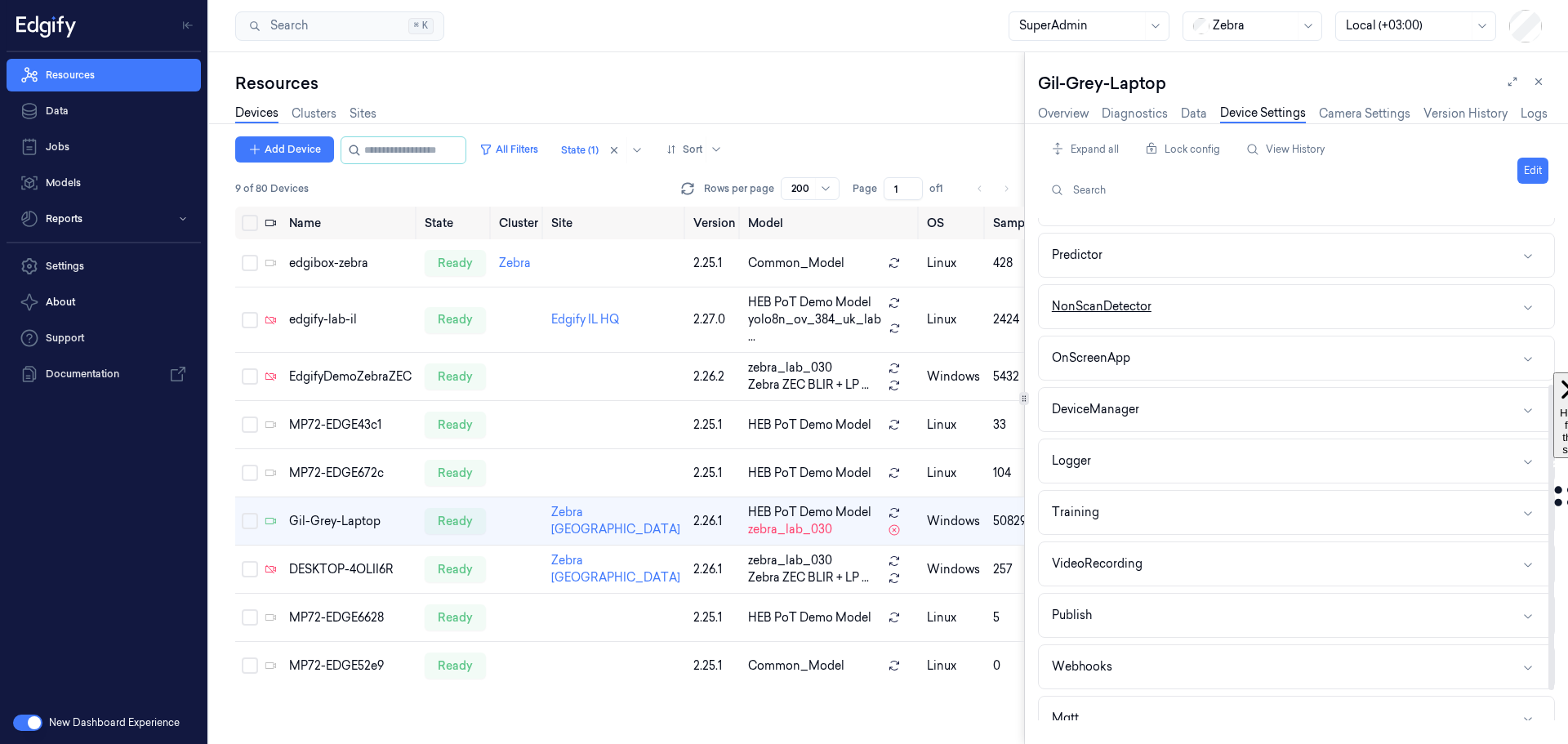
scroll to position [321, 0]
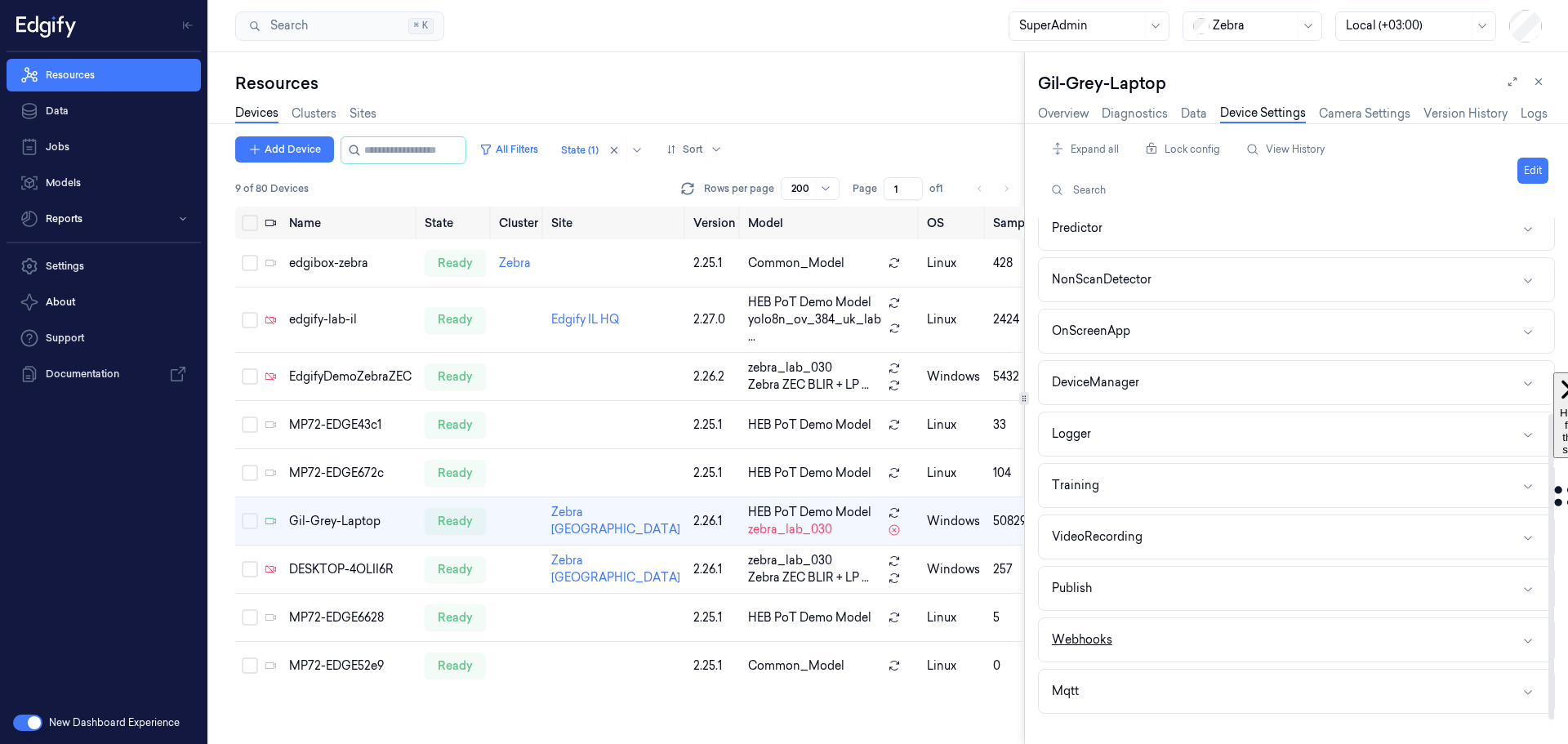
click at [1190, 653] on button "Webhooks" at bounding box center [1296, 640] width 515 height 43
click at [1526, 162] on button "Edit" at bounding box center [1532, 170] width 31 height 26
click at [1311, 684] on button "button" at bounding box center [1311, 680] width 17 height 17
click at [1504, 169] on html "Resources Data Jobs Models Reports Settings About Support Documentation New Das…" at bounding box center [784, 372] width 1568 height 744
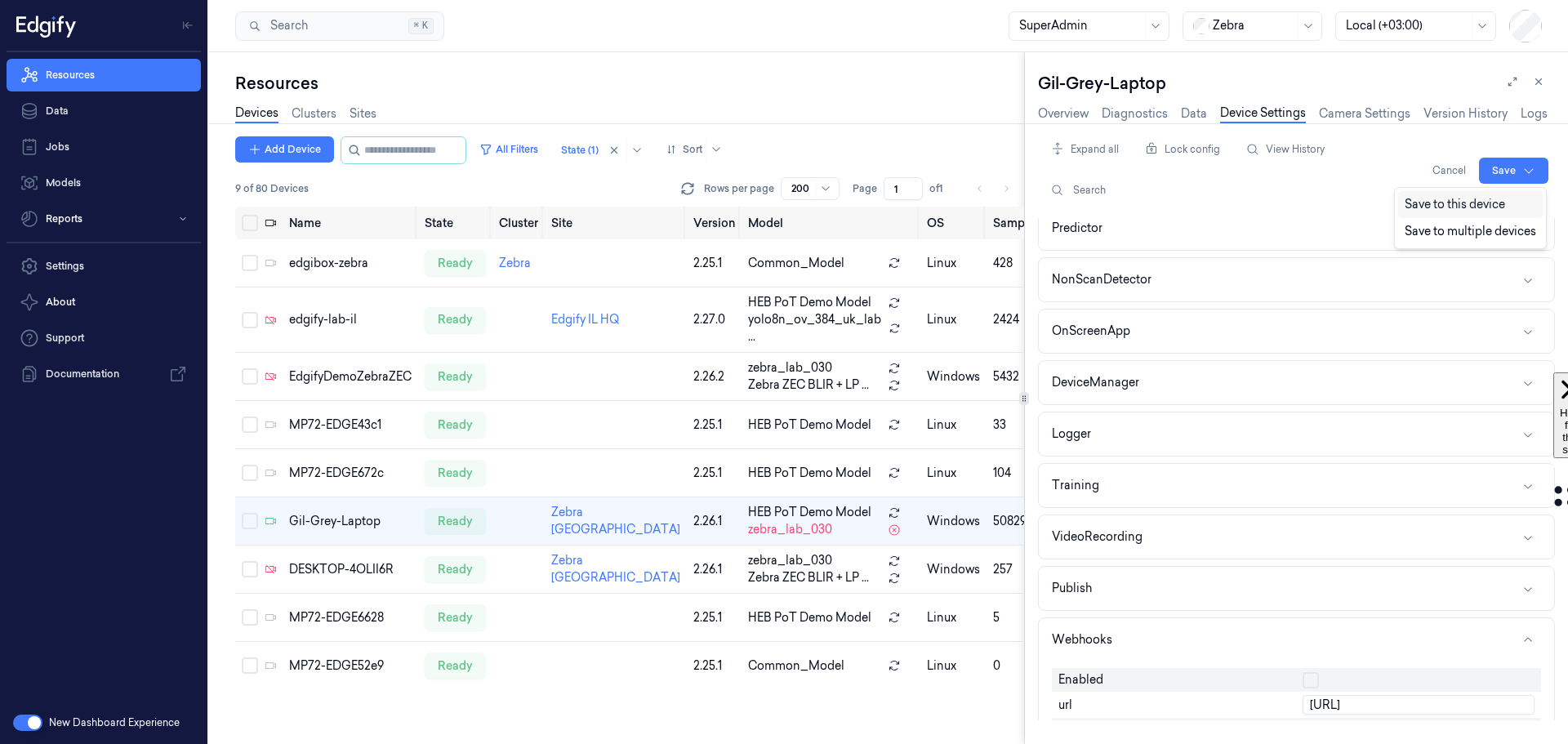
click at [1477, 204] on div "Save to this device" at bounding box center [1470, 204] width 145 height 27
click at [1068, 110] on link "Overview" at bounding box center [1063, 113] width 51 height 19
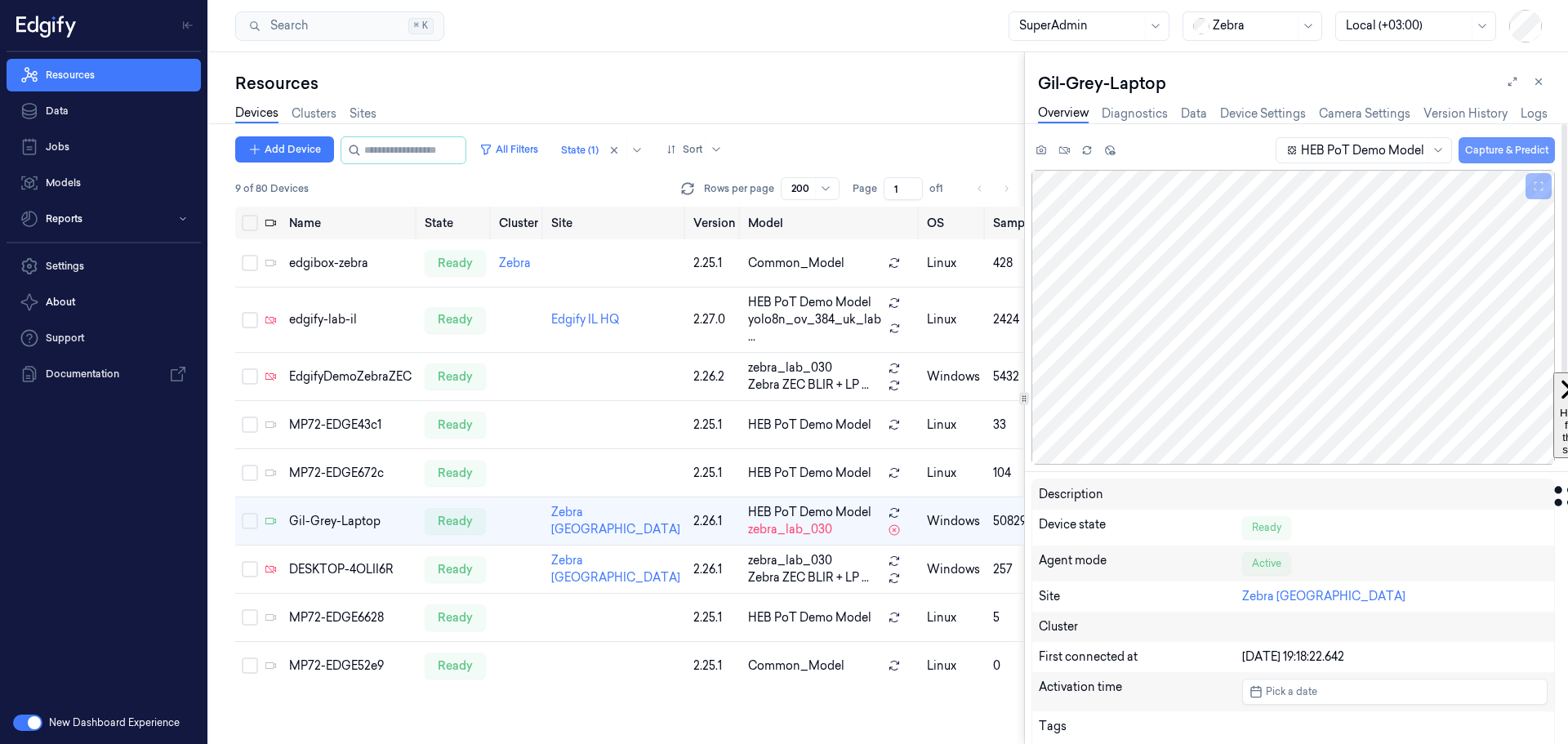
click at [1487, 151] on button "Capture & Predict" at bounding box center [1507, 151] width 96 height 26
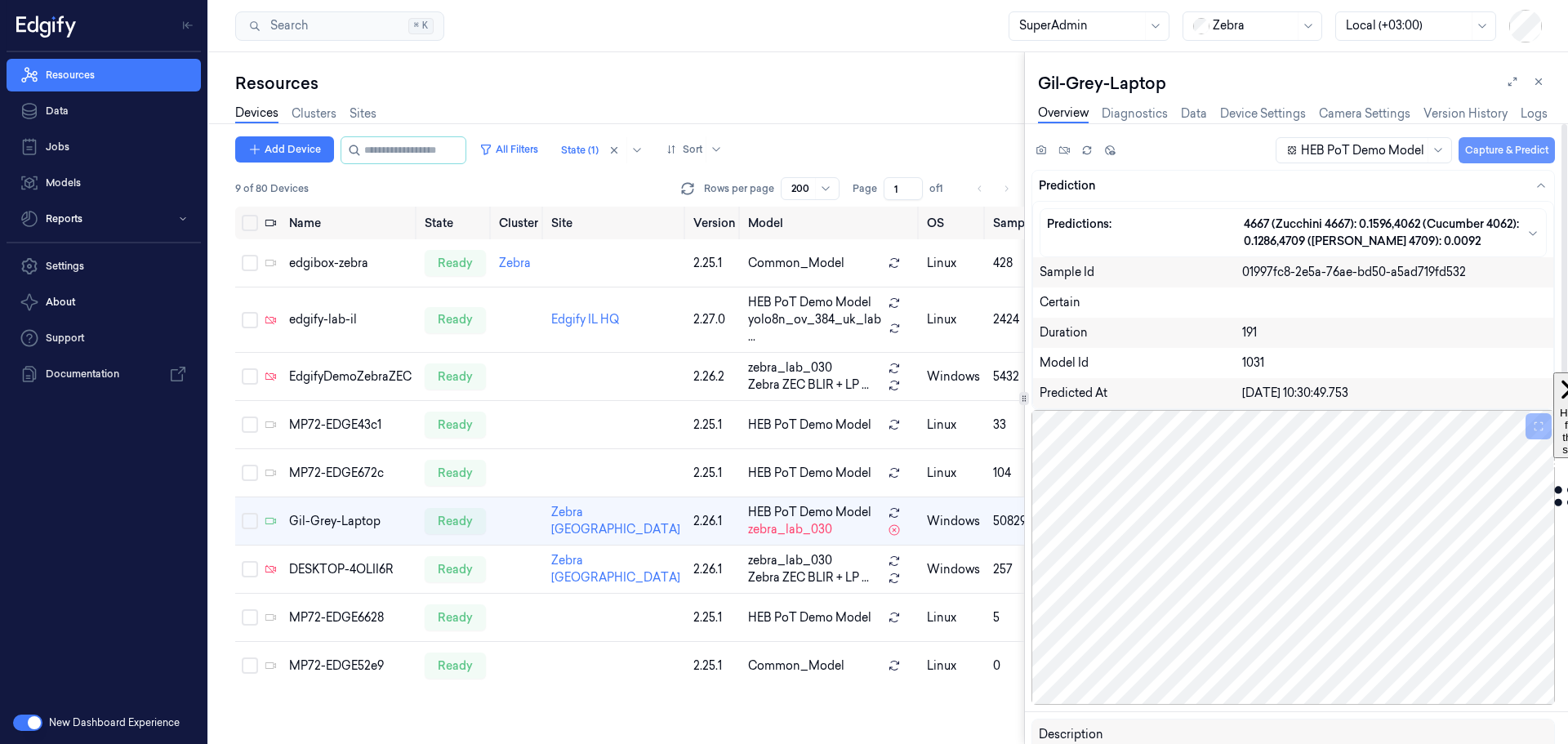
click at [1499, 151] on button "Capture & Predict" at bounding box center [1507, 151] width 96 height 26
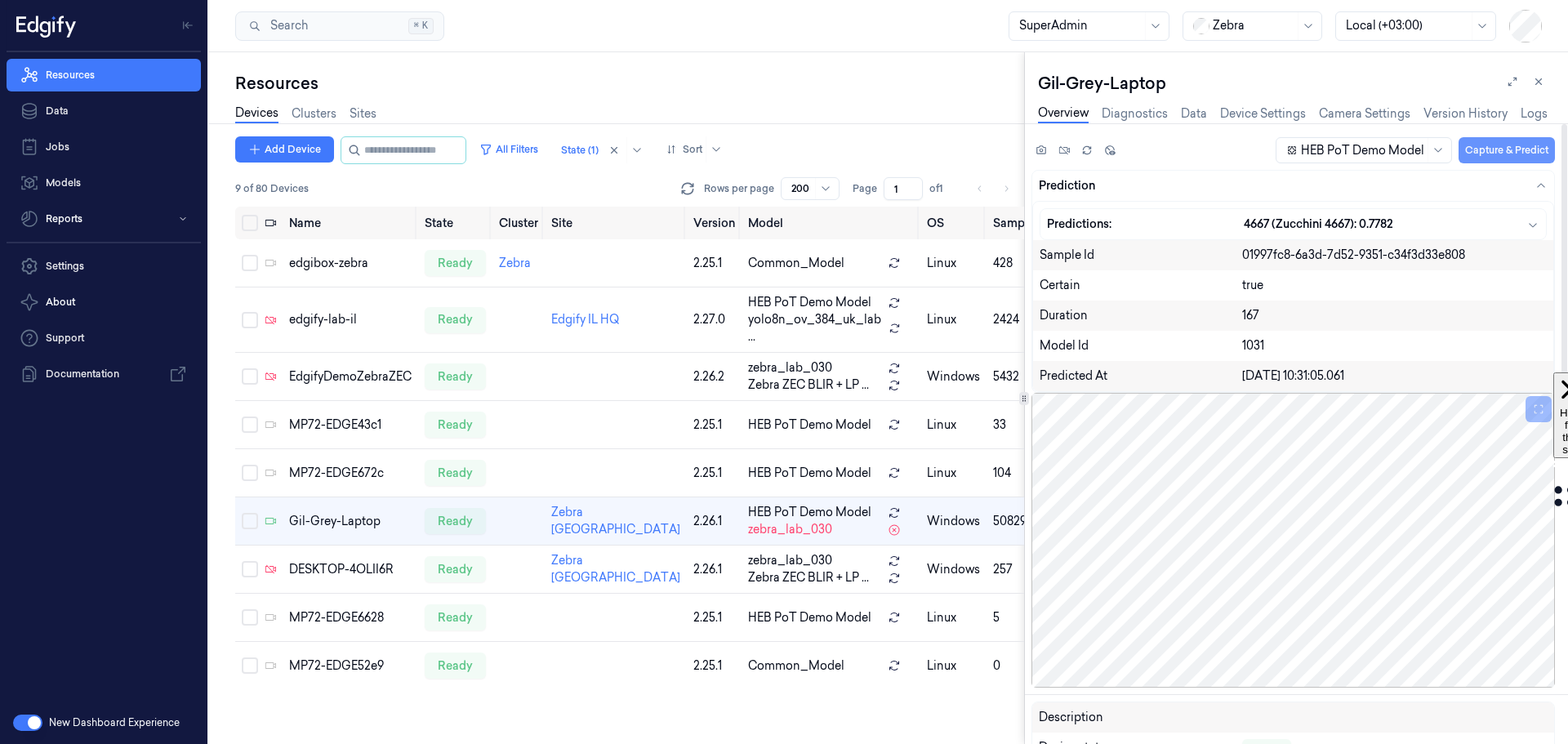
click at [1499, 151] on button "Capture & Predict" at bounding box center [1507, 151] width 96 height 26
